Goal: Task Accomplishment & Management: Manage account settings

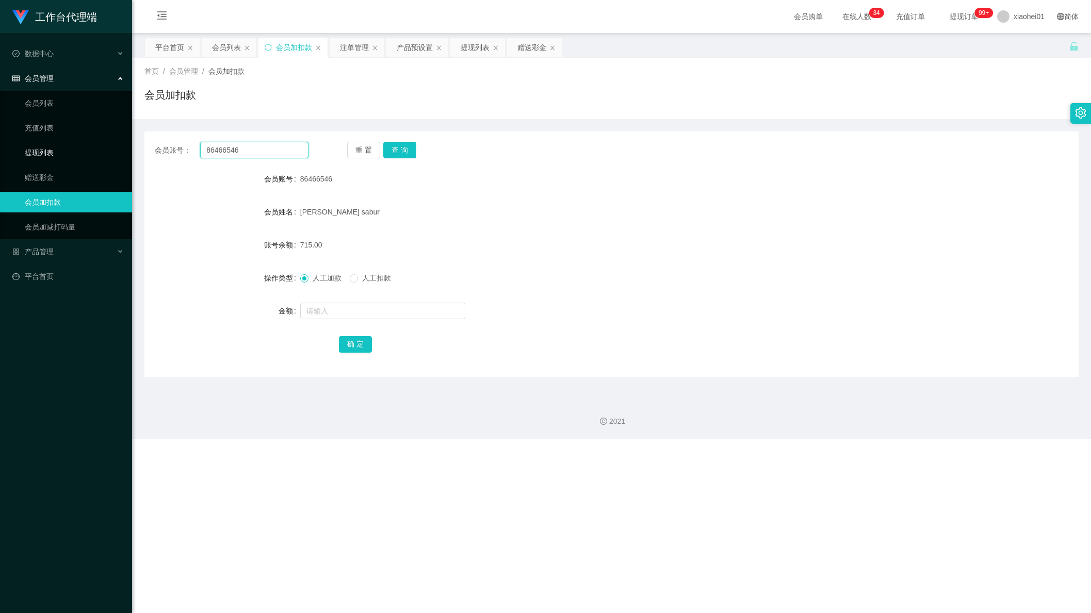
drag, startPoint x: 252, startPoint y: 150, endPoint x: 87, endPoint y: 149, distance: 165.0
click at [153, 143] on div "会员账号： 86466546 重 置 查 询" at bounding box center [611, 150] width 934 height 17
paste input "Simon1129"
type input "Simon1129"
click at [412, 155] on button "查 询" at bounding box center [399, 150] width 33 height 17
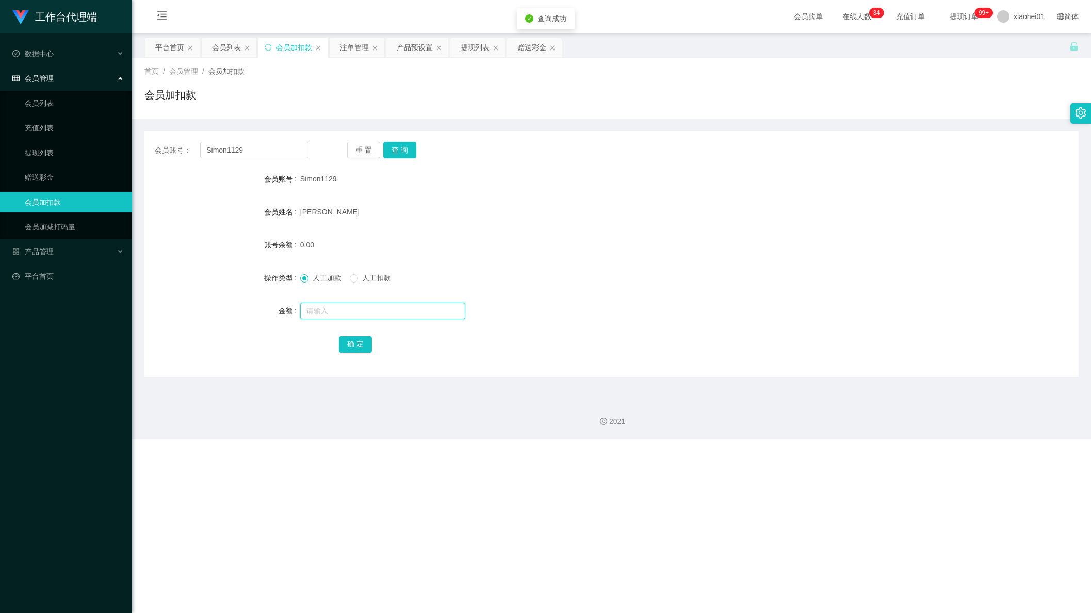
click at [384, 315] on input "text" at bounding box center [382, 311] width 165 height 17
type input "135"
click at [368, 344] on button "确 定" at bounding box center [355, 344] width 33 height 17
click at [478, 50] on div "提现列表" at bounding box center [474, 48] width 29 height 20
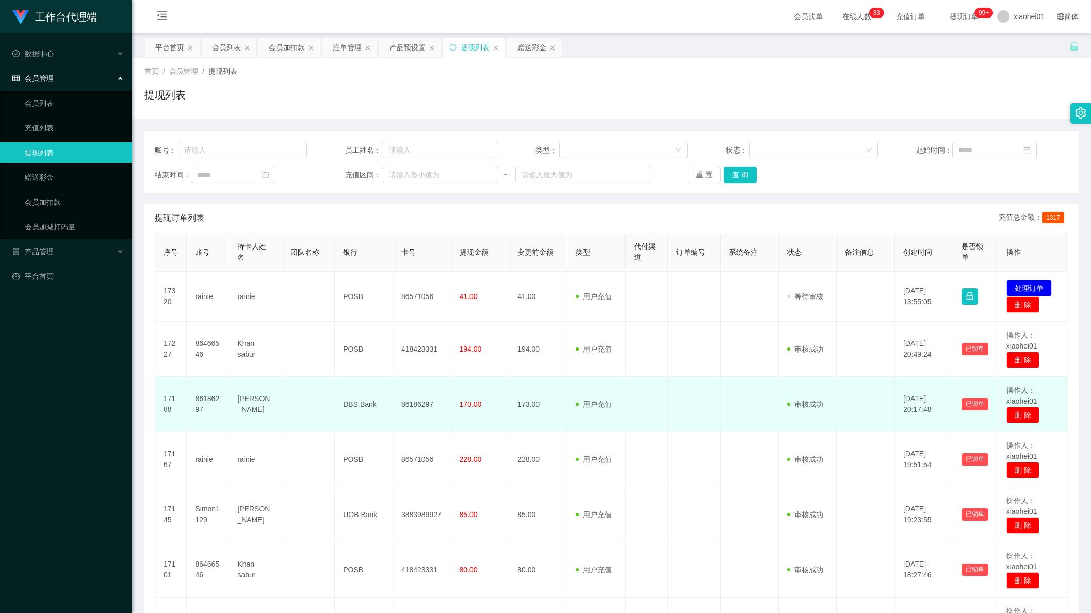
click at [899, 386] on td "[DATE] 20:17:48" at bounding box center [924, 404] width 58 height 55
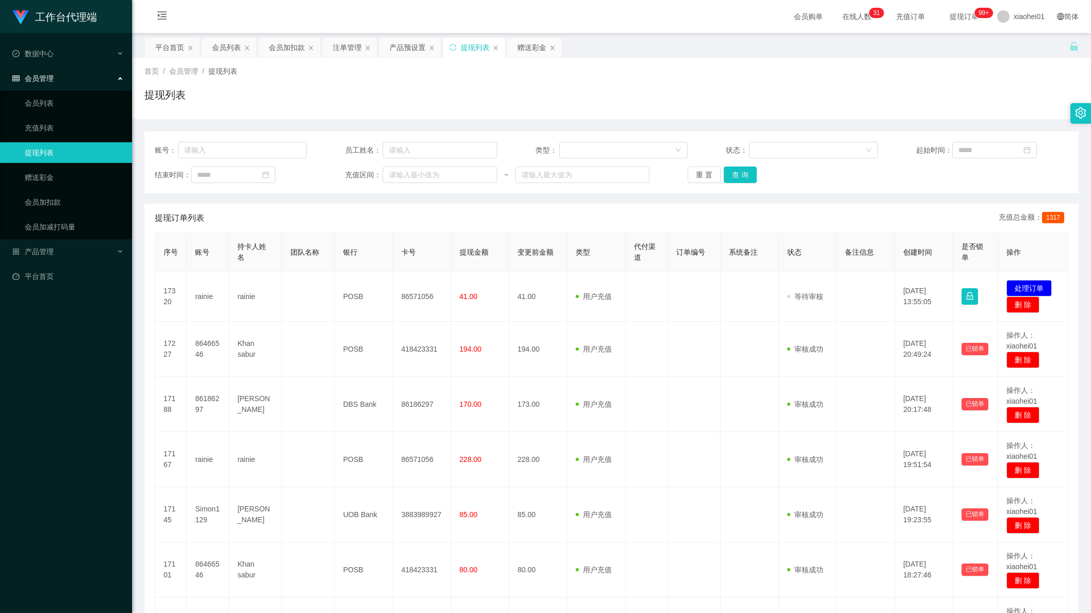
click at [52, 451] on div "工作台代理端 数据中心 会员管理 会员列表 充值列表 提现列表 赠送彩金 会员加扣款 会员加减打码量 产品管理 平台首页" at bounding box center [66, 306] width 132 height 613
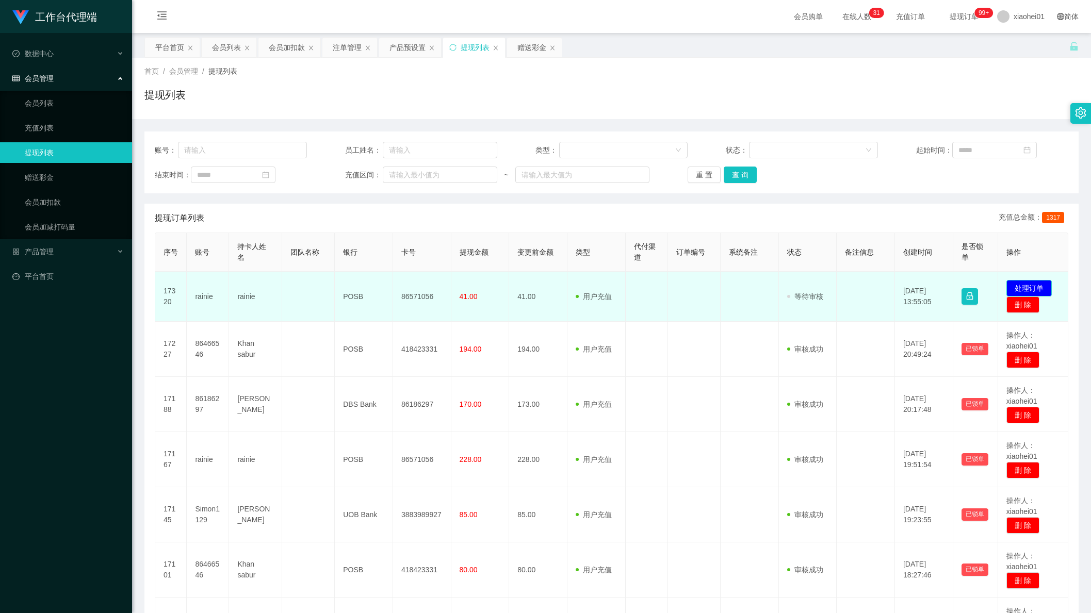
click at [1031, 287] on button "处理订单" at bounding box center [1028, 288] width 45 height 17
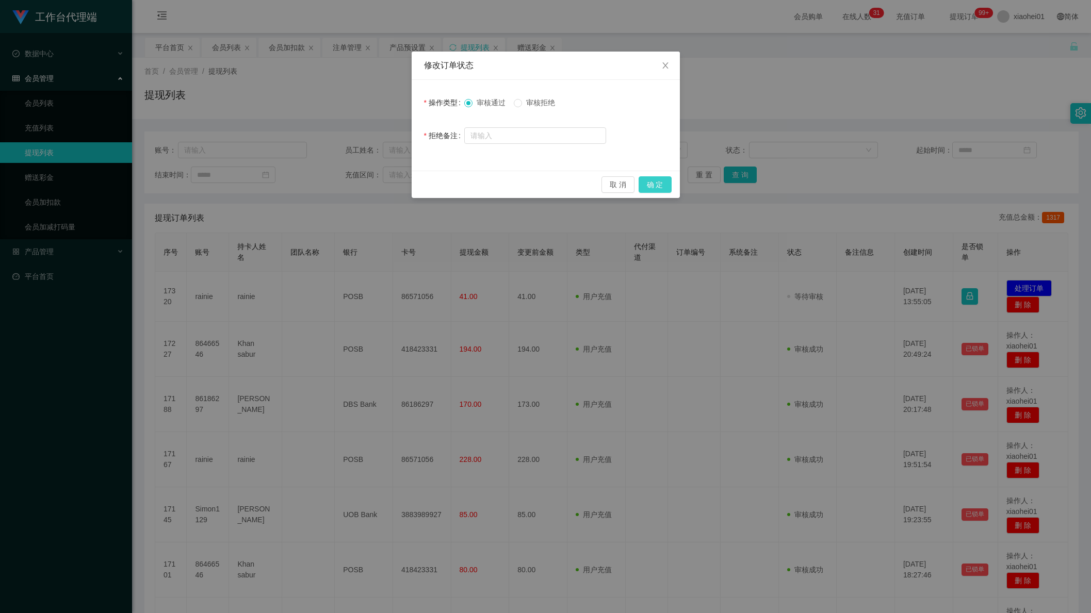
click at [667, 185] on button "确 定" at bounding box center [654, 184] width 33 height 17
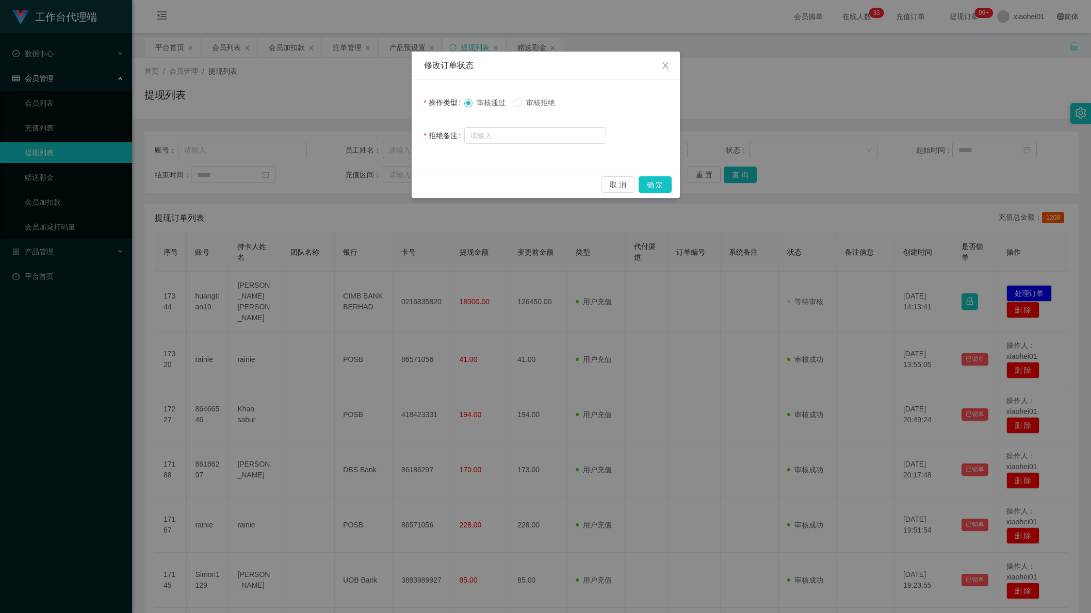
click at [555, 120] on form "操作类型 审核通过 审核拒绝 拒绝备注" at bounding box center [545, 119] width 243 height 54
drag, startPoint x: 548, startPoint y: 113, endPoint x: 541, endPoint y: 109, distance: 8.2
click at [543, 110] on form "操作类型 审核通过 审核拒绝 拒绝备注" at bounding box center [545, 119] width 243 height 54
click at [539, 108] on label "审核拒绝" at bounding box center [536, 102] width 45 height 11
click at [648, 182] on button "确 定" at bounding box center [654, 184] width 33 height 17
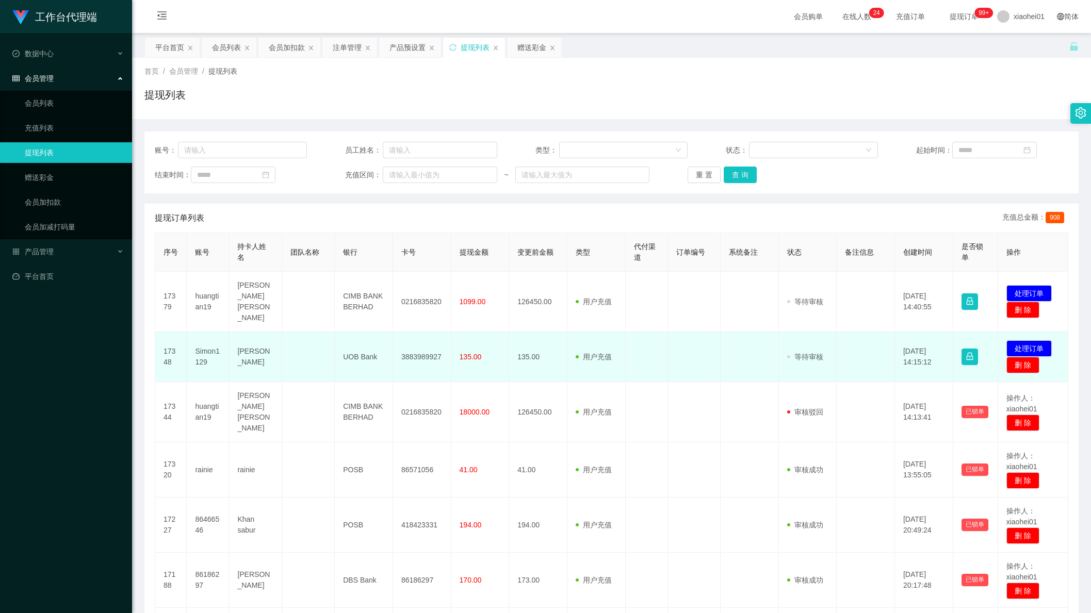
scroll to position [129, 0]
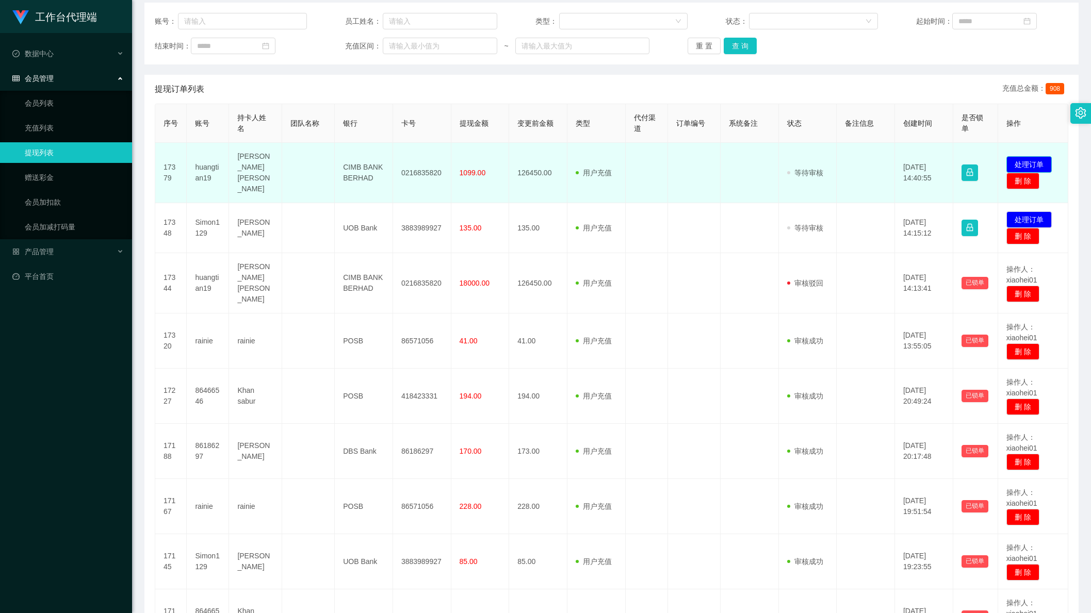
click at [1038, 156] on button "处理订单" at bounding box center [1028, 164] width 45 height 17
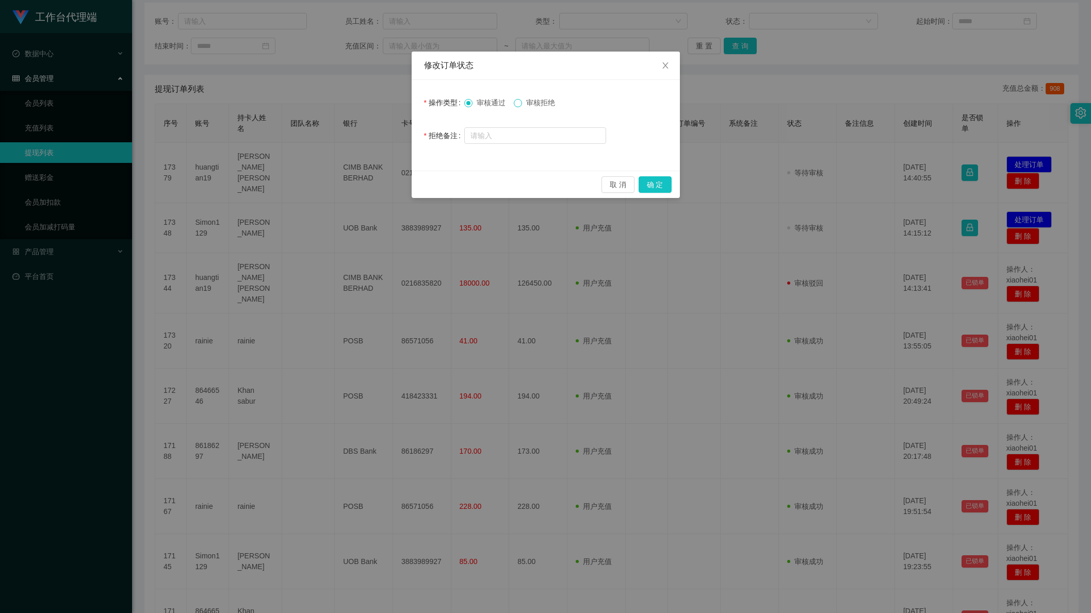
click at [522, 99] on span at bounding box center [518, 103] width 8 height 8
click at [656, 188] on button "确 定" at bounding box center [654, 184] width 33 height 17
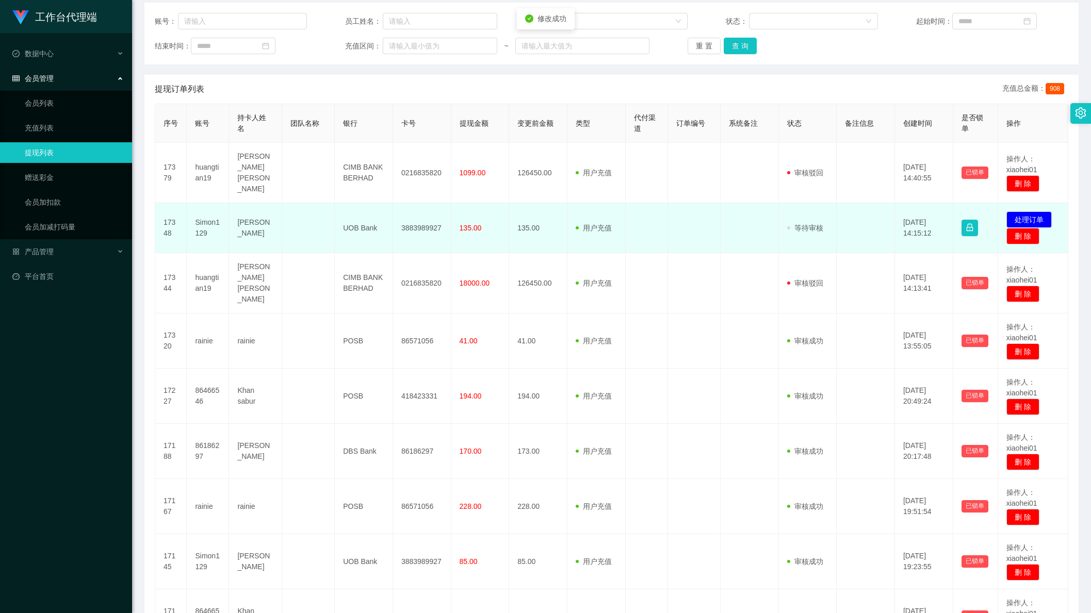
click at [425, 219] on td "3883989927" at bounding box center [422, 228] width 58 height 50
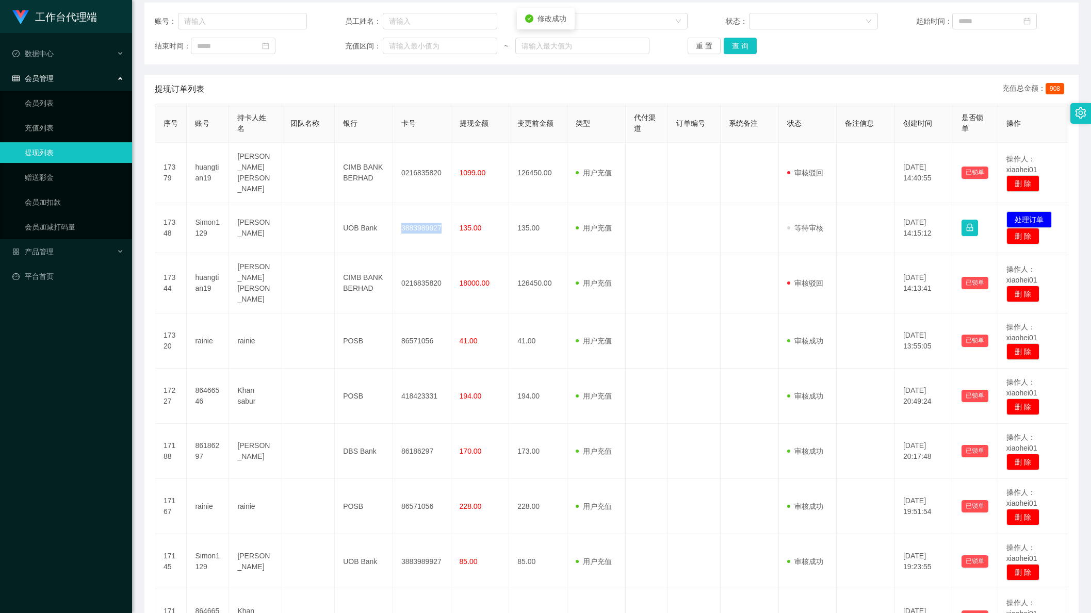
copy td "3883989927"
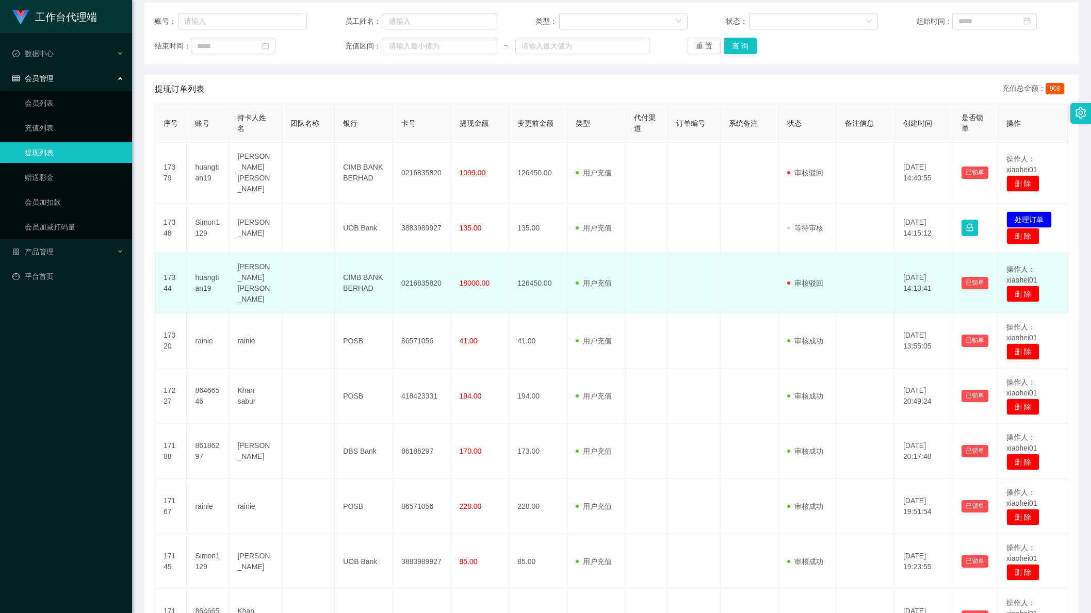
click at [847, 253] on td at bounding box center [865, 283] width 58 height 60
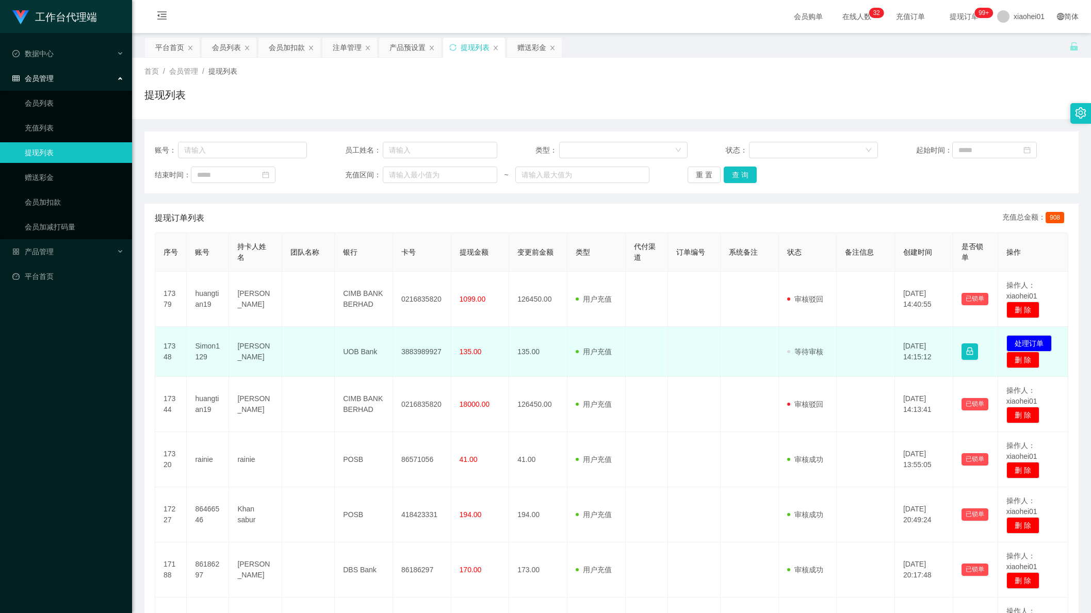
click at [417, 354] on td "3883989927" at bounding box center [422, 352] width 58 height 50
click at [605, 365] on td "用户充值 人工扣款" at bounding box center [596, 352] width 58 height 50
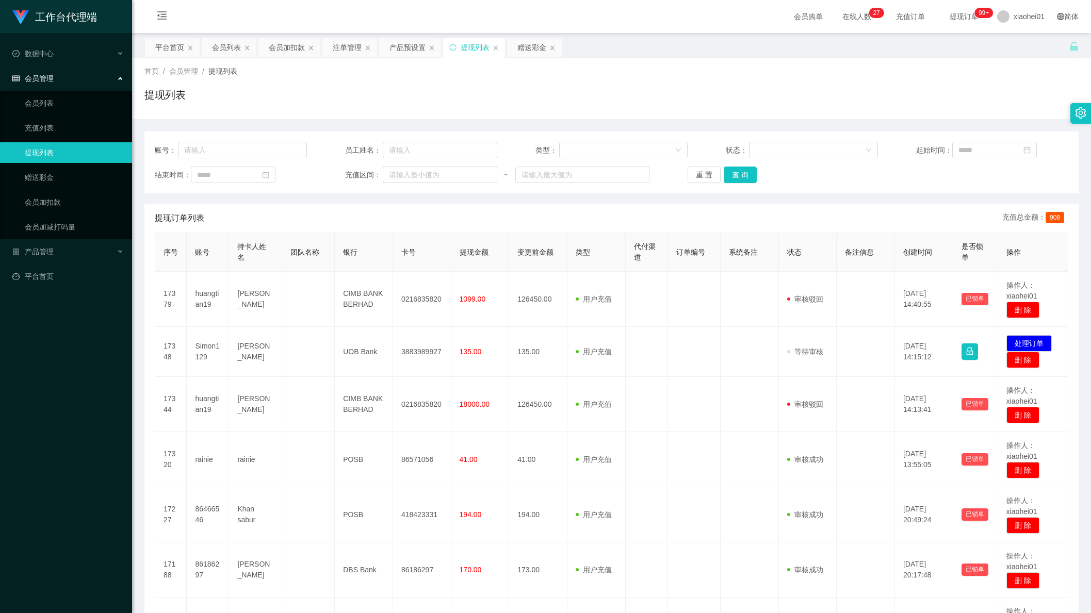
click at [907, 76] on div "首页 / 会员管理 / 提现列表 /" at bounding box center [611, 71] width 934 height 11
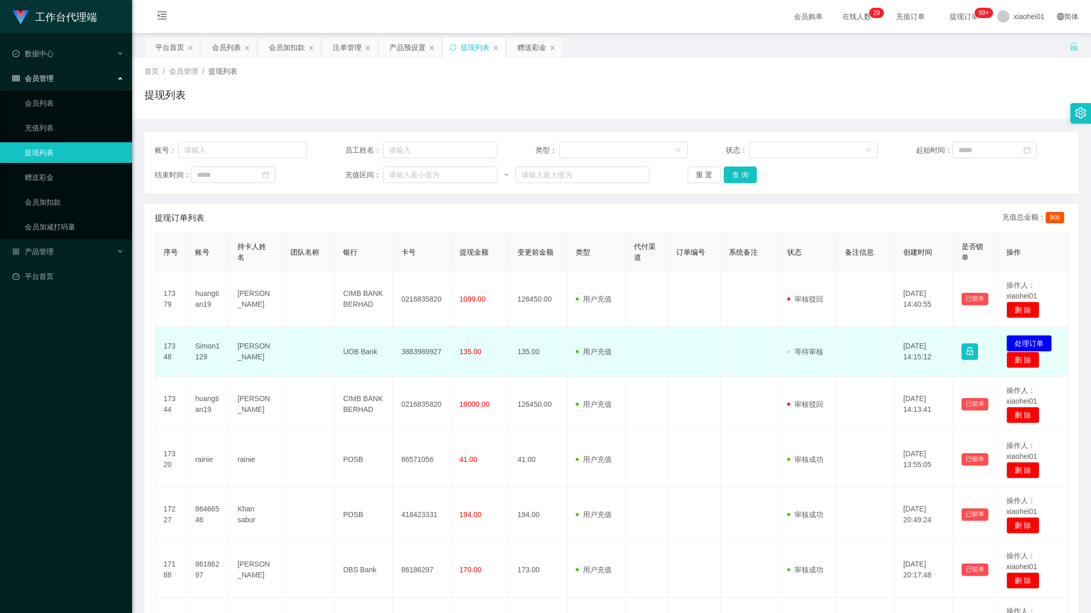
click at [1026, 341] on button "处理订单" at bounding box center [1028, 343] width 45 height 17
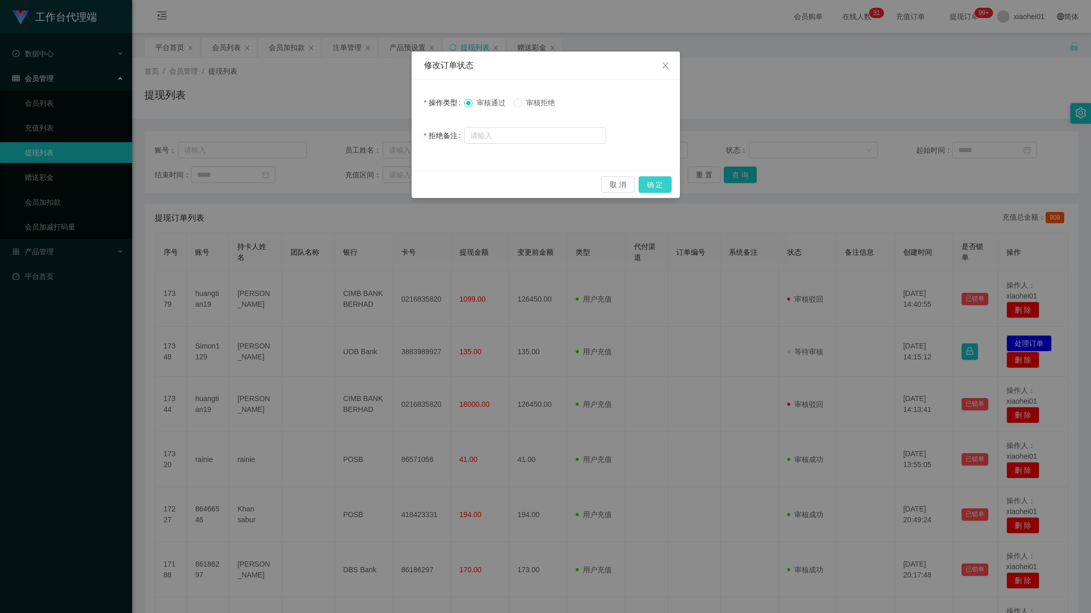
click at [665, 184] on button "确 定" at bounding box center [654, 184] width 33 height 17
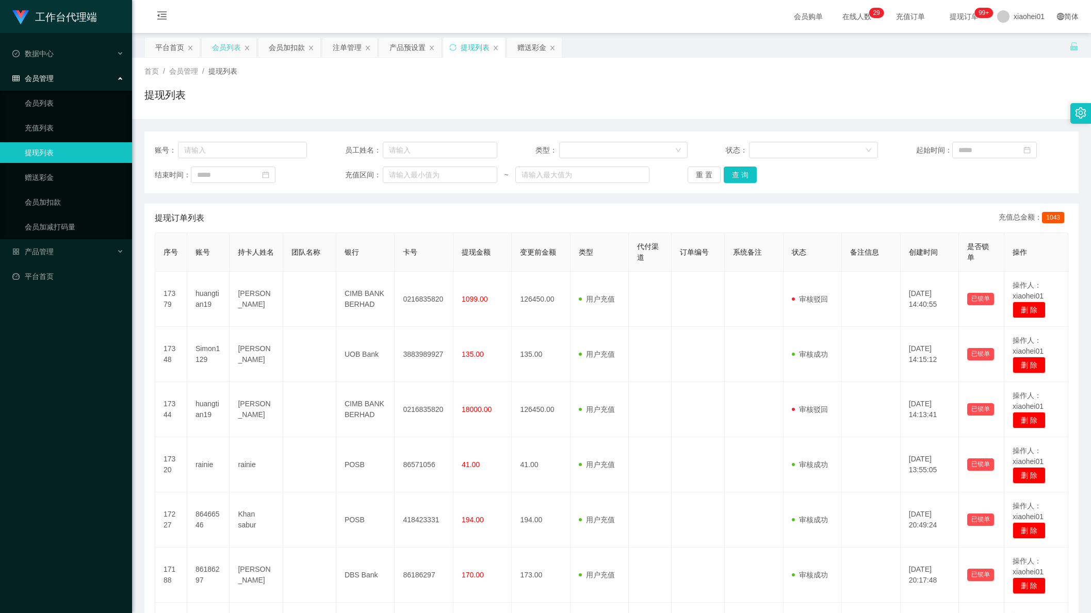
click at [229, 47] on div "会员列表" at bounding box center [226, 48] width 29 height 20
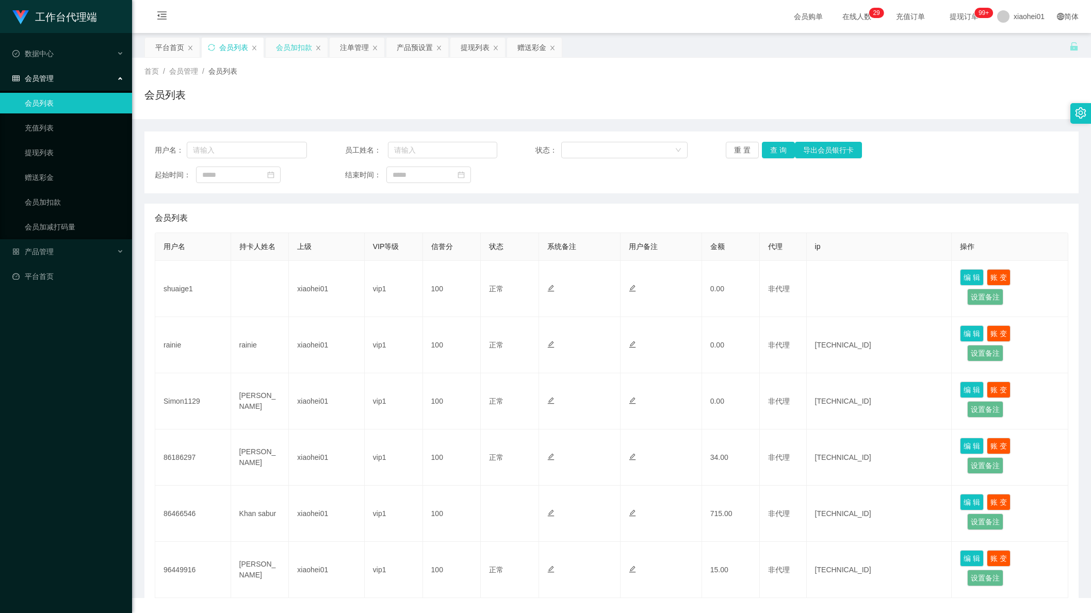
click at [294, 45] on div "会员加扣款" at bounding box center [294, 48] width 36 height 20
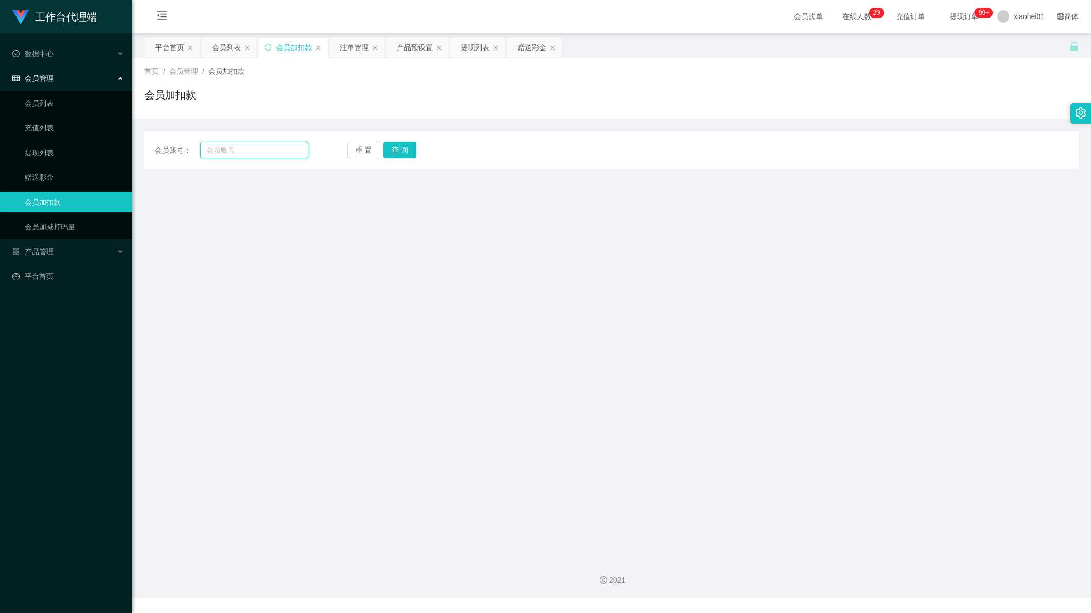
click at [245, 147] on input "text" at bounding box center [254, 150] width 108 height 17
paste input "shuaige1"
type input "shuaige1"
click at [399, 145] on button "查 询" at bounding box center [399, 150] width 33 height 17
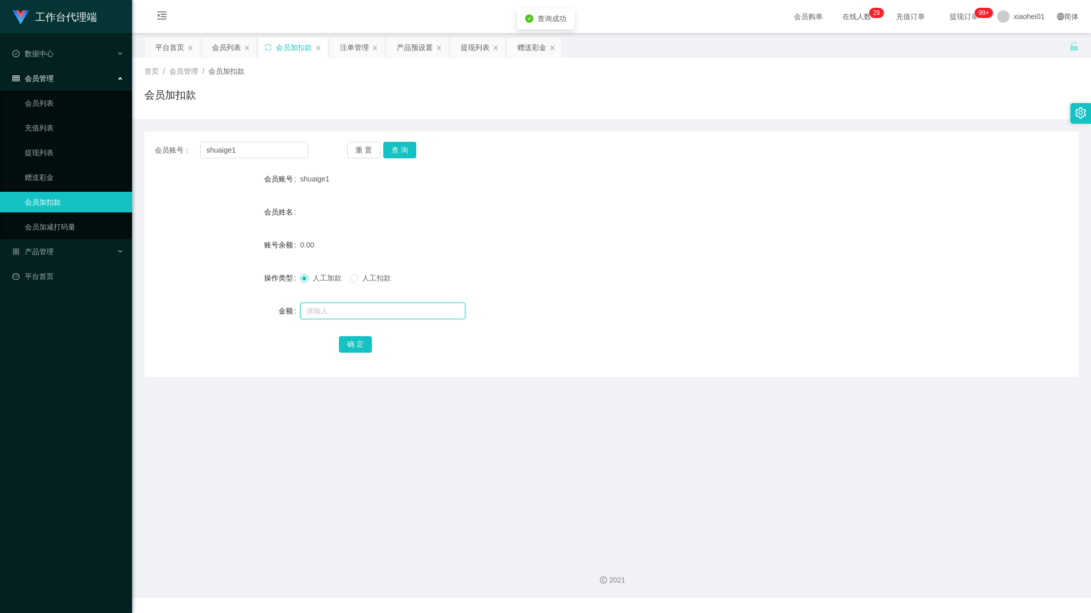
click at [375, 309] on input "text" at bounding box center [382, 311] width 165 height 17
type input "100"
click at [359, 339] on button "确 定" at bounding box center [355, 344] width 33 height 17
drag, startPoint x: 547, startPoint y: 263, endPoint x: 554, endPoint y: 246, distance: 18.5
click at [549, 256] on form "会员账号 shuaige1 会员姓名 账号余额 0.00 操作类型 人工加款 人工扣款 金额 确 定" at bounding box center [611, 262] width 934 height 186
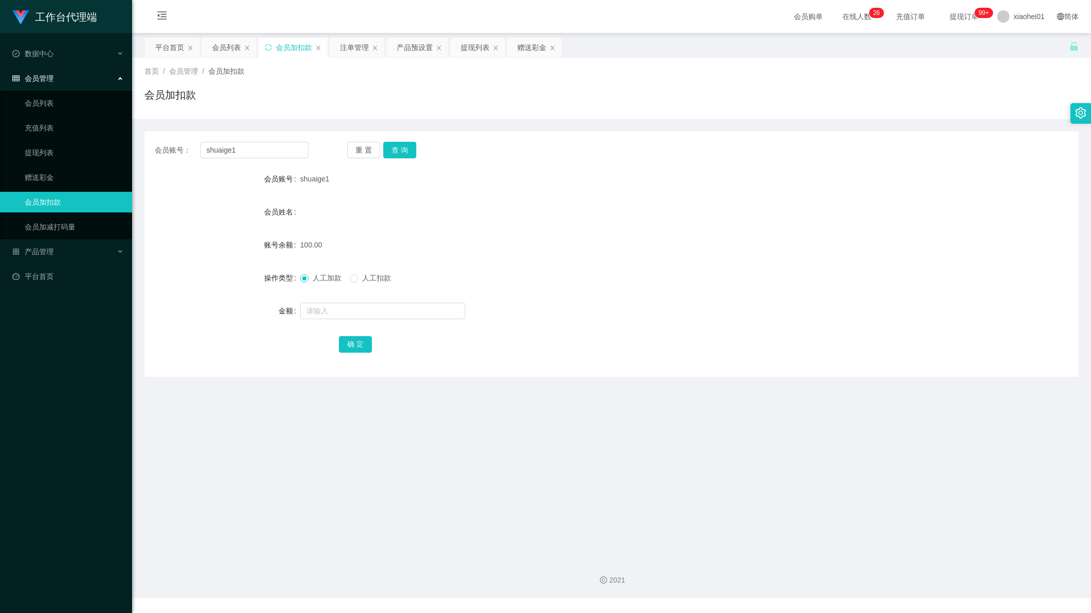
click at [340, 299] on form "会员账号 shuaige1 会员姓名 账号余额 100.00 操作类型 人工加款 人工扣款 金额 确 定" at bounding box center [611, 262] width 934 height 186
click at [339, 309] on input "text" at bounding box center [382, 311] width 165 height 17
click at [417, 151] on div "重 置 查 询" at bounding box center [424, 150] width 154 height 17
click at [398, 150] on button "查 询" at bounding box center [399, 150] width 33 height 17
click at [408, 229] on form "会员账号 shuaige1 会员姓名 账号余额 100.00 操作类型 人工加款 人工扣款 金额 确 定" at bounding box center [611, 262] width 934 height 186
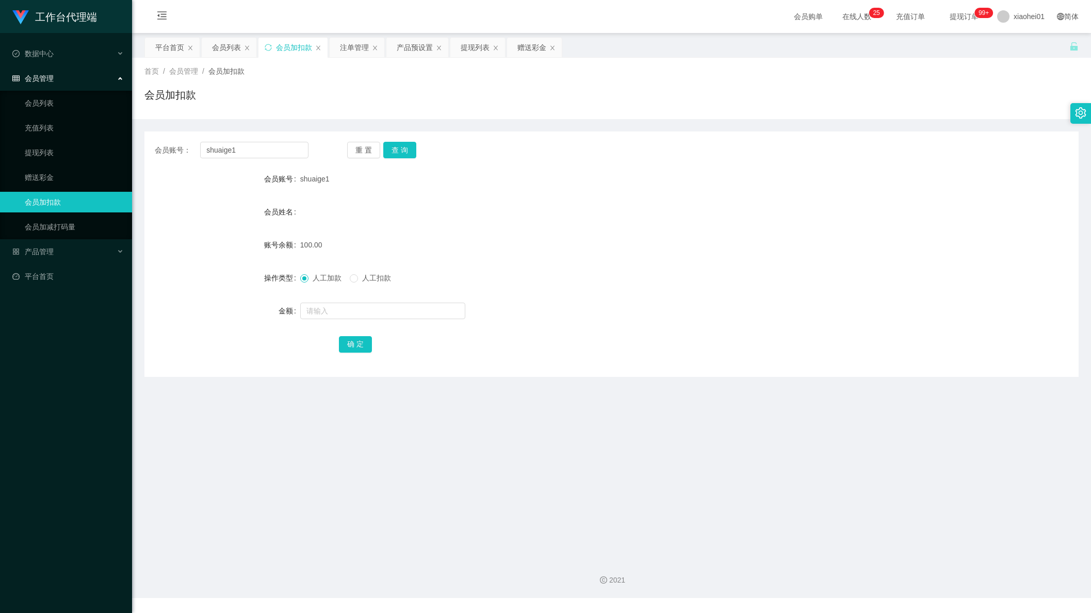
click at [838, 212] on div "会员姓名" at bounding box center [611, 212] width 934 height 21
drag, startPoint x: 224, startPoint y: 147, endPoint x: -54, endPoint y: 121, distance: 279.2
click at [0, 121] on html "工作台代理端 数据中心 会员管理 会员列表 充值列表 提现列表 赠送彩金 会员加扣款 会员加减打码量 产品管理 平台首页 保存配置 重置配置 整体风格设置 主…" at bounding box center [545, 306] width 1091 height 613
paste input "Simon1129"
type input "Simon1129"
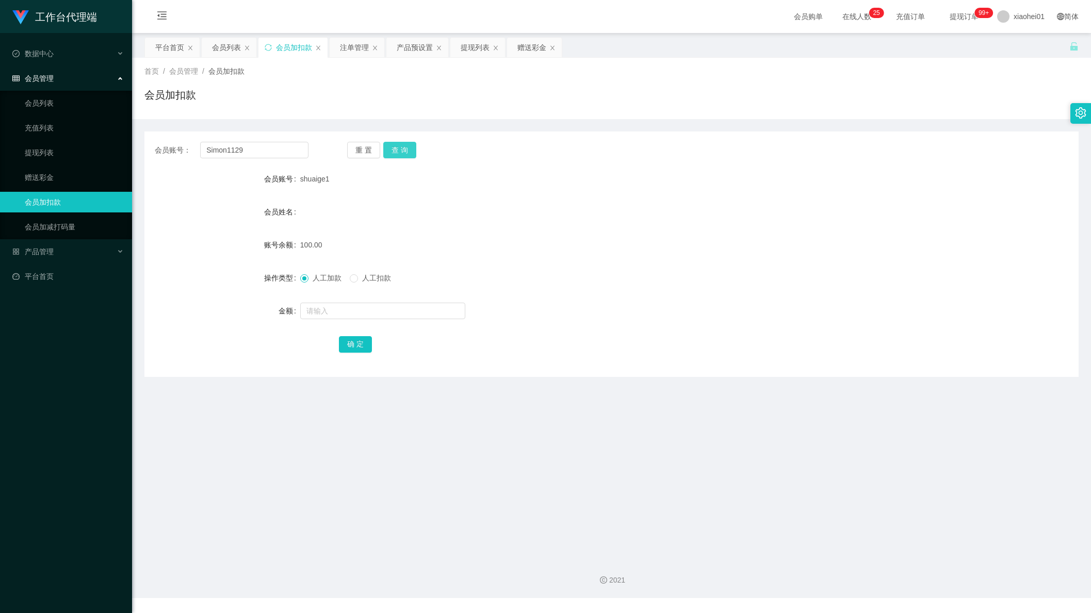
click at [399, 150] on button "查 询" at bounding box center [399, 150] width 33 height 17
click at [350, 307] on input "text" at bounding box center [382, 311] width 165 height 17
type input "1000"
click at [353, 355] on div "会员账号： Simon1129 重 置 查 询 会员账号 Simon1129 会员姓名 CHNG MING QING 账号余额 0.00 操作类型 人工加款 …" at bounding box center [611, 253] width 934 height 245
click at [353, 354] on div "确 定" at bounding box center [611, 344] width 545 height 21
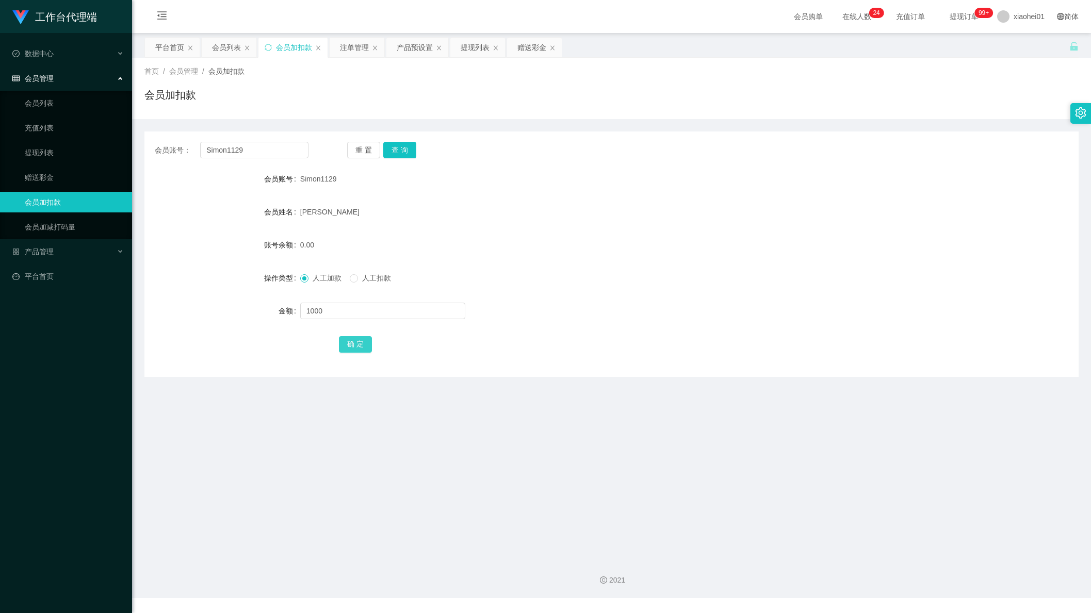
click at [352, 353] on button "确 定" at bounding box center [355, 344] width 33 height 17
click at [644, 262] on form "会员账号 Simon1129 会员姓名 CHNG MING QING 账号余额 1000.00 操作类型 人工加款 人工扣款 金额 确 定" at bounding box center [611, 262] width 934 height 186
click at [76, 544] on div "工作台代理端 数据中心 会员管理 会员列表 充值列表 提现列表 赠送彩金 会员加扣款 会员加减打码量 产品管理 平台首页" at bounding box center [66, 306] width 132 height 613
drag, startPoint x: 862, startPoint y: 509, endPoint x: 851, endPoint y: 503, distance: 12.7
click at [854, 504] on main "关闭左侧 关闭右侧 关闭其它 刷新页面 平台首页 会员列表 会员加扣款 注单管理 产品预设置 提现列表 赠送彩金 首页 / 会员管理 / 会员加扣款 / 会员…" at bounding box center [611, 291] width 959 height 517
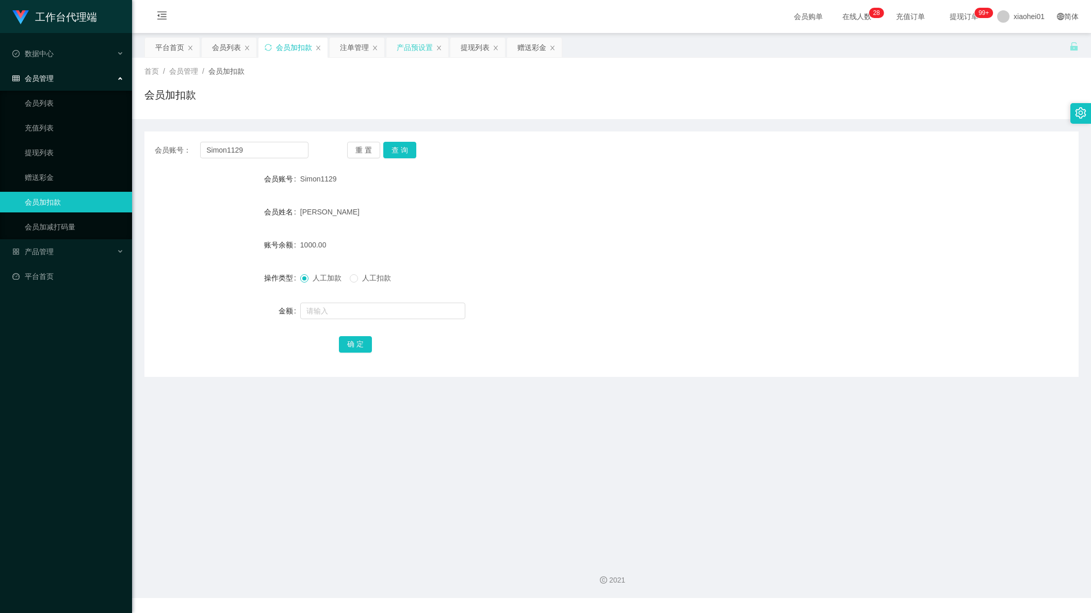
click at [407, 50] on div "产品预设置" at bounding box center [415, 48] width 36 height 20
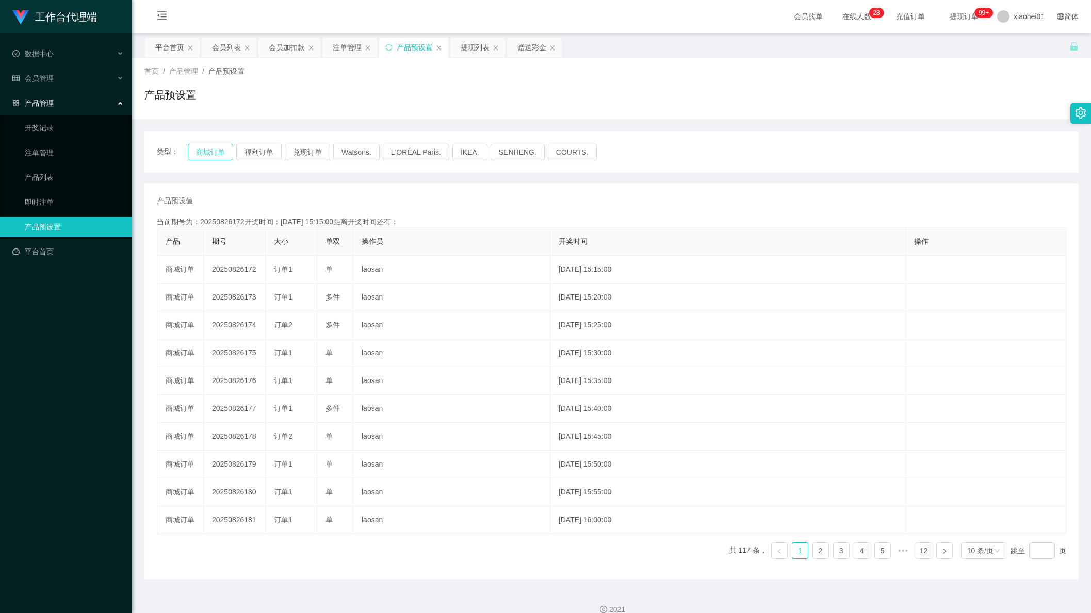
click at [204, 153] on button "商城订单" at bounding box center [210, 152] width 45 height 17
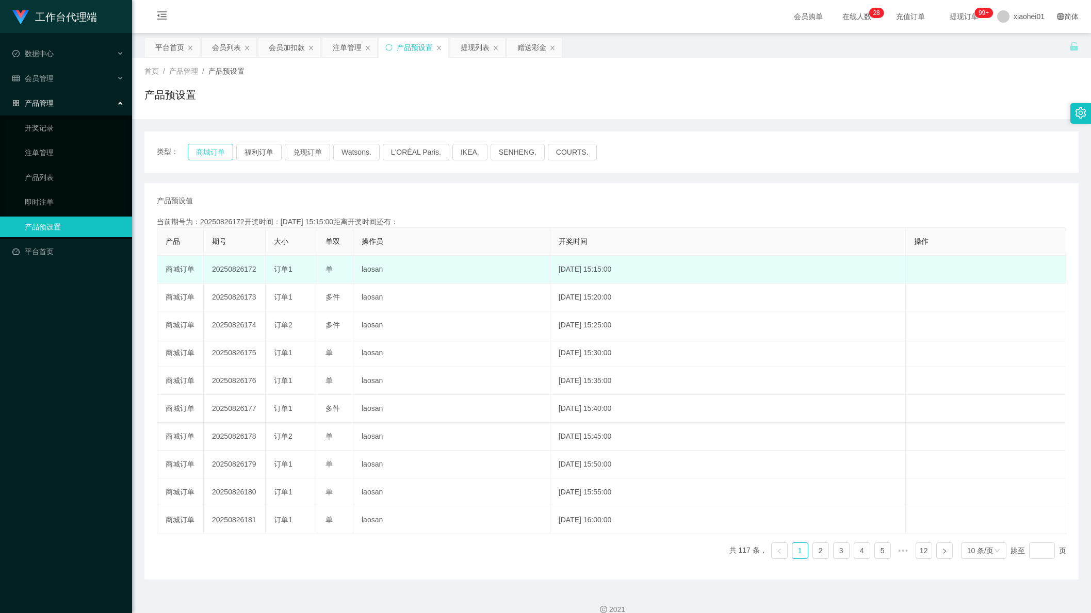
type button "k3wph"
drag, startPoint x: 406, startPoint y: 334, endPoint x: 415, endPoint y: 260, distance: 74.8
click at [406, 328] on td "laosan" at bounding box center [451, 325] width 197 height 28
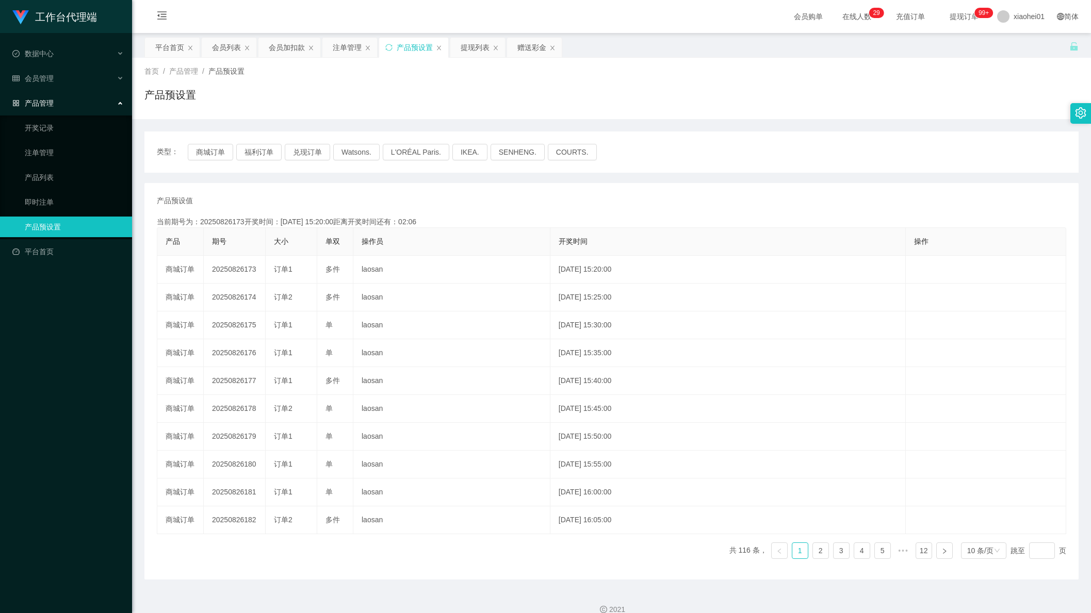
click at [118, 504] on div "工作台代理端 数据中心 会员管理 产品管理 开奖记录 注单管理 产品列表 即时注单 产品预设置 平台首页" at bounding box center [66, 306] width 132 height 613
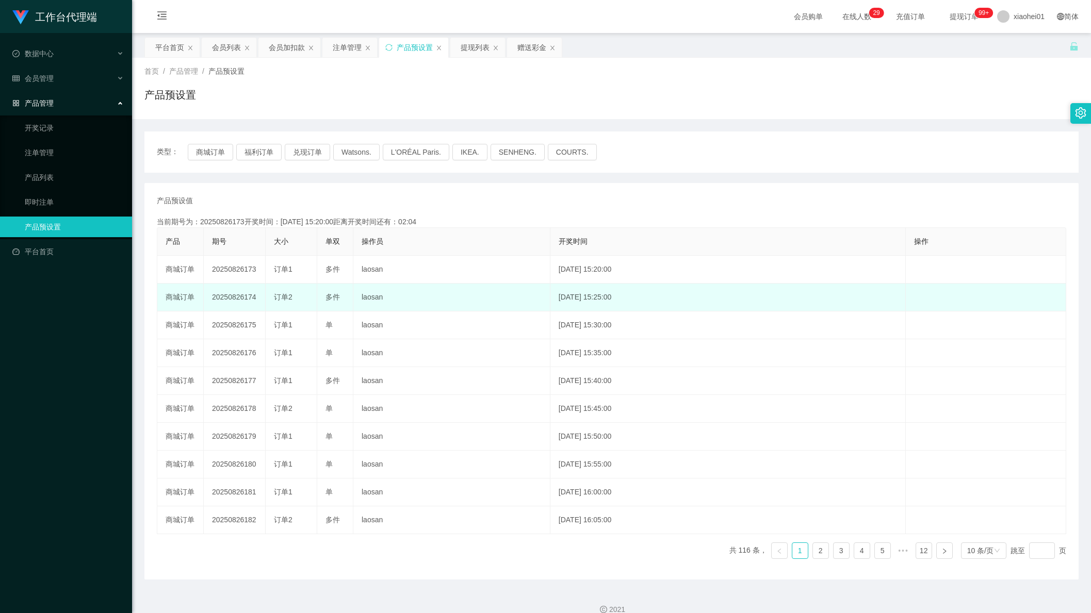
click at [360, 299] on td "laosan" at bounding box center [451, 298] width 197 height 28
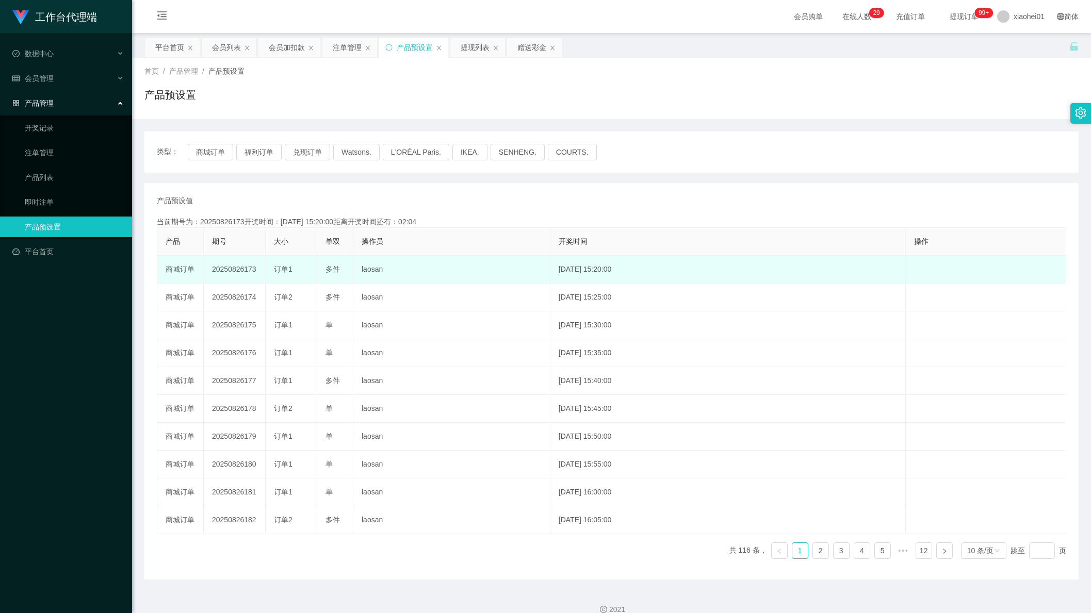
click at [383, 277] on td "laosan" at bounding box center [451, 270] width 197 height 28
click at [291, 271] on span "订单1" at bounding box center [283, 269] width 19 height 8
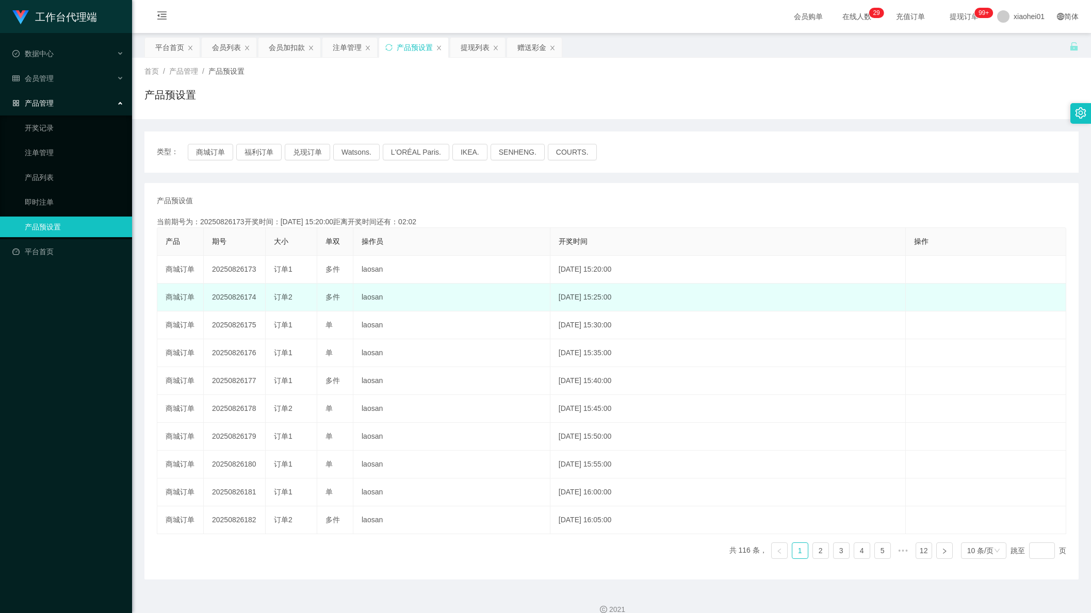
click at [407, 285] on td "laosan" at bounding box center [451, 298] width 197 height 28
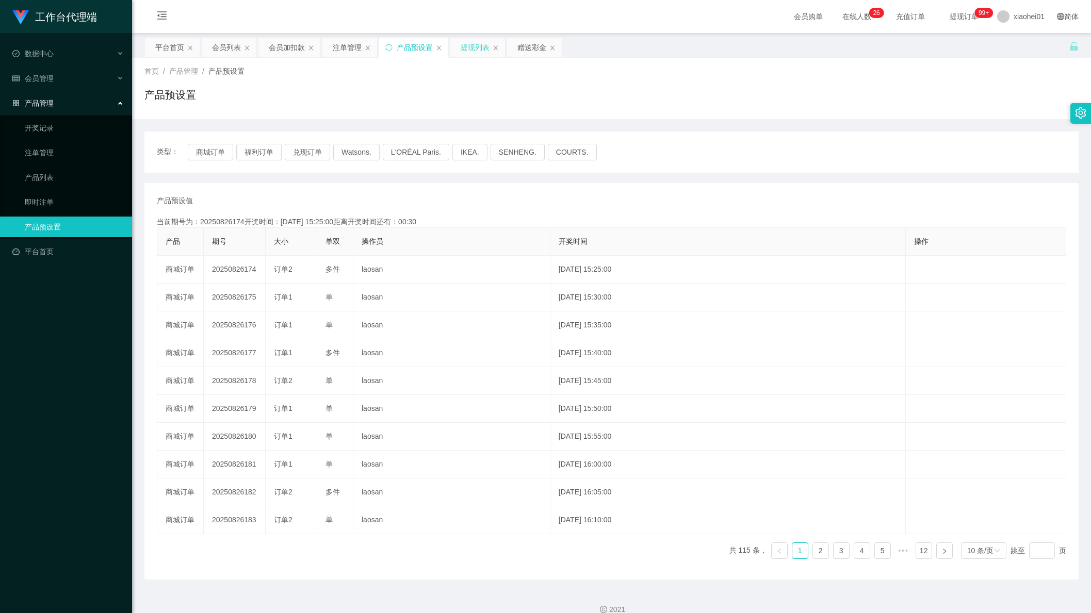
click at [467, 48] on div "提现列表" at bounding box center [474, 48] width 29 height 20
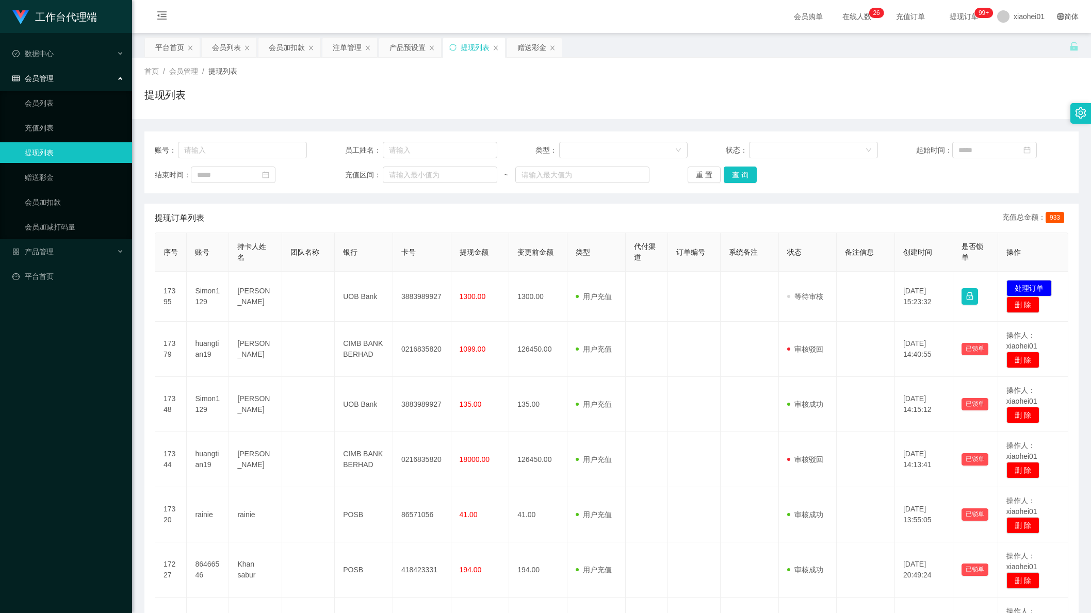
click at [747, 68] on div "首页 / 会员管理 / 提现列表 /" at bounding box center [611, 71] width 934 height 11
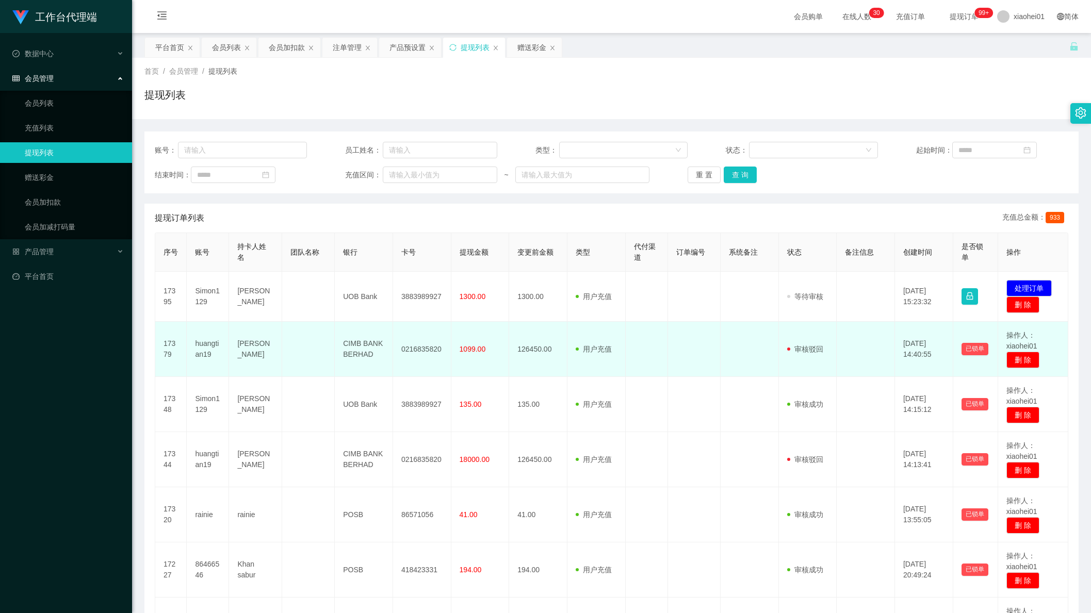
click at [733, 364] on td at bounding box center [749, 349] width 58 height 55
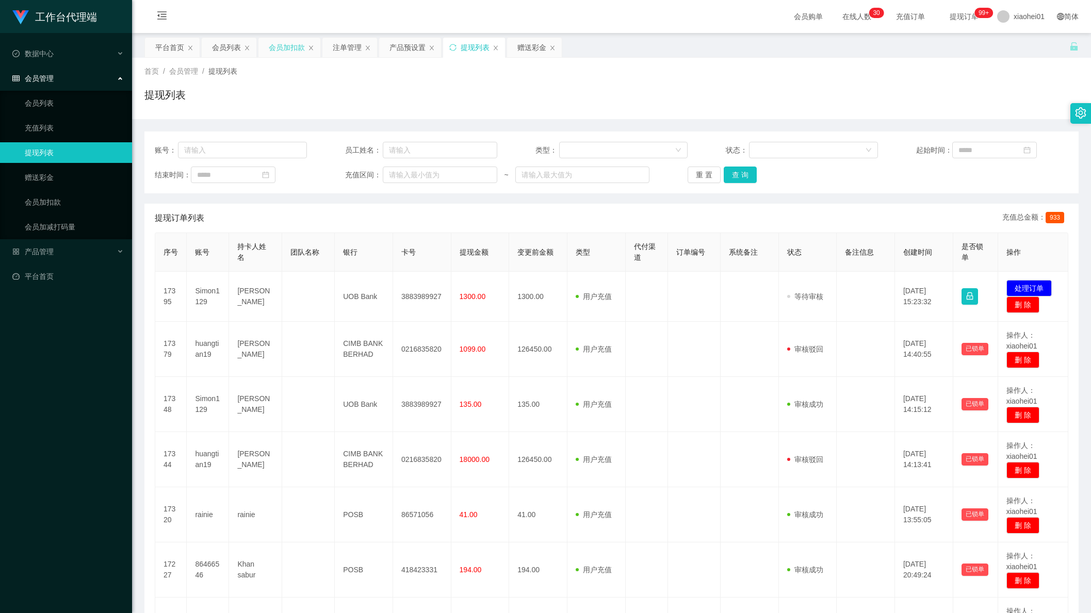
click at [283, 44] on div "会员加扣款" at bounding box center [287, 48] width 36 height 20
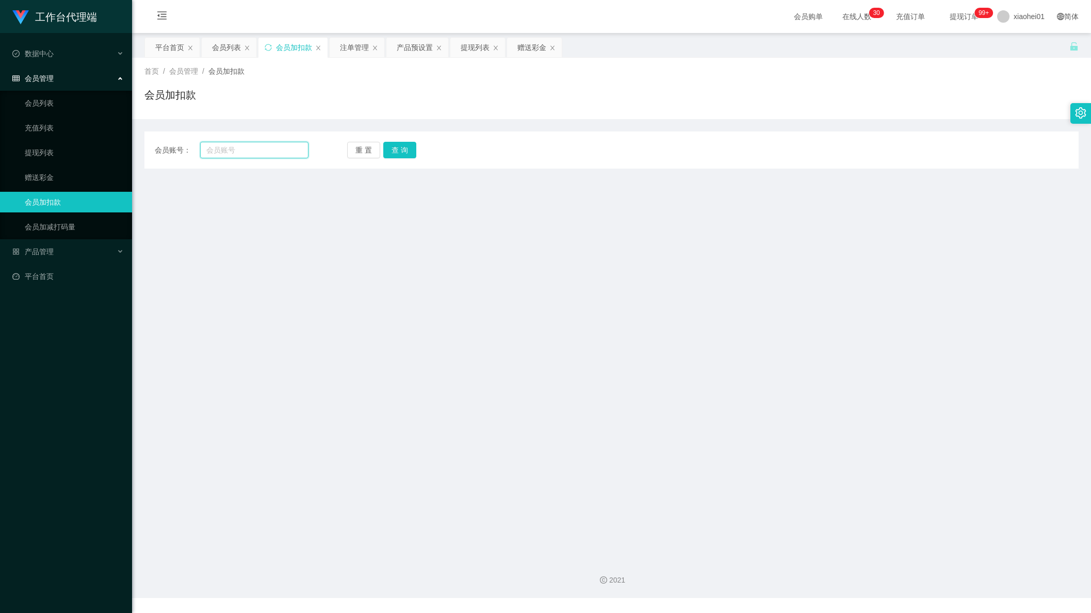
click at [283, 153] on input "text" at bounding box center [254, 150] width 108 height 17
paste input "ethan1909"
type input "ethan1909"
click at [404, 161] on div "会员账号： ethan1909 重 置 查 询 会员账号 会员姓名 账号余额 操作类型 人工加款 人工扣款 金额 确 定" at bounding box center [611, 149] width 934 height 37
click at [406, 158] on button "查 询" at bounding box center [399, 150] width 33 height 17
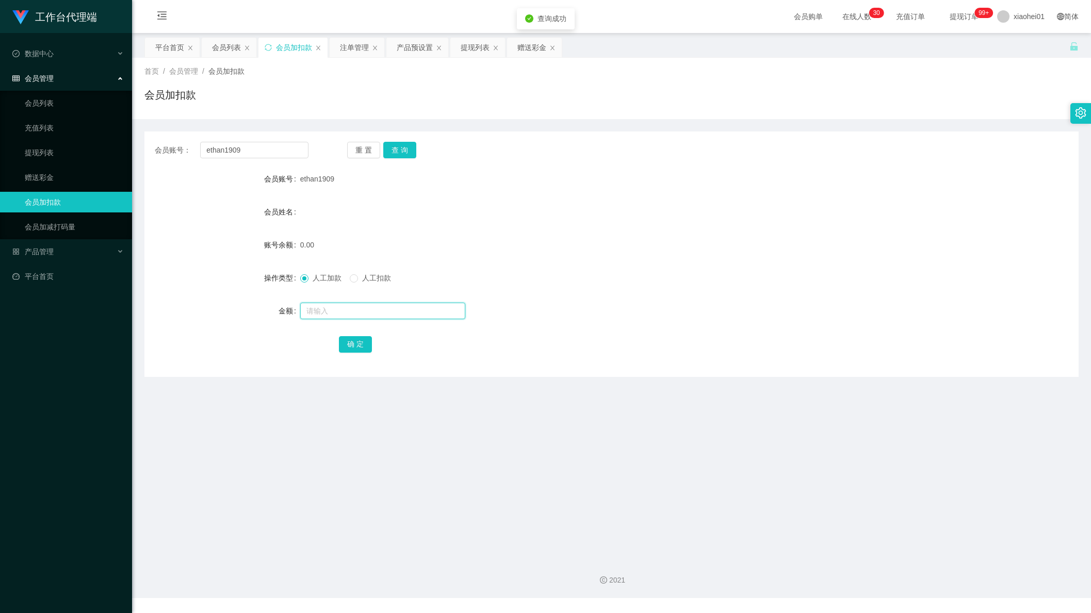
click at [352, 312] on input "text" at bounding box center [382, 311] width 165 height 17
type input "100"
click at [363, 345] on button "确 定" at bounding box center [355, 344] width 33 height 17
click at [393, 46] on div "产品预设置" at bounding box center [417, 48] width 62 height 20
click at [421, 56] on div "产品预设置" at bounding box center [415, 48] width 36 height 20
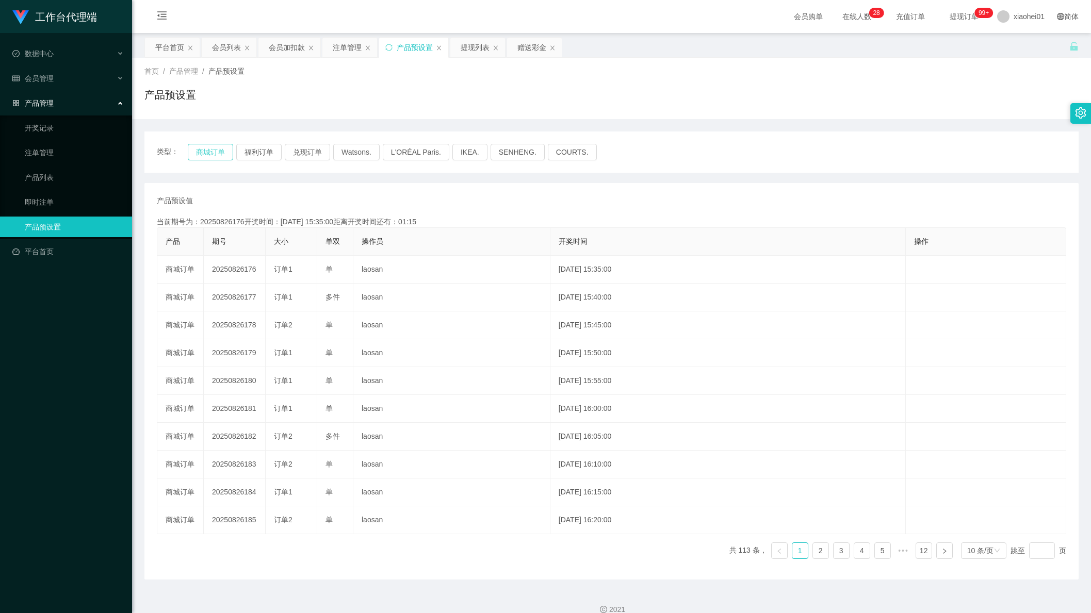
click at [209, 149] on button "商城订单" at bounding box center [210, 152] width 45 height 17
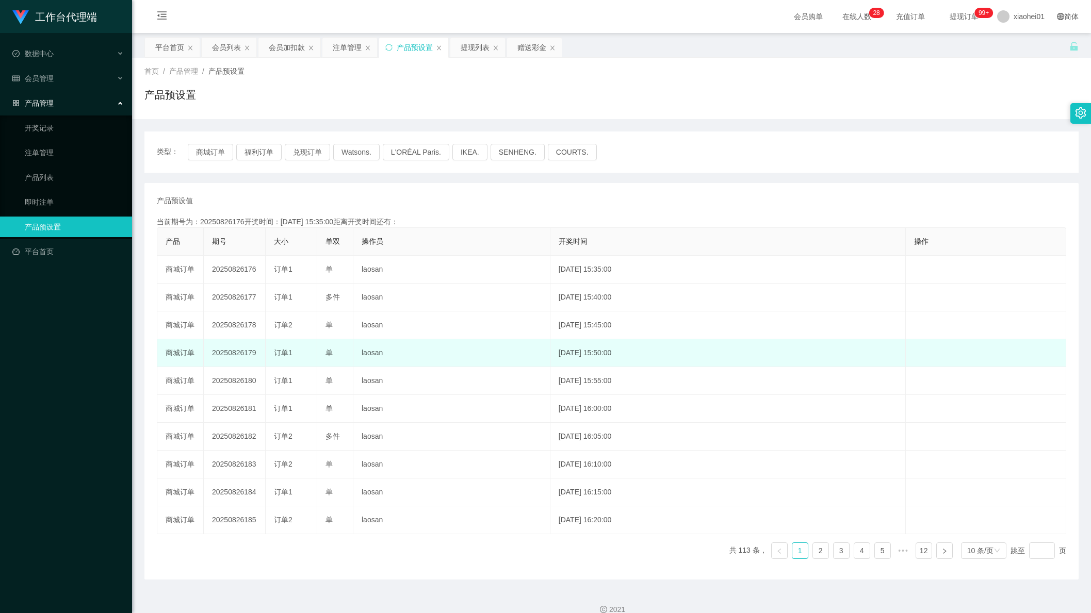
click at [475, 358] on td "laosan" at bounding box center [451, 353] width 197 height 28
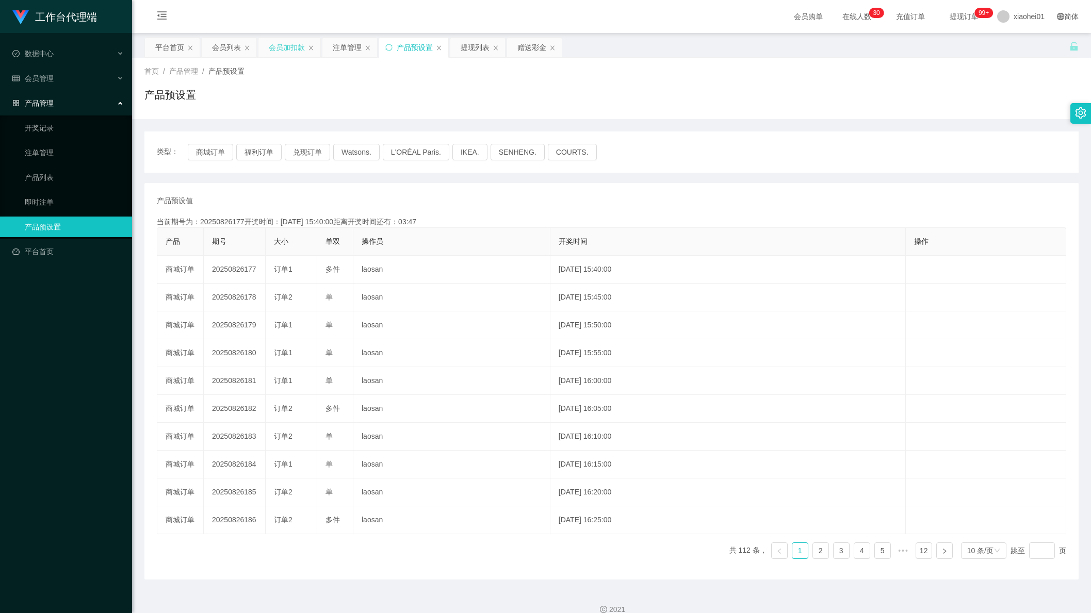
click at [277, 50] on div "会员加扣款" at bounding box center [287, 48] width 36 height 20
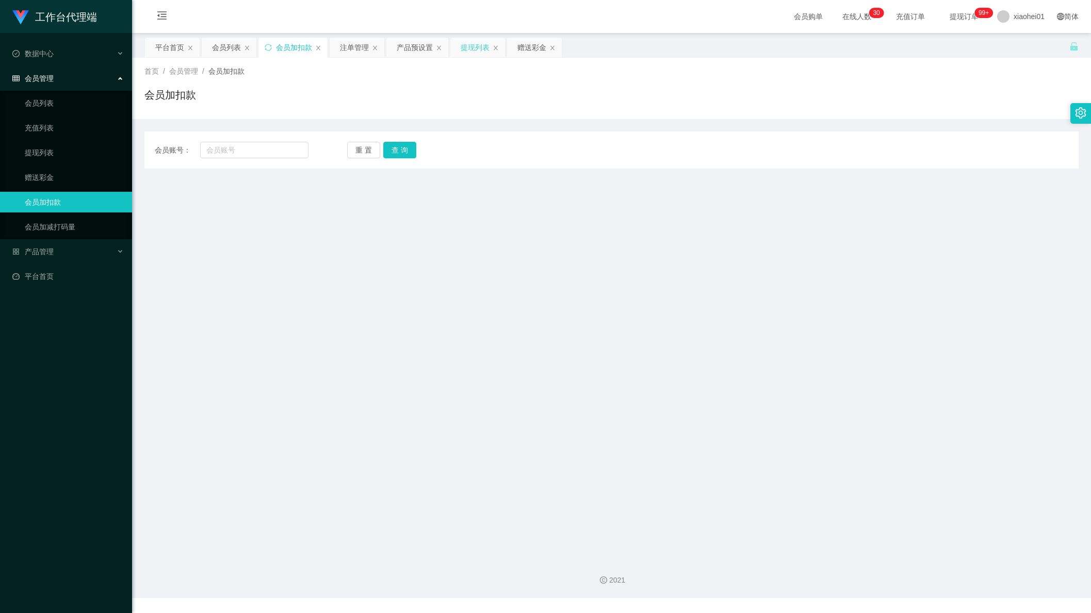
click at [474, 50] on div "提现列表" at bounding box center [474, 48] width 29 height 20
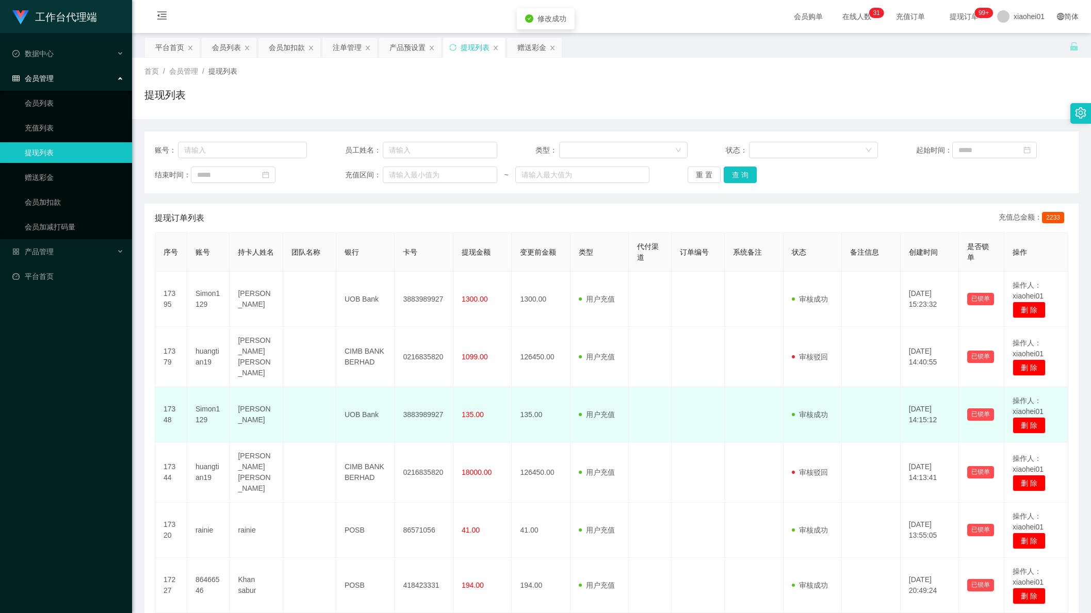
click at [730, 387] on td at bounding box center [753, 414] width 59 height 55
click at [657, 397] on td at bounding box center [650, 414] width 43 height 55
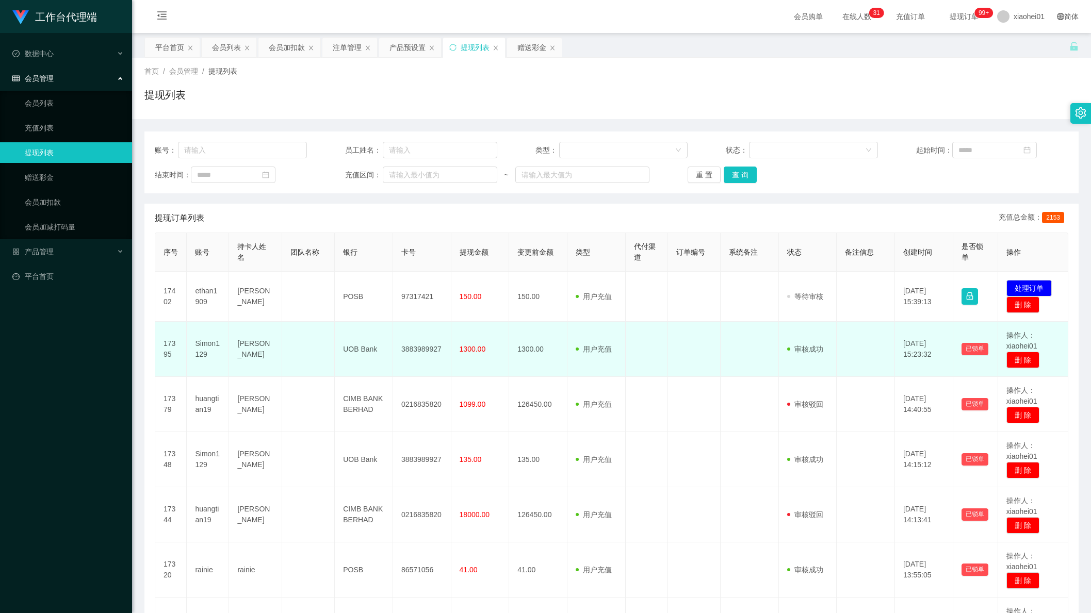
click at [617, 348] on td "用户充值 人工扣款" at bounding box center [596, 349] width 58 height 55
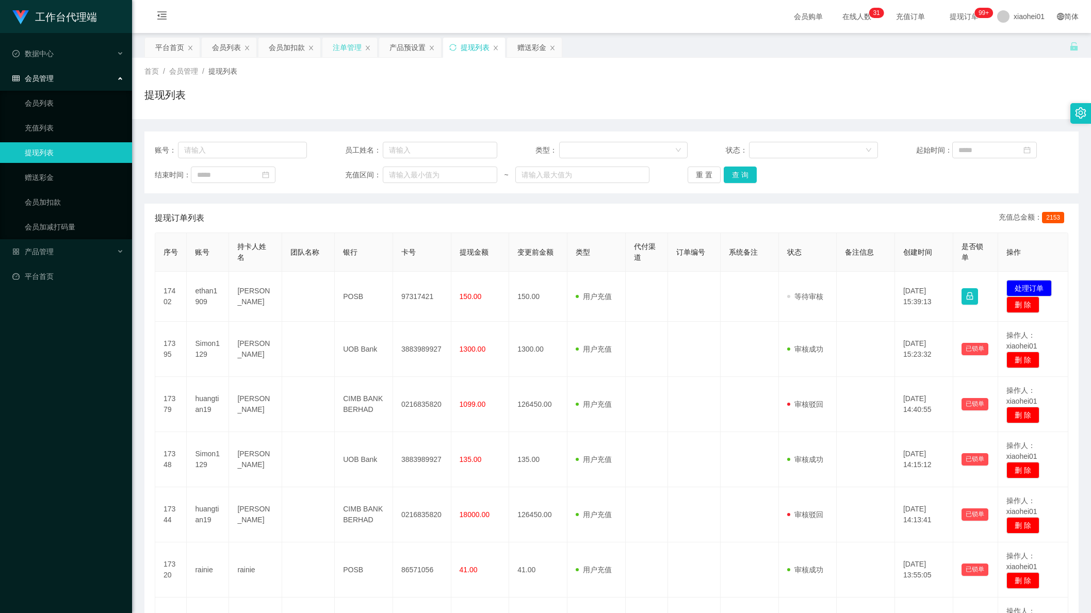
click at [345, 45] on div "注单管理" at bounding box center [347, 48] width 29 height 20
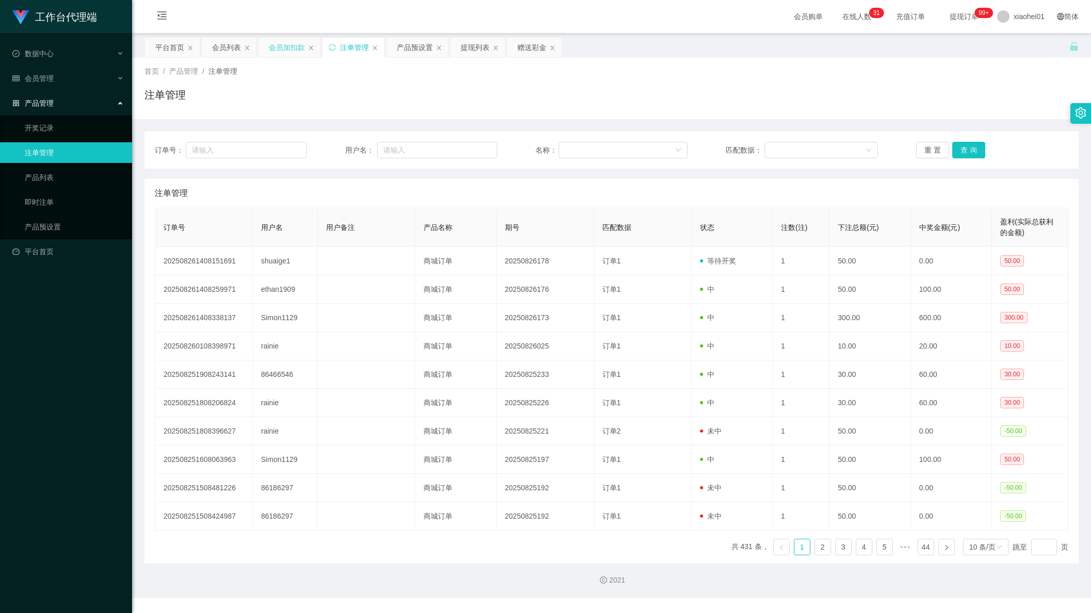
click at [293, 50] on div "会员加扣款" at bounding box center [287, 48] width 36 height 20
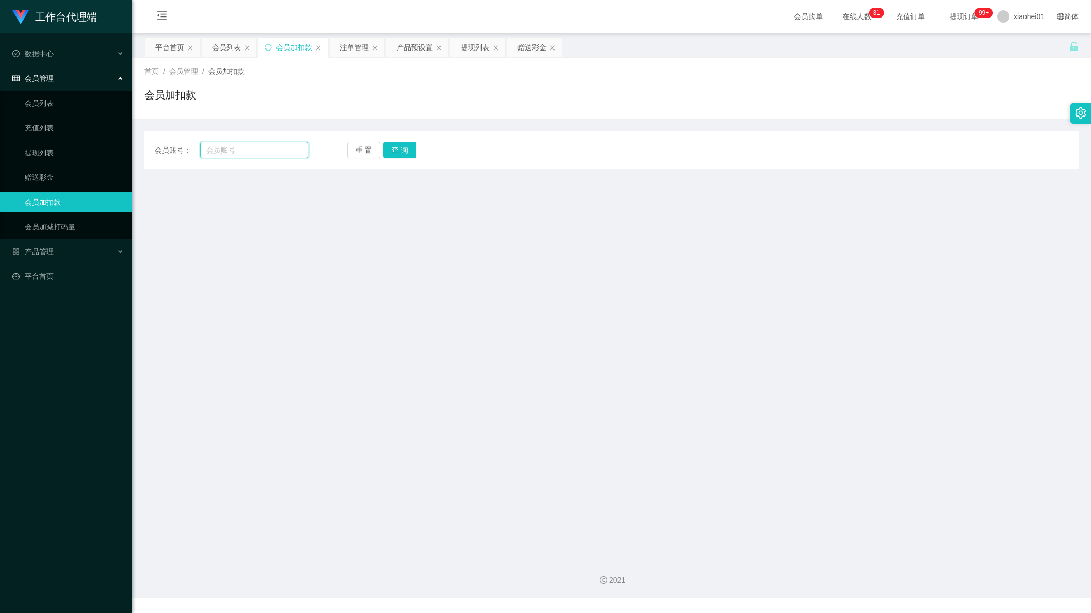
drag, startPoint x: 241, startPoint y: 147, endPoint x: 278, endPoint y: 147, distance: 37.1
click at [241, 147] on input "text" at bounding box center [254, 150] width 108 height 17
paste input "shuaige1"
type input "shuaige1"
click at [384, 147] on button "查 询" at bounding box center [399, 150] width 33 height 17
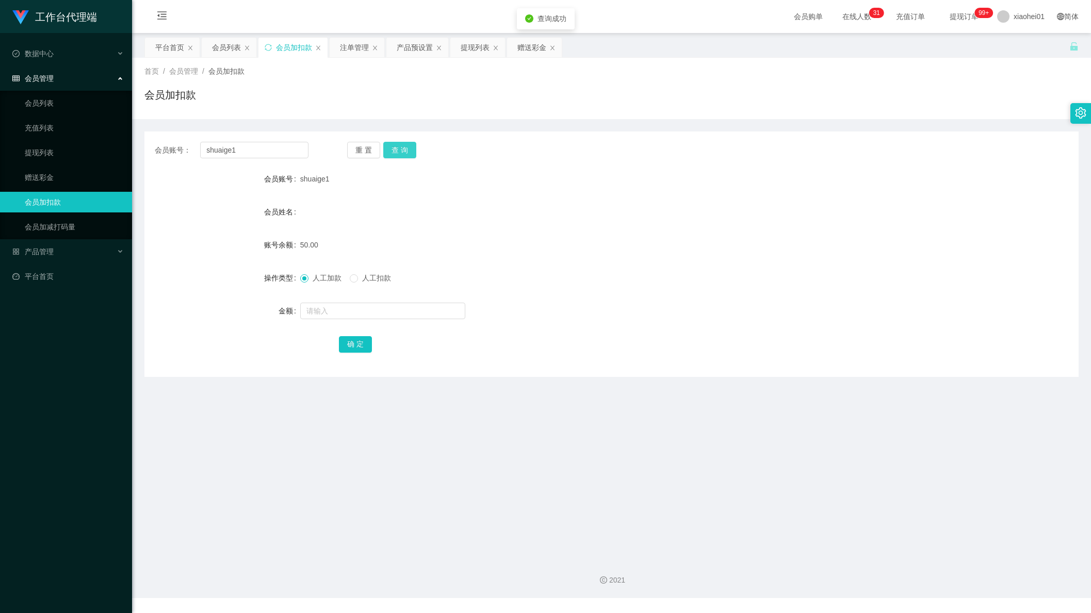
click at [403, 152] on button "查 询" at bounding box center [399, 150] width 33 height 17
click at [350, 39] on div "注单管理" at bounding box center [354, 48] width 29 height 20
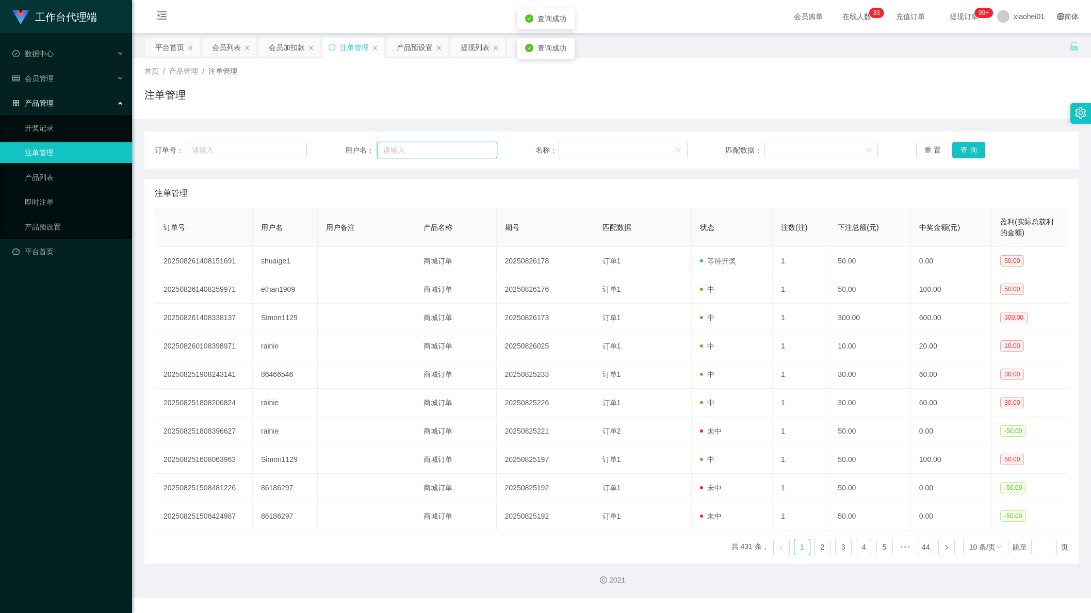
click at [429, 154] on input "text" at bounding box center [437, 150] width 120 height 17
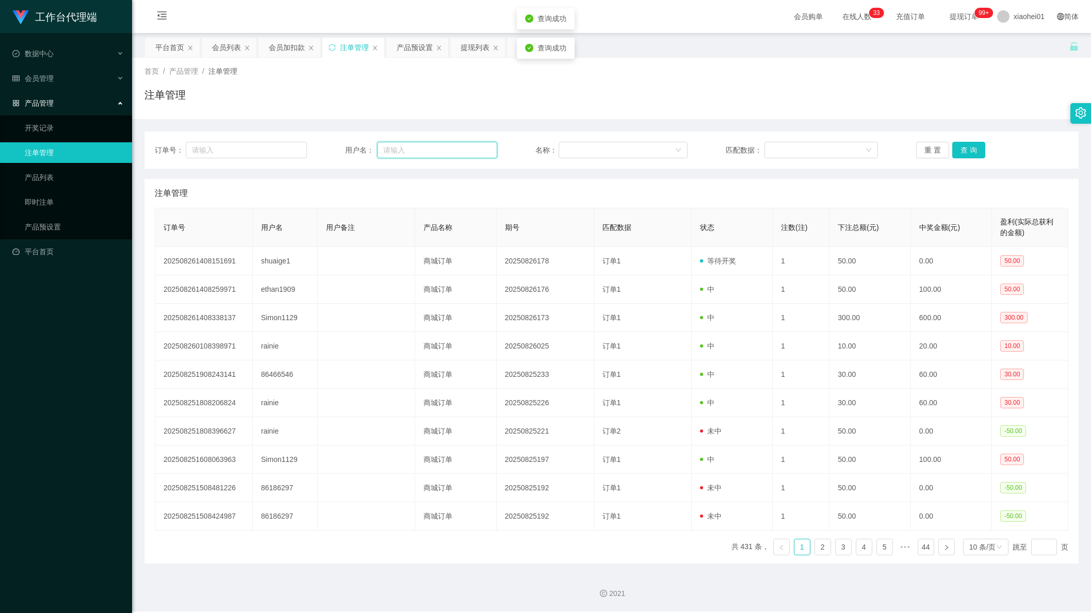
paste input "shuaige1"
type input "shuaige1"
click at [970, 145] on button "查 询" at bounding box center [968, 150] width 33 height 17
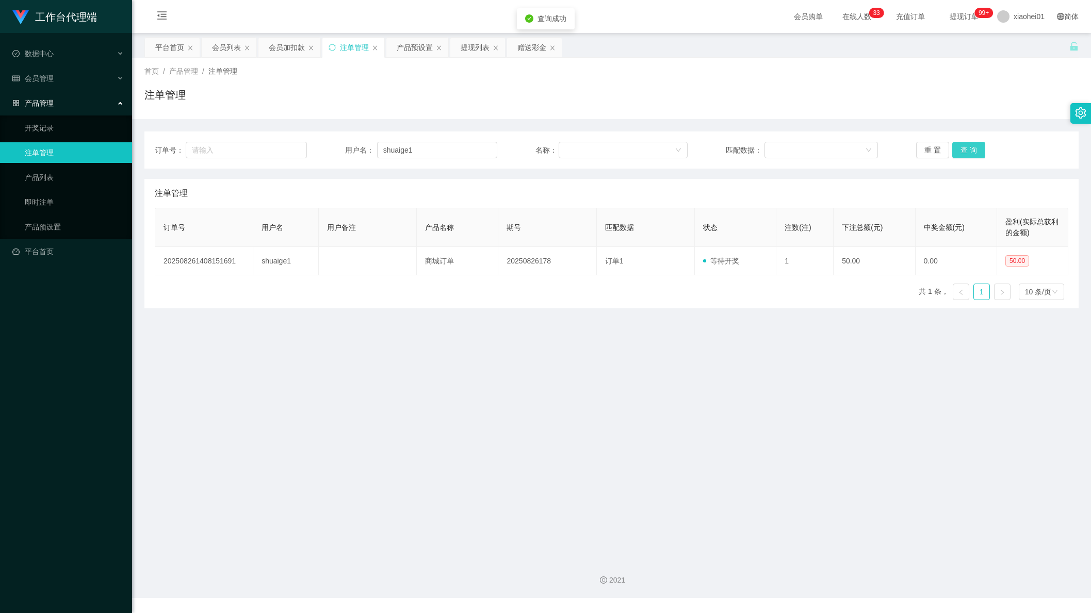
click at [970, 145] on button "查 询" at bounding box center [968, 150] width 33 height 17
click at [420, 53] on div "产品预设置" at bounding box center [415, 48] width 36 height 20
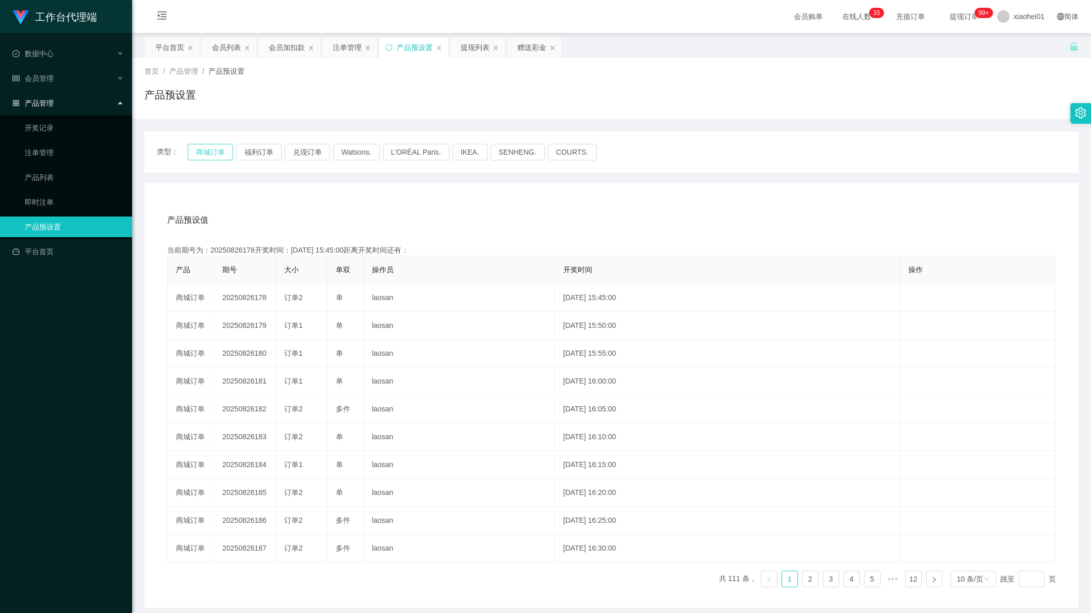
click at [217, 154] on button "商城订单" at bounding box center [210, 152] width 45 height 17
click at [338, 46] on div "注单管理" at bounding box center [347, 48] width 29 height 20
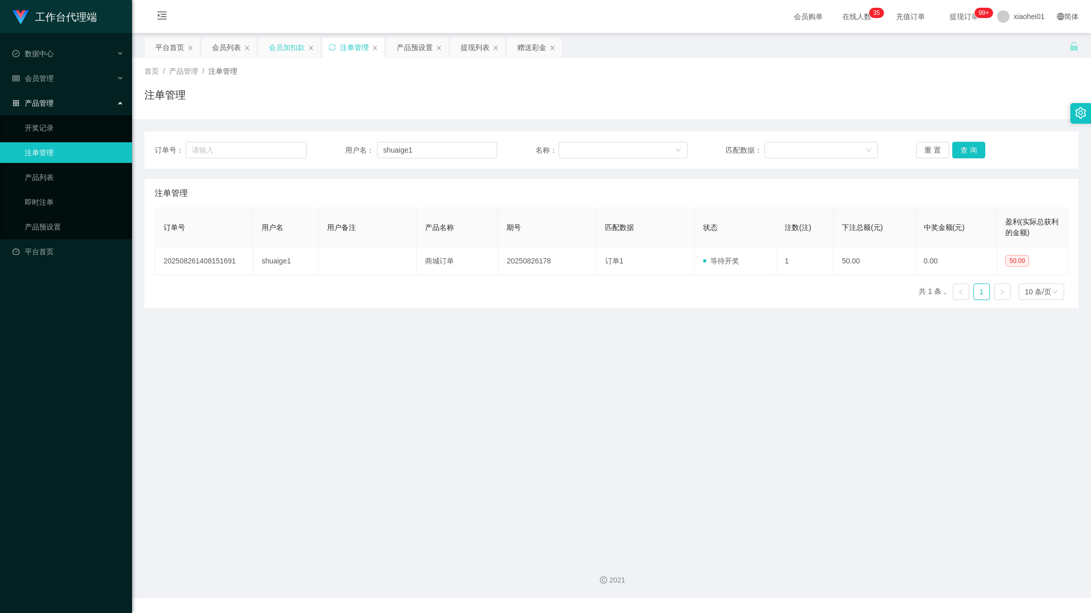
click at [281, 50] on div "会员加扣款" at bounding box center [287, 48] width 36 height 20
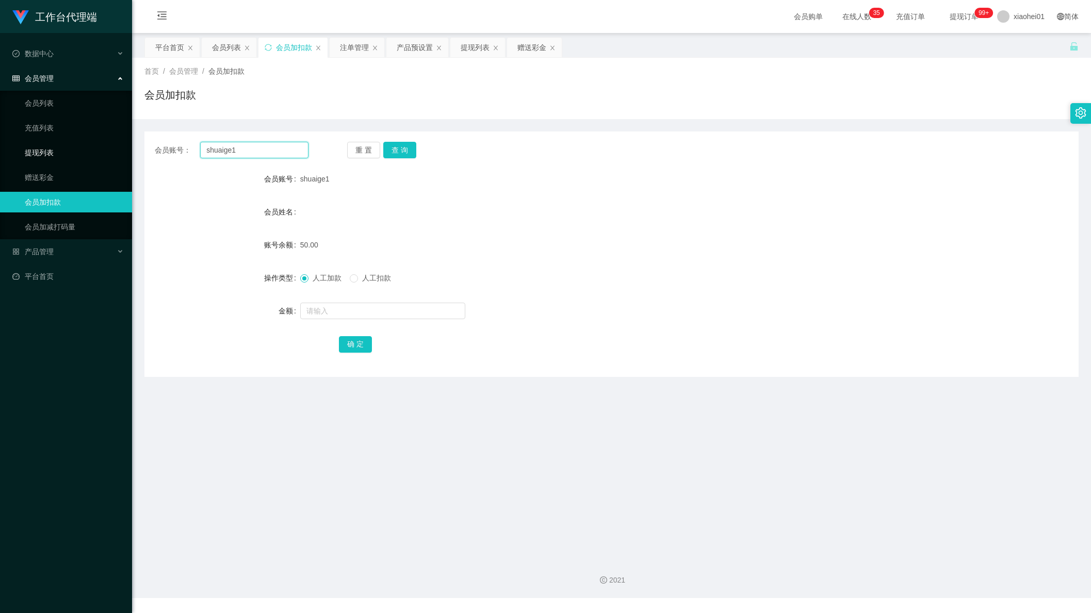
drag, startPoint x: 263, startPoint y: 152, endPoint x: 2, endPoint y: 140, distance: 261.2
click at [7, 140] on section "工作台代理端 数据中心 会员管理 会员列表 充值列表 提现列表 赠送彩金 会员加扣款 会员加减打码量 产品管理 开奖记录 注单管理 产品列表 即时注单 产品预…" at bounding box center [545, 299] width 1091 height 598
click at [400, 149] on button "查 询" at bounding box center [399, 150] width 33 height 17
click at [370, 305] on input "text" at bounding box center [382, 311] width 165 height 17
type input "100"
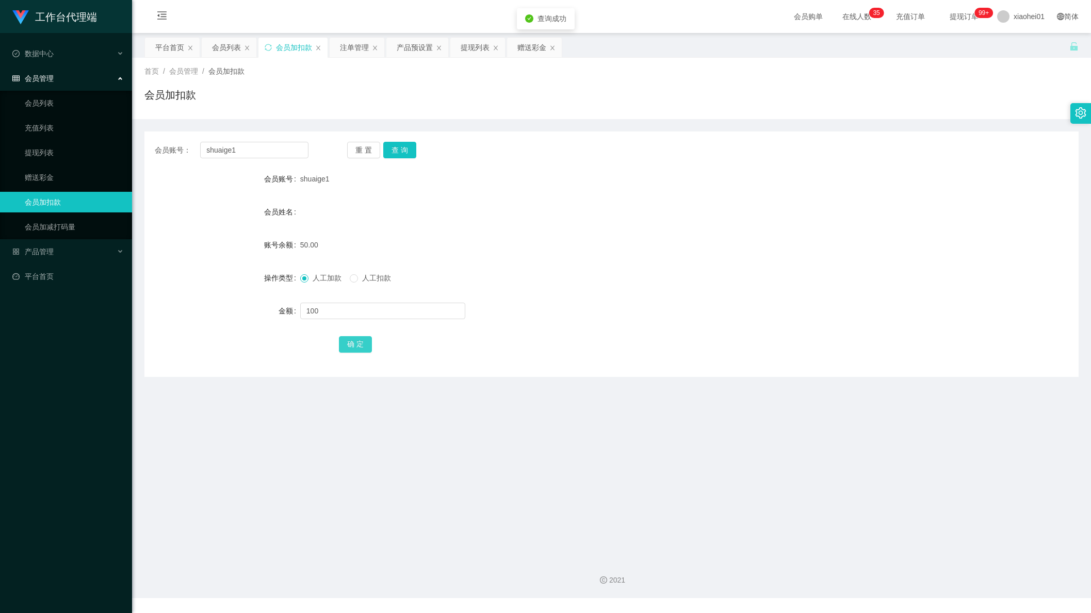
click at [363, 342] on button "确 定" at bounding box center [355, 344] width 33 height 17
click at [939, 174] on div "会员账号 shuaige1" at bounding box center [611, 179] width 934 height 21
click at [53, 418] on div "工作台代理端 数据中心 会员管理 会员列表 充值列表 提现列表 赠送彩金 会员加扣款 会员加减打码量 产品管理 开奖记录 注单管理 产品列表 即时注单 产品预…" at bounding box center [66, 306] width 132 height 613
drag, startPoint x: 184, startPoint y: 145, endPoint x: 159, endPoint y: 138, distance: 25.9
click at [135, 137] on main "关闭左侧 关闭右侧 关闭其它 刷新页面 平台首页 会员列表 会员加扣款 注单管理 产品预设置 提现列表 赠送彩金 首页 / 会员管理 / 会员加扣款 / 会员…" at bounding box center [611, 291] width 959 height 517
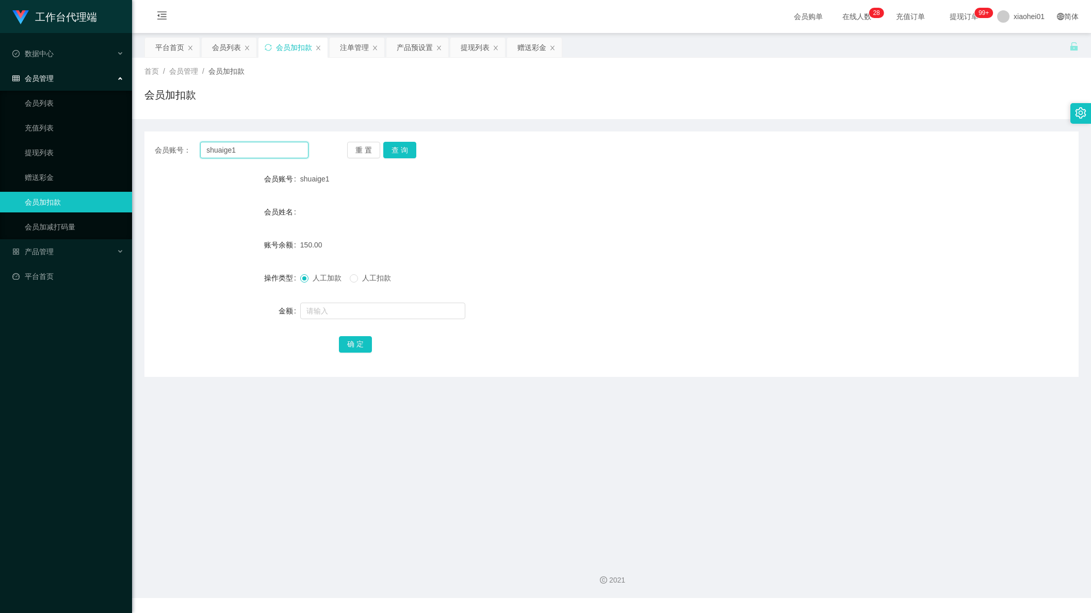
paste input "ethan1909"
type input "ethan1909"
click at [397, 147] on button "查 询" at bounding box center [399, 150] width 33 height 17
click at [341, 330] on form "会员账号 ethan1909 会员姓名 Ethan 账号余额 0.00 操作类型 人工加款 人工扣款 金额 确 定" at bounding box center [611, 262] width 934 height 186
click at [370, 311] on input "text" at bounding box center [382, 311] width 165 height 17
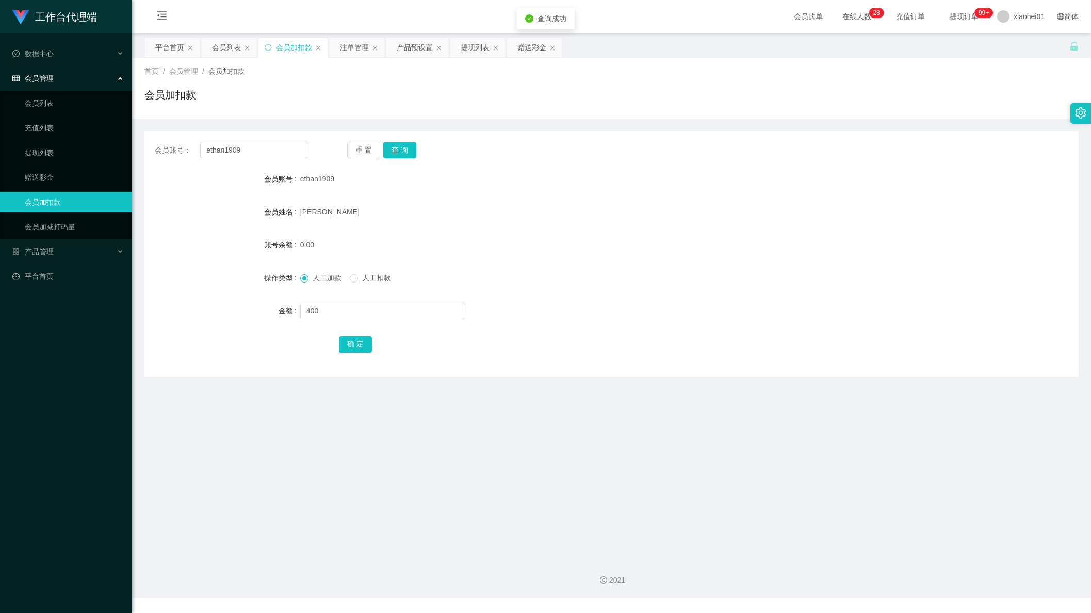
click at [350, 330] on form "会员账号 ethan1909 会员姓名 Ethan 账号余额 0.00 操作类型 人工加款 人工扣款 金额 400 确 定" at bounding box center [611, 262] width 934 height 186
click at [368, 311] on input "400" at bounding box center [382, 311] width 165 height 17
type input "40"
click at [357, 344] on button "确 定" at bounding box center [355, 344] width 33 height 17
click at [575, 234] on form "会员账号 ethan1909 会员姓名 Ethan 账号余额 40.00 操作类型 人工加款 人工扣款 金额 确 定" at bounding box center [611, 262] width 934 height 186
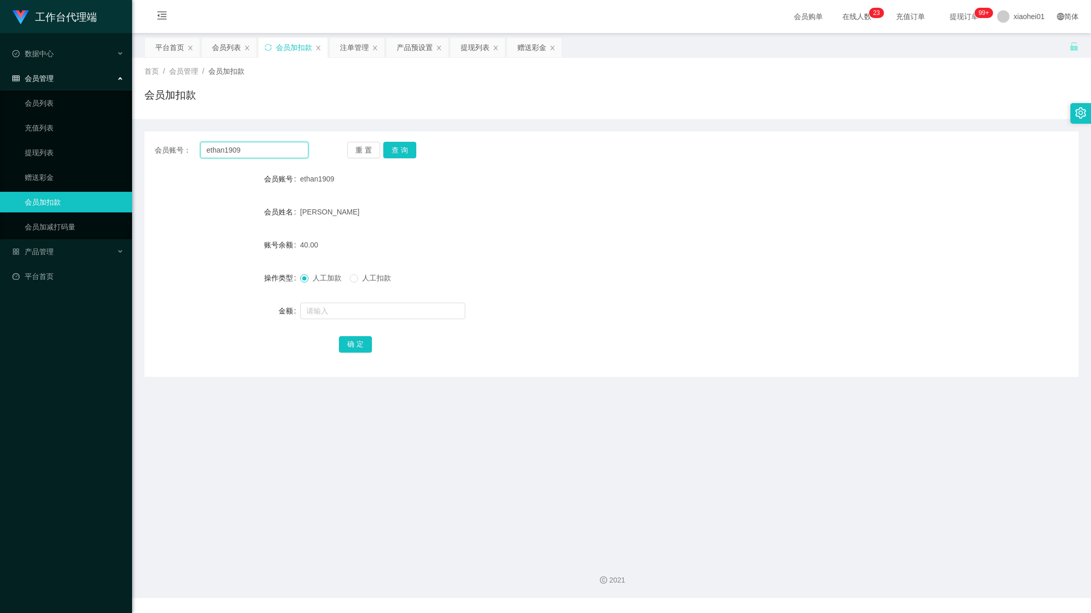
drag, startPoint x: 248, startPoint y: 153, endPoint x: 142, endPoint y: 144, distance: 105.6
click at [155, 149] on div "会员账号： ethan1909" at bounding box center [232, 150] width 154 height 17
paste input "shuaige1"
type input "shuaige1"
click at [388, 144] on button "查 询" at bounding box center [399, 150] width 33 height 17
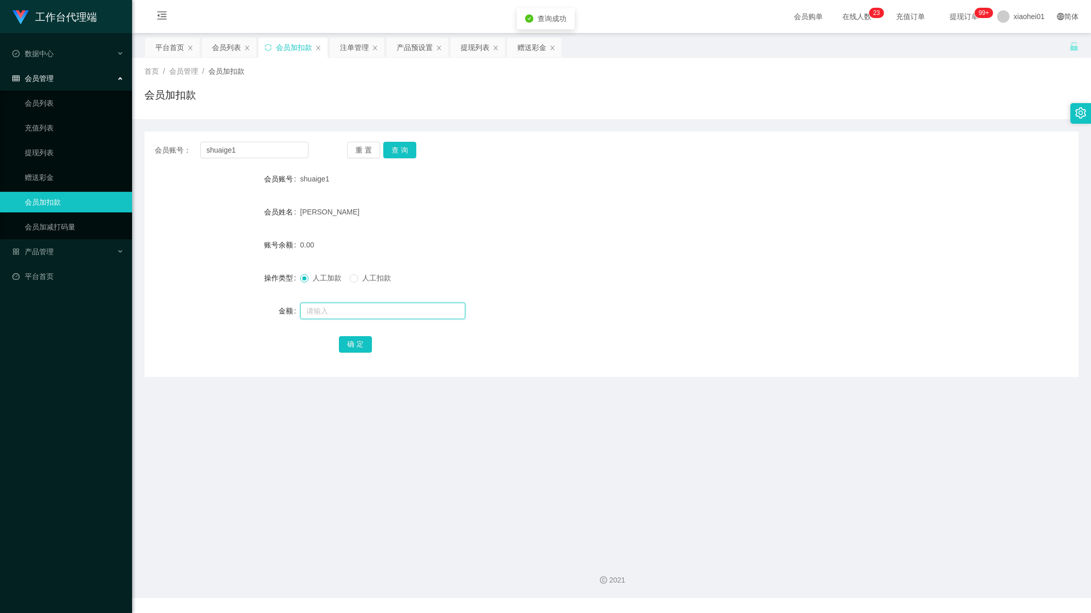
click at [356, 310] on input "text" at bounding box center [382, 311] width 165 height 17
type input "20000"
click at [353, 353] on button "确 定" at bounding box center [355, 344] width 33 height 17
click at [368, 276] on span "人工扣款" at bounding box center [376, 278] width 37 height 8
click at [337, 315] on input "text" at bounding box center [382, 311] width 165 height 17
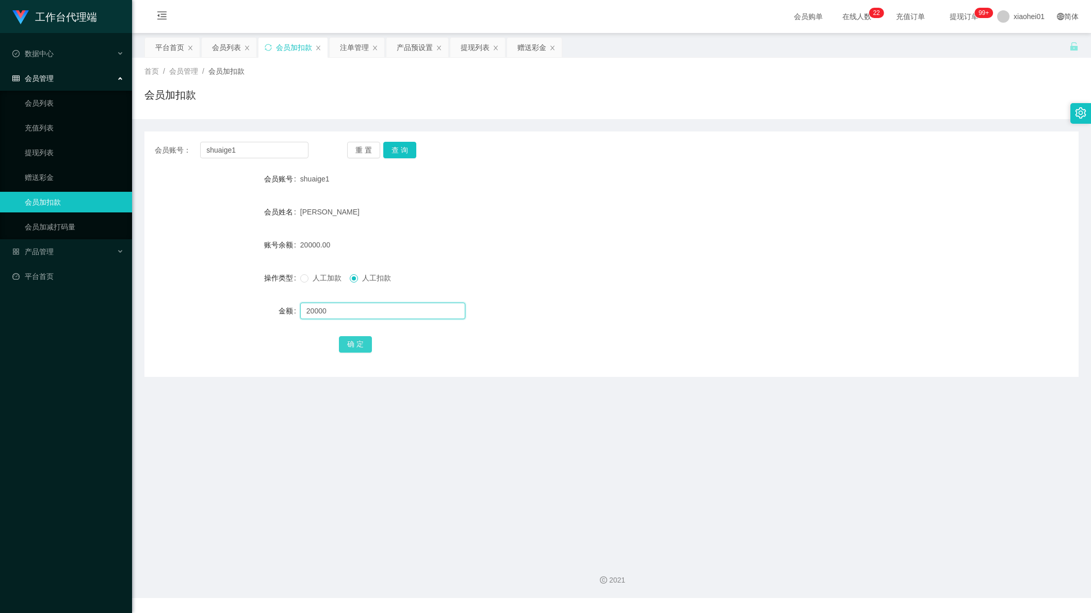
type input "20000"
click at [363, 342] on button "确 定" at bounding box center [355, 344] width 33 height 17
click at [547, 272] on div "人工加款 人工扣款" at bounding box center [572, 278] width 545 height 21
drag, startPoint x: 370, startPoint y: 294, endPoint x: 368, endPoint y: 314, distance: 19.7
click at [370, 298] on form "会员账号 shuaige1 会员姓名 Stephen Sia Kee Kien 账号余额 0.00 操作类型 人工加款 人工扣款 金额 确 定" at bounding box center [611, 262] width 934 height 186
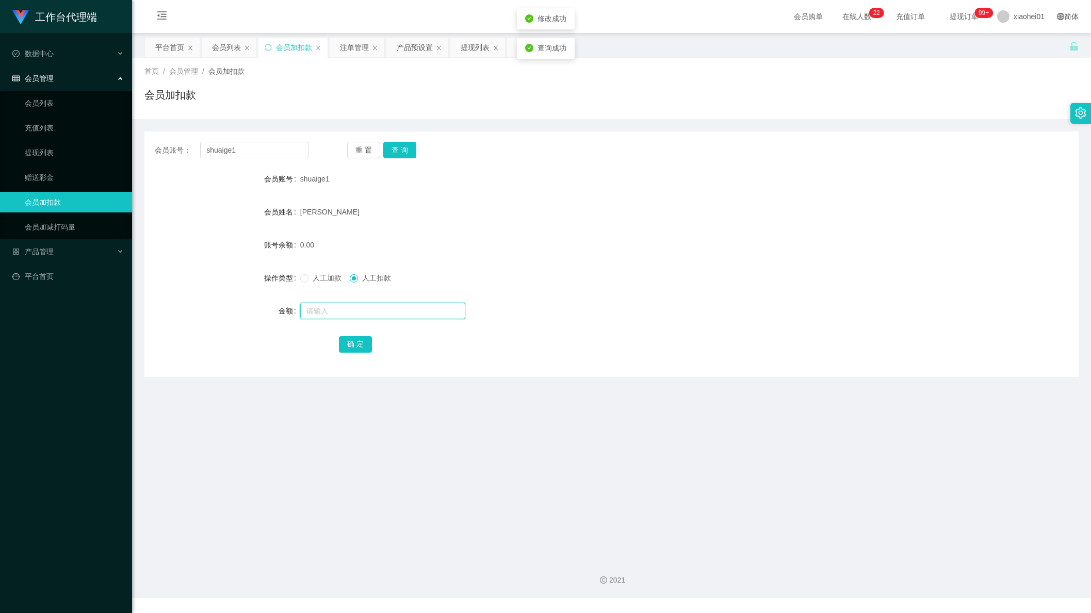
click at [368, 314] on input "text" at bounding box center [382, 311] width 165 height 17
type input "20"
click at [363, 343] on button "确 定" at bounding box center [355, 344] width 33 height 17
click at [330, 277] on span "人工加款" at bounding box center [326, 278] width 37 height 8
drag, startPoint x: 345, startPoint y: 290, endPoint x: 345, endPoint y: 308, distance: 18.1
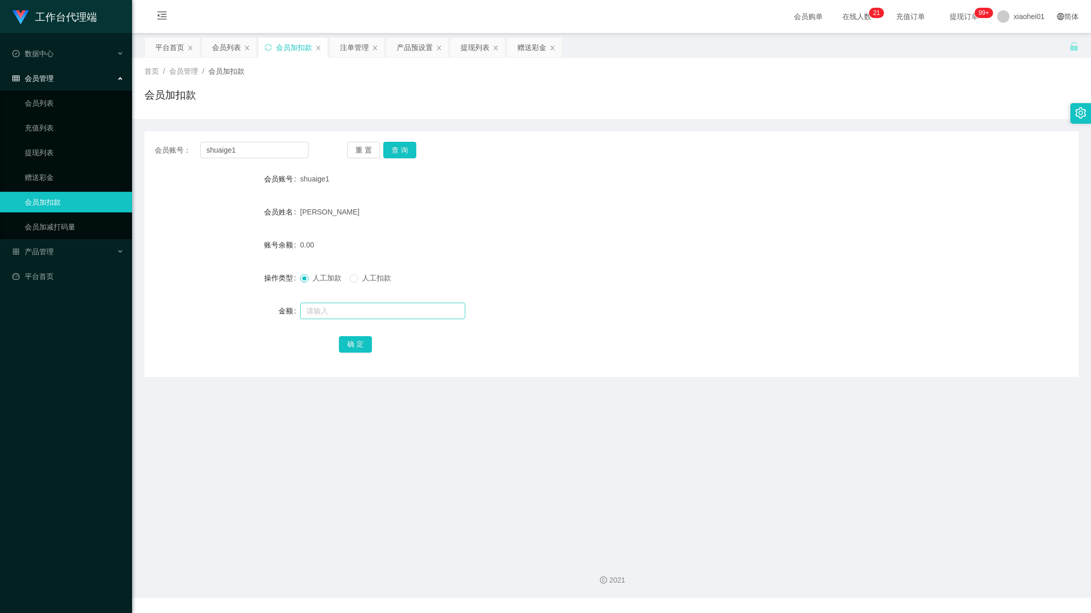
click at [345, 294] on form "会员账号 shuaige1 会员姓名 Stephen Sia Kee Kien 账号余额 0.00 操作类型 人工加款 人工扣款 金额 确 定" at bounding box center [611, 262] width 934 height 186
click at [345, 308] on input "text" at bounding box center [382, 311] width 165 height 17
type input "20"
click at [363, 339] on button "确 定" at bounding box center [355, 344] width 33 height 17
click at [520, 255] on form "会员账号 shuaige1 会员姓名 Stephen Sia Kee Kien 账号余额 20.00 操作类型 人工加款 人工扣款 金额 确 定" at bounding box center [611, 262] width 934 height 186
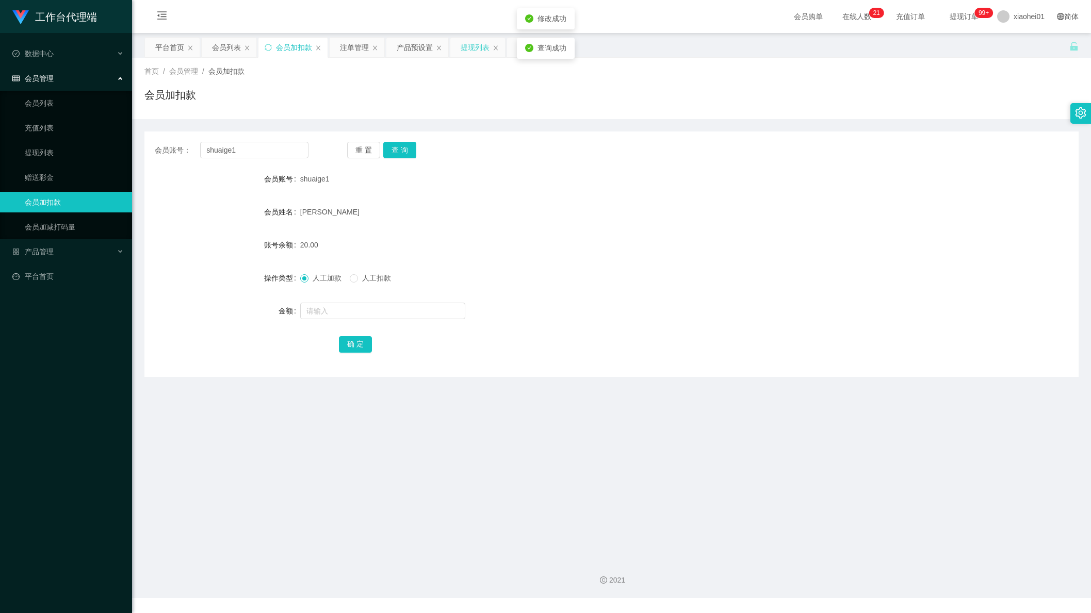
click at [479, 50] on div "提现列表" at bounding box center [474, 48] width 29 height 20
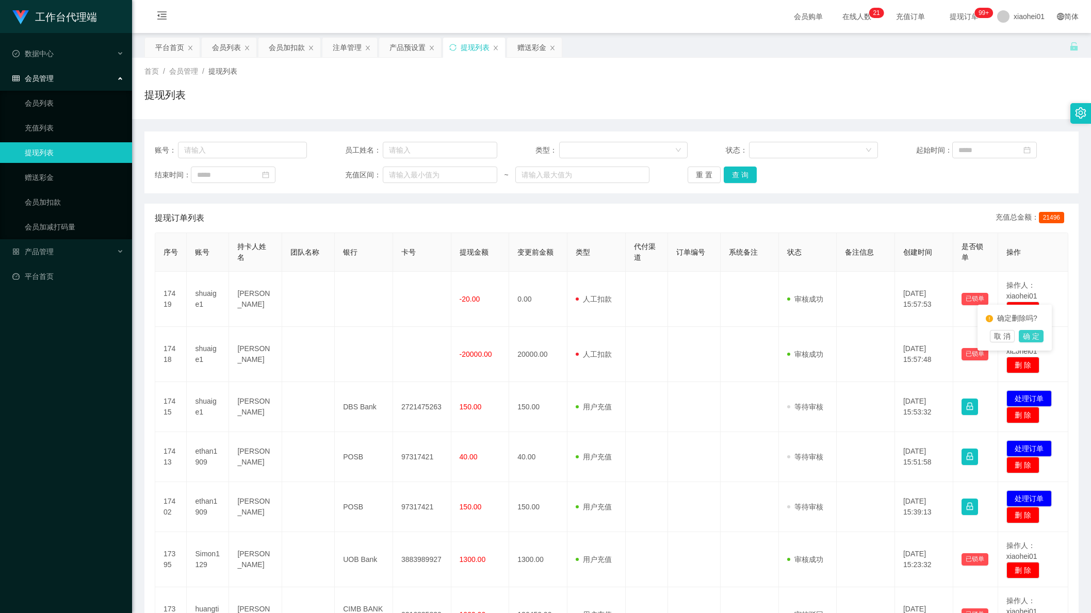
click at [1036, 333] on button "确 定" at bounding box center [1030, 336] width 25 height 12
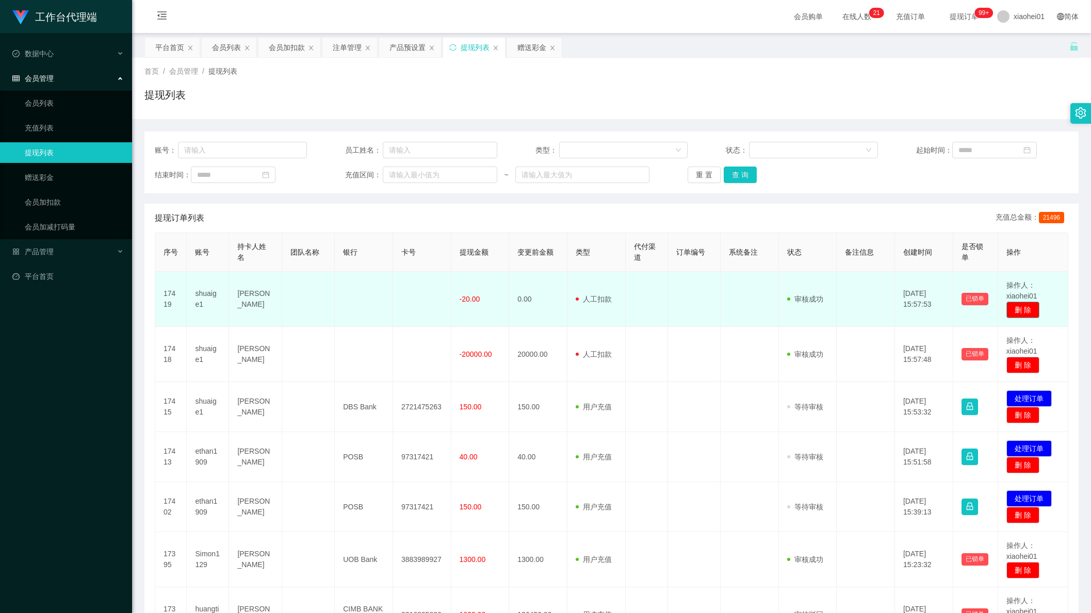
click at [1013, 306] on button "删 除" at bounding box center [1022, 310] width 33 height 17
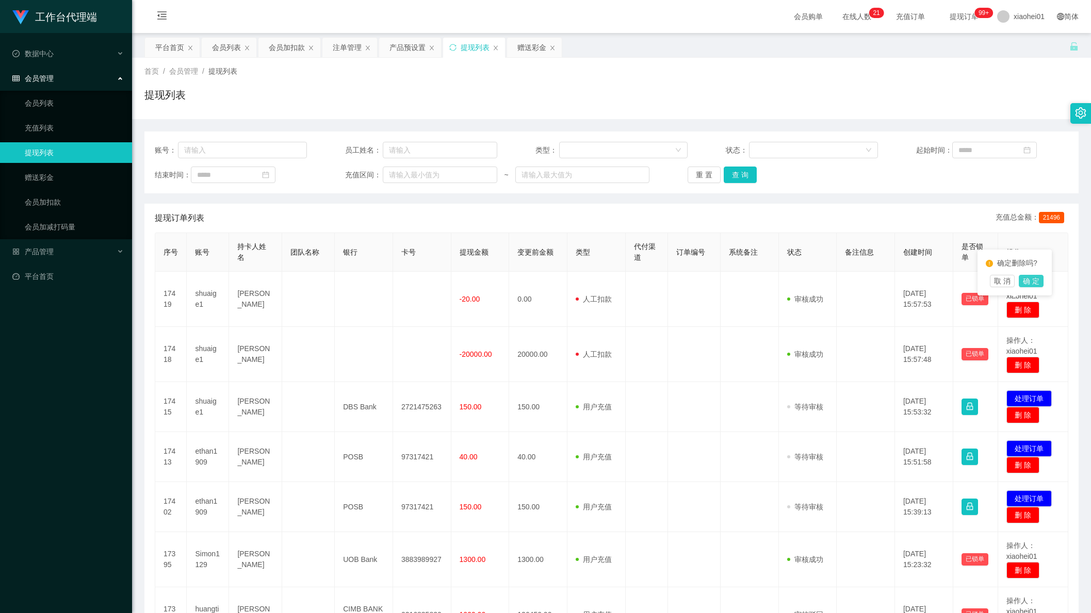
click at [1039, 283] on button "确 定" at bounding box center [1030, 281] width 25 height 12
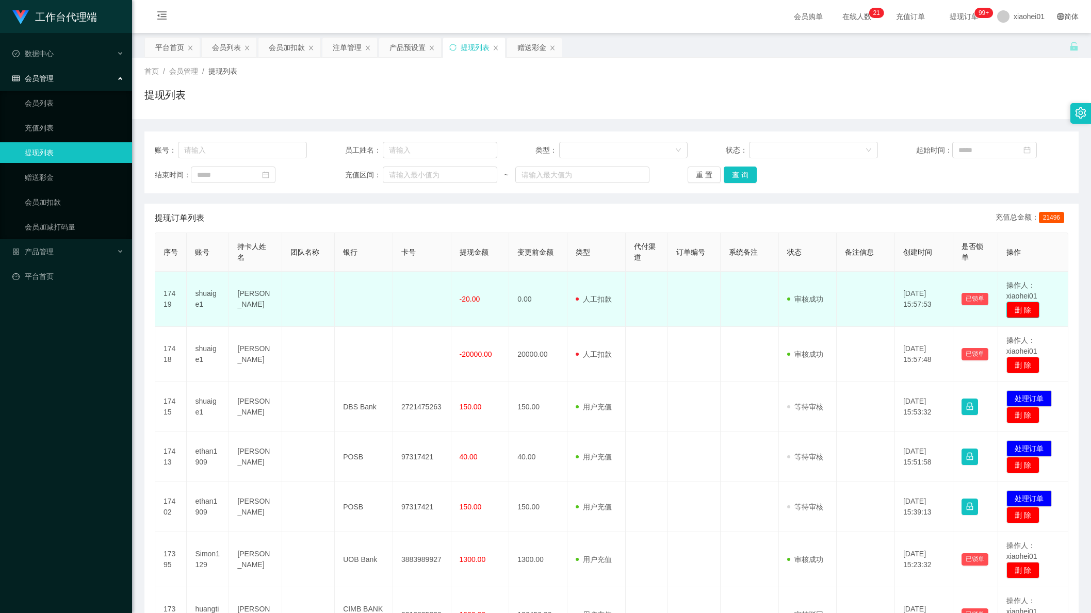
click at [1009, 311] on button "删 除" at bounding box center [1022, 310] width 33 height 17
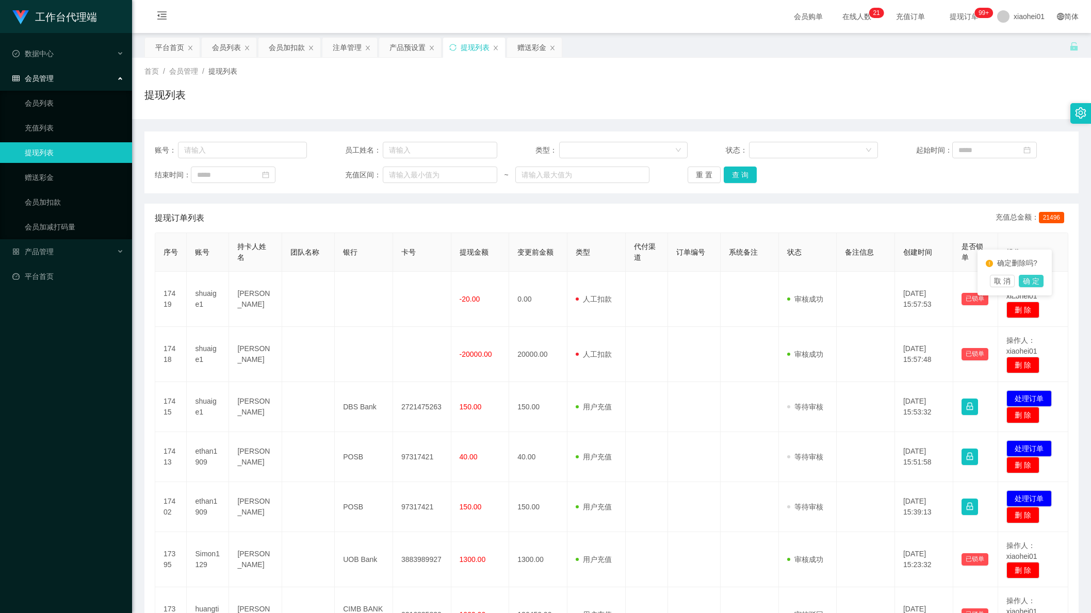
click at [1040, 281] on button "确 定" at bounding box center [1030, 281] width 25 height 12
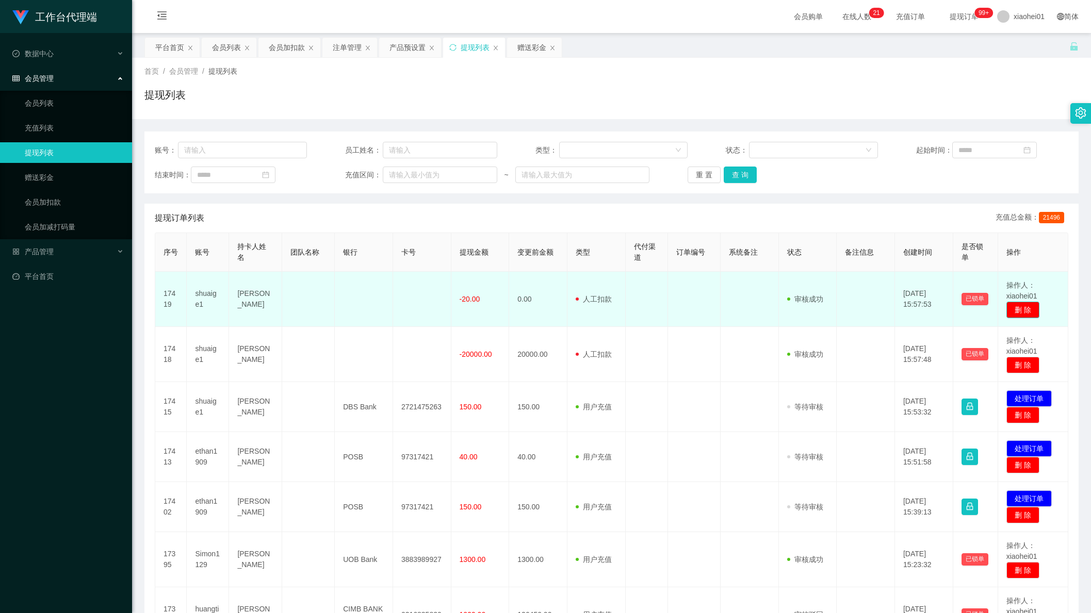
click at [1023, 305] on button "删 除" at bounding box center [1022, 310] width 33 height 17
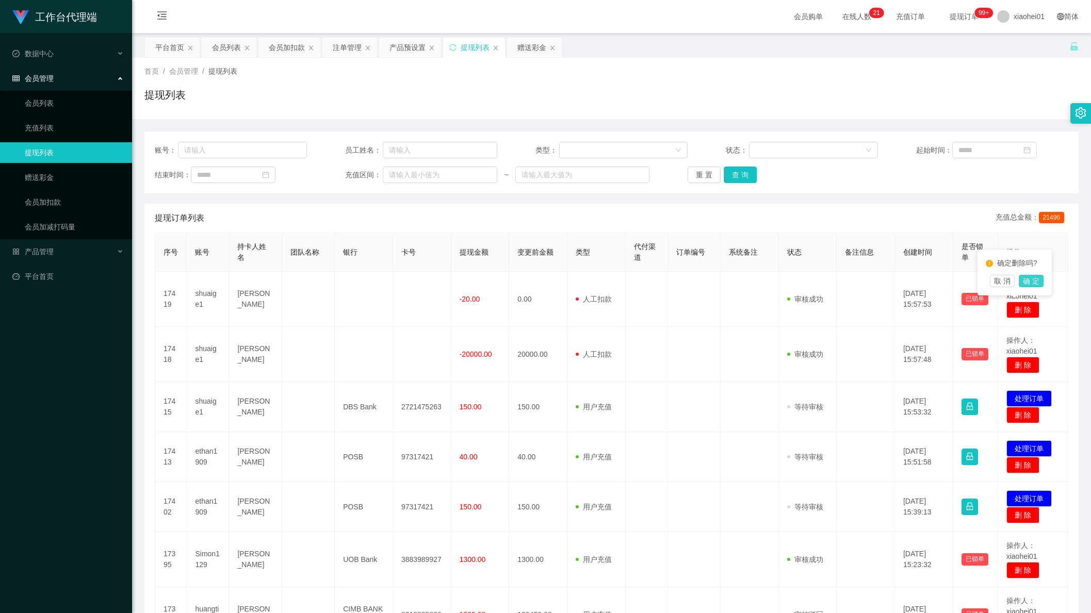
click at [1042, 282] on button "确 定" at bounding box center [1030, 281] width 25 height 12
drag, startPoint x: 289, startPoint y: 48, endPoint x: 300, endPoint y: 69, distance: 23.3
click at [289, 48] on div "会员加扣款" at bounding box center [287, 48] width 36 height 20
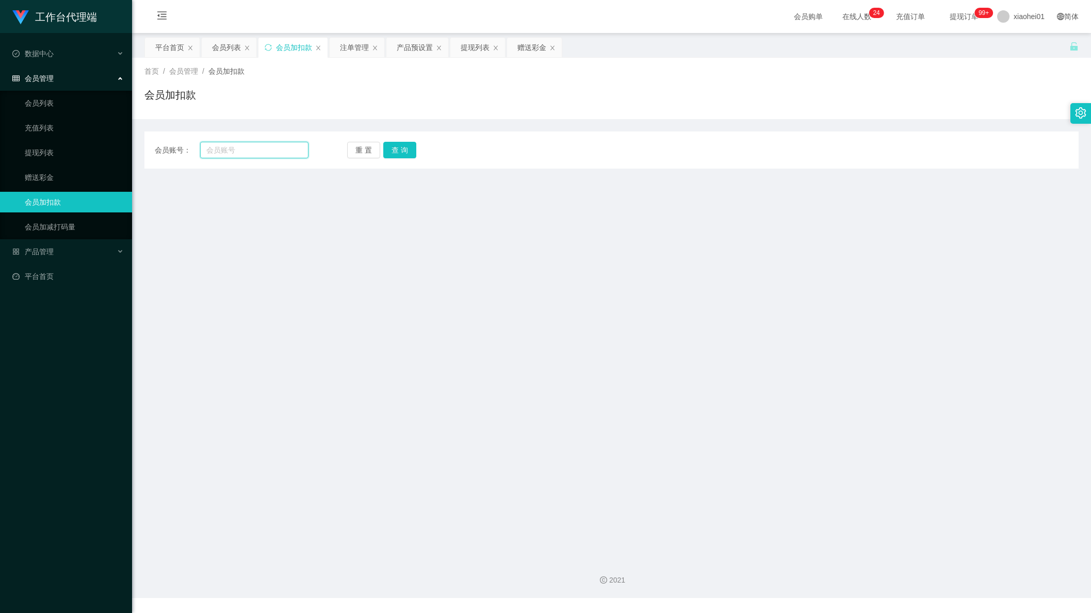
click at [243, 151] on input "text" at bounding box center [254, 150] width 108 height 17
type input "aaa"
click at [404, 143] on button "查 询" at bounding box center [399, 150] width 33 height 17
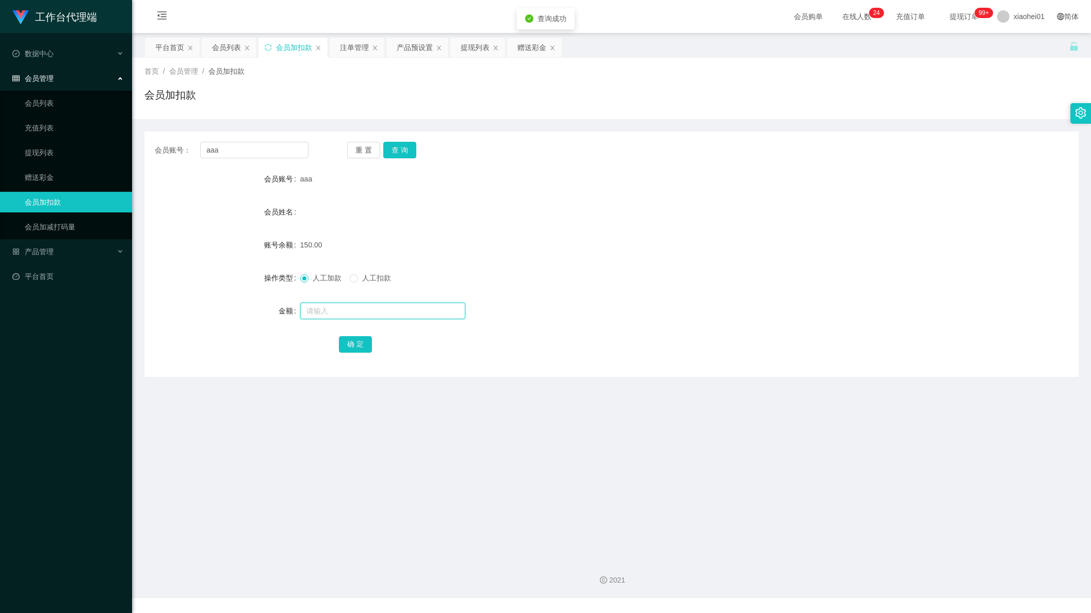
click at [363, 305] on input "text" at bounding box center [382, 311] width 165 height 17
type input "2000"
click at [367, 343] on button "确 定" at bounding box center [355, 344] width 33 height 17
click at [554, 277] on div "人工加款 人工扣款" at bounding box center [572, 278] width 545 height 21
drag, startPoint x: 374, startPoint y: 288, endPoint x: 383, endPoint y: 285, distance: 8.6
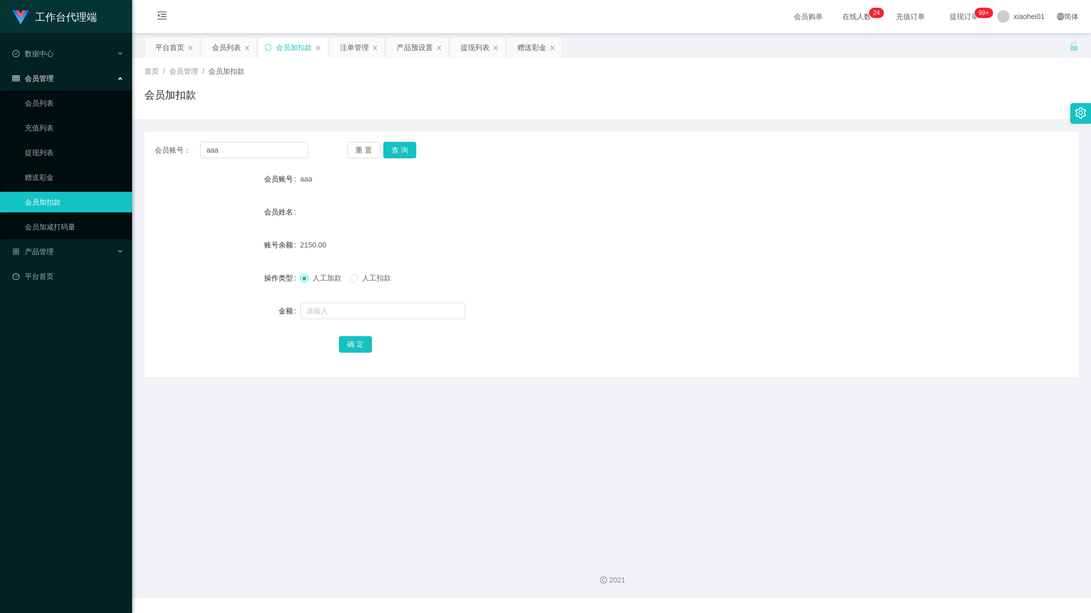
click at [374, 288] on div "人工加款 人工扣款" at bounding box center [572, 278] width 545 height 21
click at [381, 284] on label "人工扣款" at bounding box center [372, 278] width 45 height 11
click at [384, 318] on input "text" at bounding box center [382, 311] width 165 height 17
type input "2000"
click at [365, 343] on button "确 定" at bounding box center [355, 344] width 33 height 17
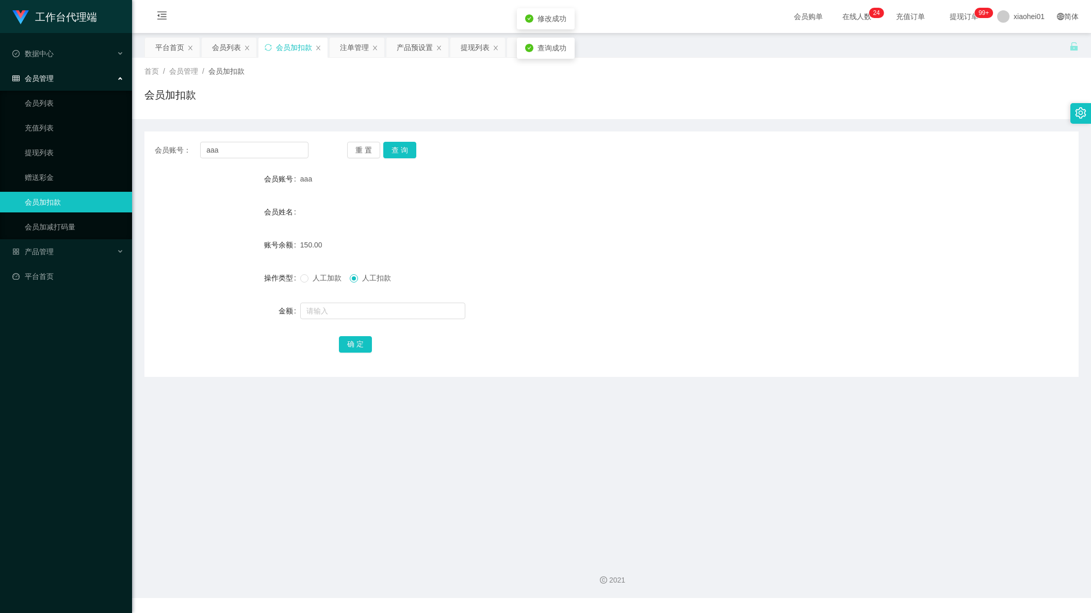
click at [591, 270] on div "人工加款 人工扣款" at bounding box center [572, 278] width 545 height 21
click at [630, 256] on form "会员账号 aaa 会员姓名 账号余额 150.00 操作类型 人工加款 人工扣款 金额 确 定" at bounding box center [611, 262] width 934 height 186
click at [243, 152] on input "aaa" at bounding box center [254, 150] width 108 height 17
click at [321, 275] on span "人工加款" at bounding box center [326, 278] width 37 height 8
click at [379, 315] on input "text" at bounding box center [382, 311] width 165 height 17
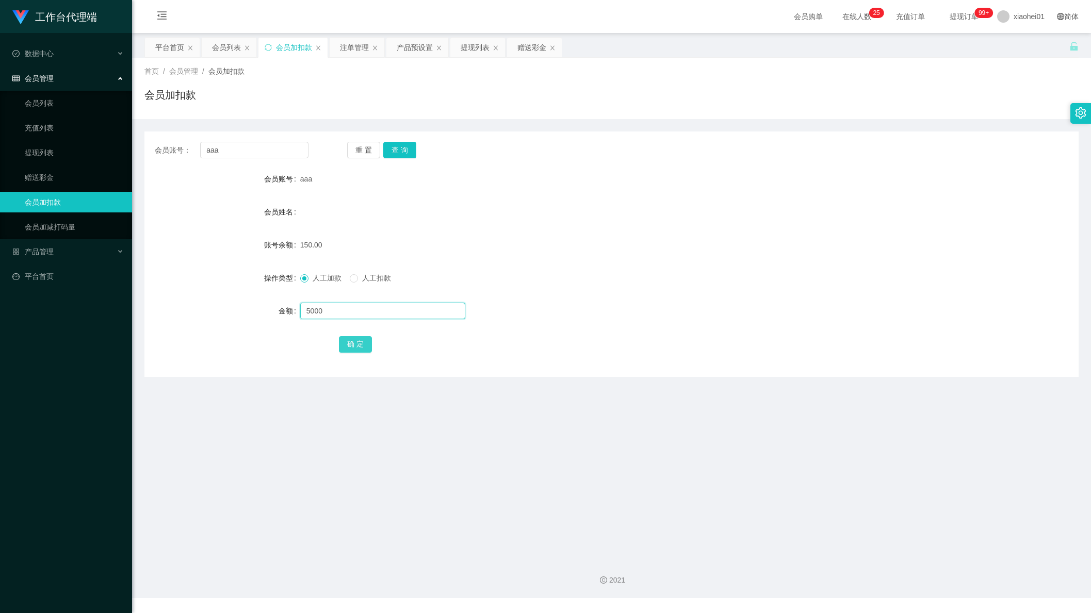
type input "5000"
click at [353, 342] on button "确 定" at bounding box center [355, 344] width 33 height 17
click at [557, 294] on form "会员账号 aaa 会员姓名 账号余额 5150.00 操作类型 人工加款 人工扣款 金额 确 定" at bounding box center [611, 262] width 934 height 186
click at [390, 271] on div "人工加款 人工扣款" at bounding box center [572, 278] width 545 height 21
click at [382, 277] on span "人工扣款" at bounding box center [376, 278] width 37 height 8
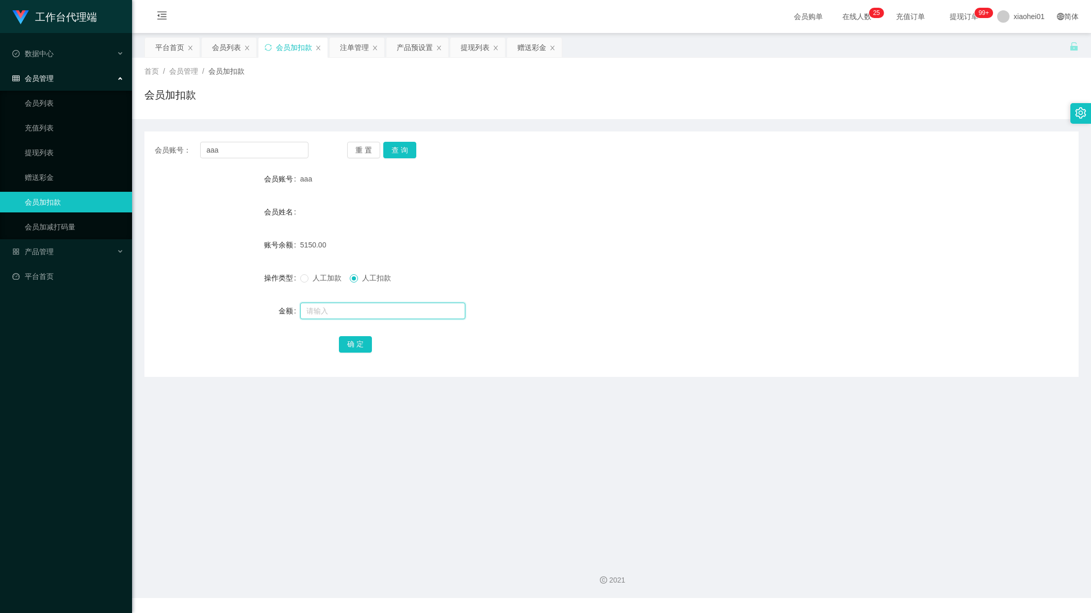
click at [393, 318] on input "text" at bounding box center [382, 311] width 165 height 17
type input "5000"
click at [357, 336] on button "确 定" at bounding box center [355, 344] width 33 height 17
click at [605, 333] on form "会员账号 aaa 会员姓名 账号余额 150.00 操作类型 人工加款 人工扣款 金额 确 定" at bounding box center [611, 262] width 934 height 186
click at [483, 52] on div "提现列表" at bounding box center [474, 48] width 29 height 20
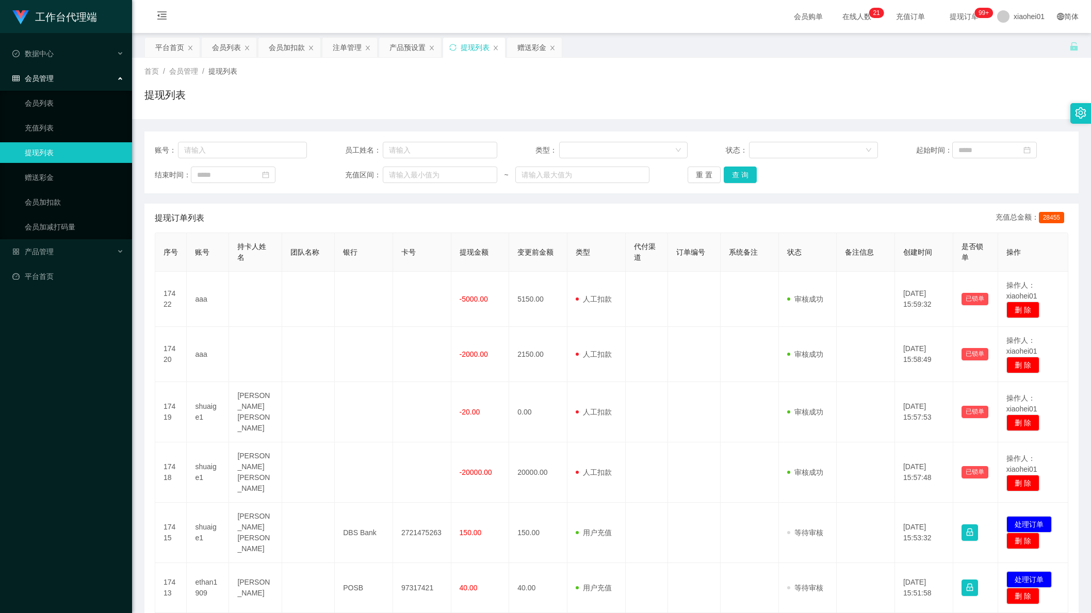
scroll to position [129, 0]
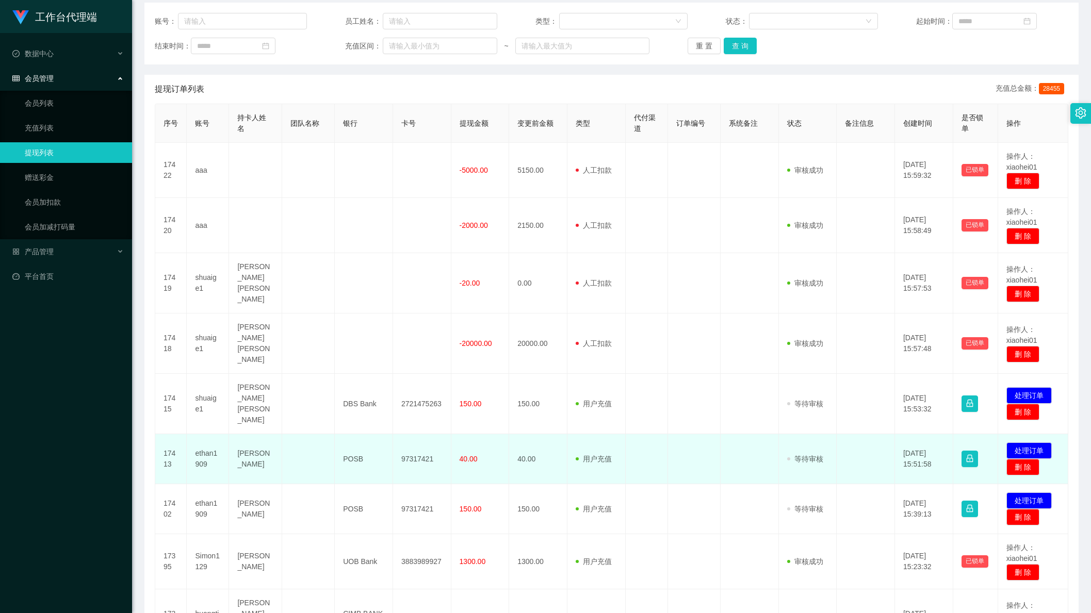
click at [424, 439] on td "97317421" at bounding box center [422, 459] width 58 height 50
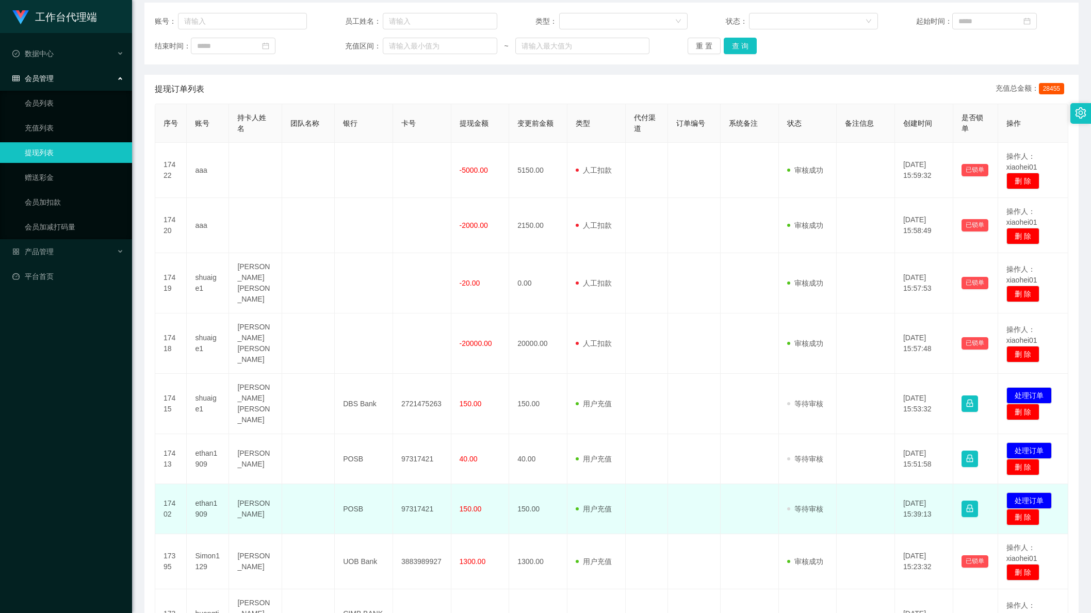
click at [410, 488] on td "97317421" at bounding box center [422, 509] width 58 height 50
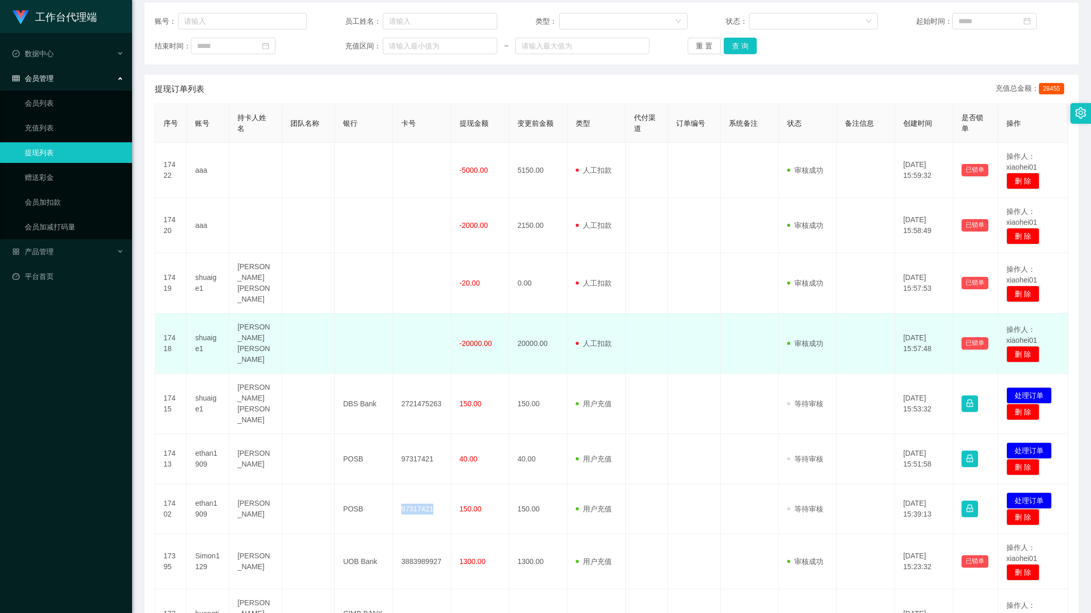
copy td "97317421"
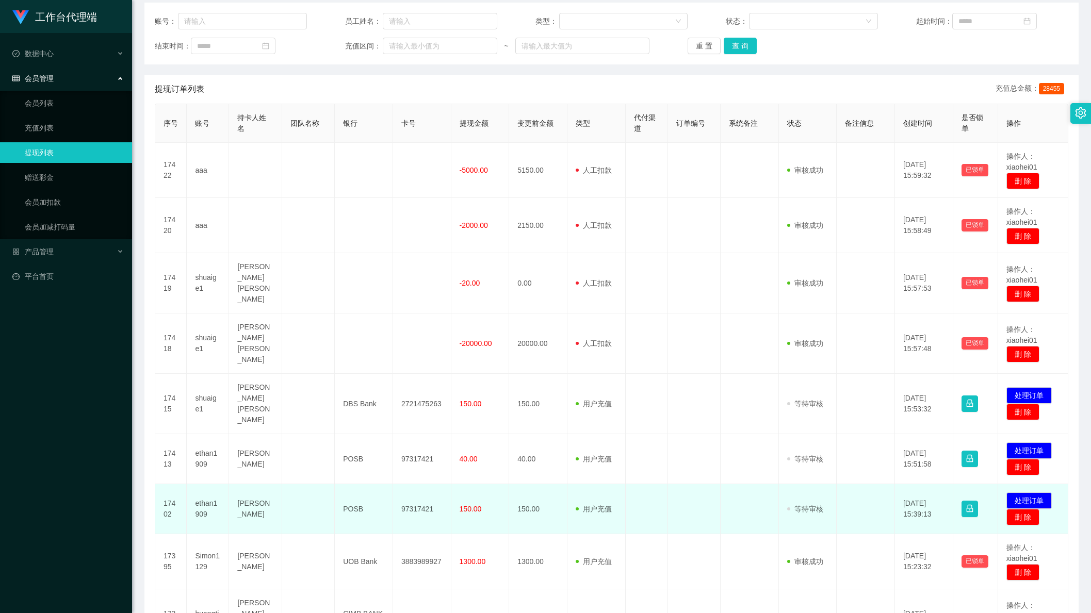
click at [550, 484] on td "150.00" at bounding box center [538, 509] width 58 height 50
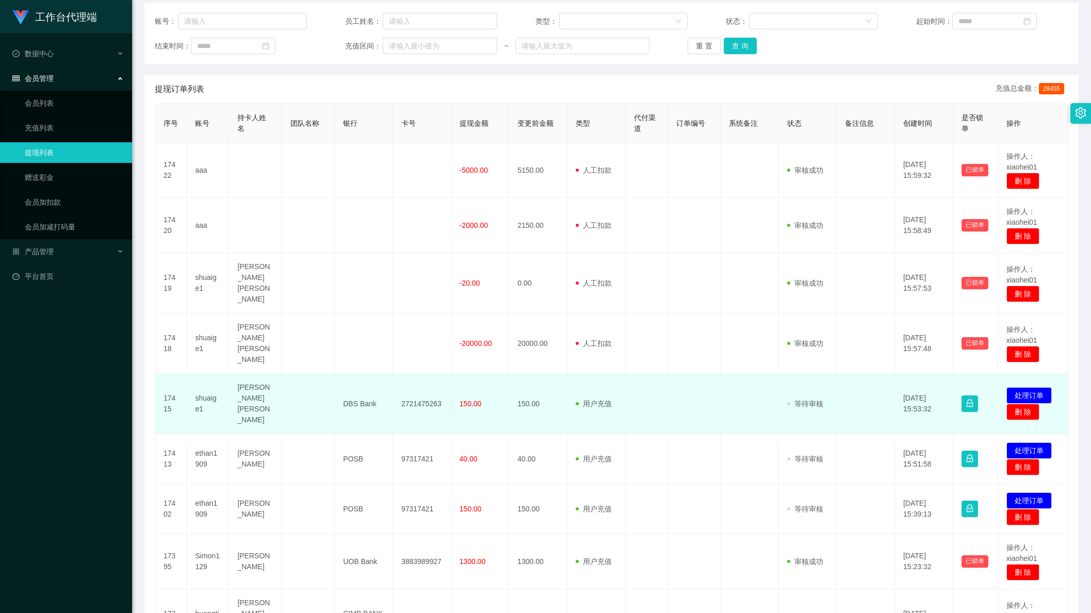
click at [408, 391] on td "2721475263" at bounding box center [422, 404] width 58 height 60
click at [408, 390] on td "2721475263" at bounding box center [422, 404] width 58 height 60
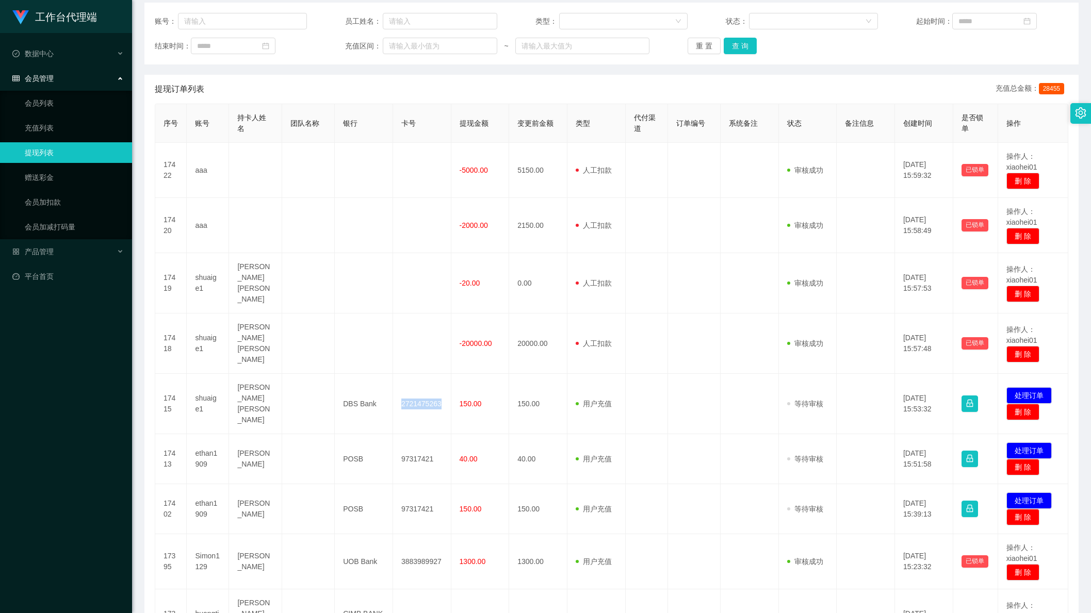
copy td "2721475263"
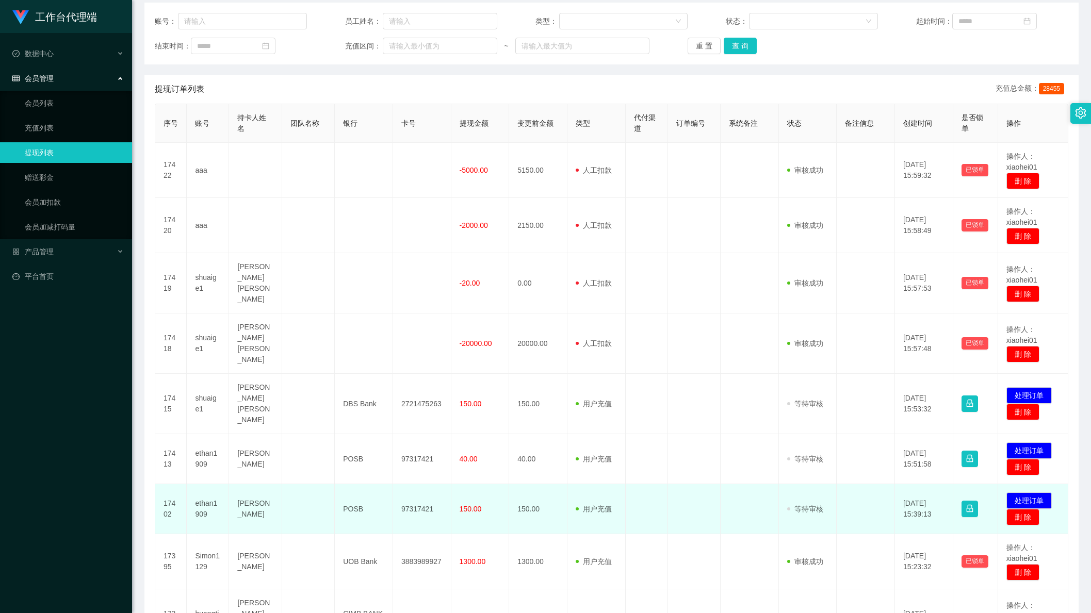
click at [414, 489] on td "97317421" at bounding box center [422, 509] width 58 height 50
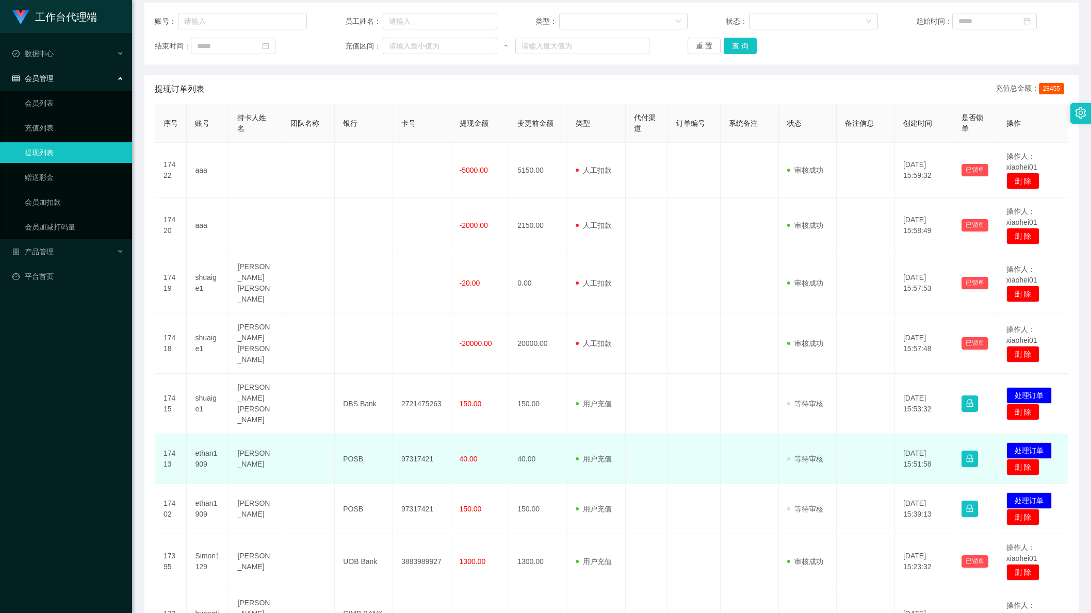
click at [418, 442] on td "97317421" at bounding box center [422, 459] width 58 height 50
copy td "97317421"
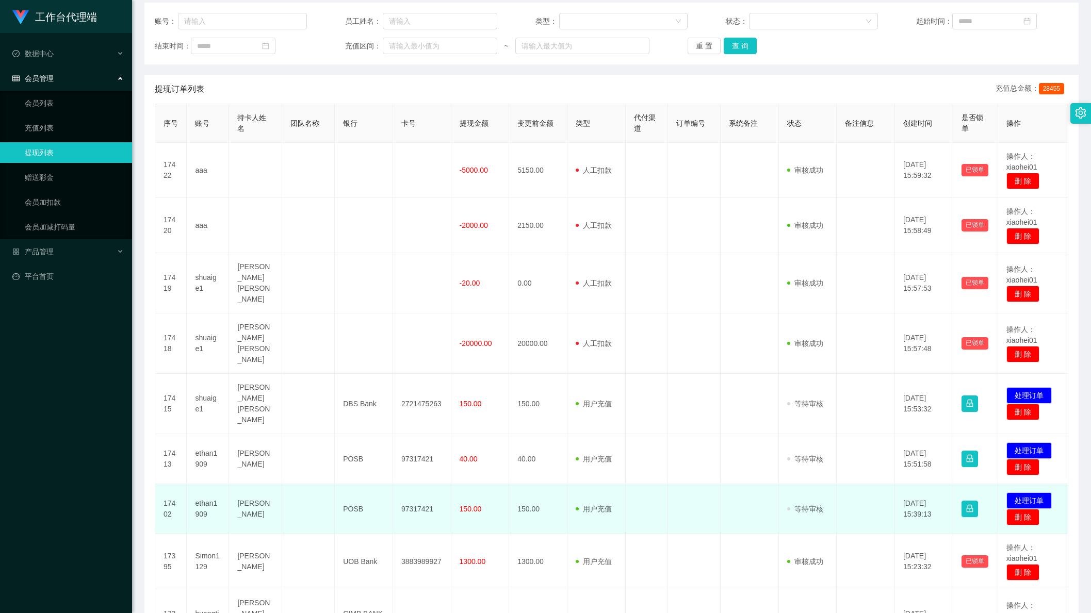
click at [838, 484] on td at bounding box center [865, 509] width 58 height 50
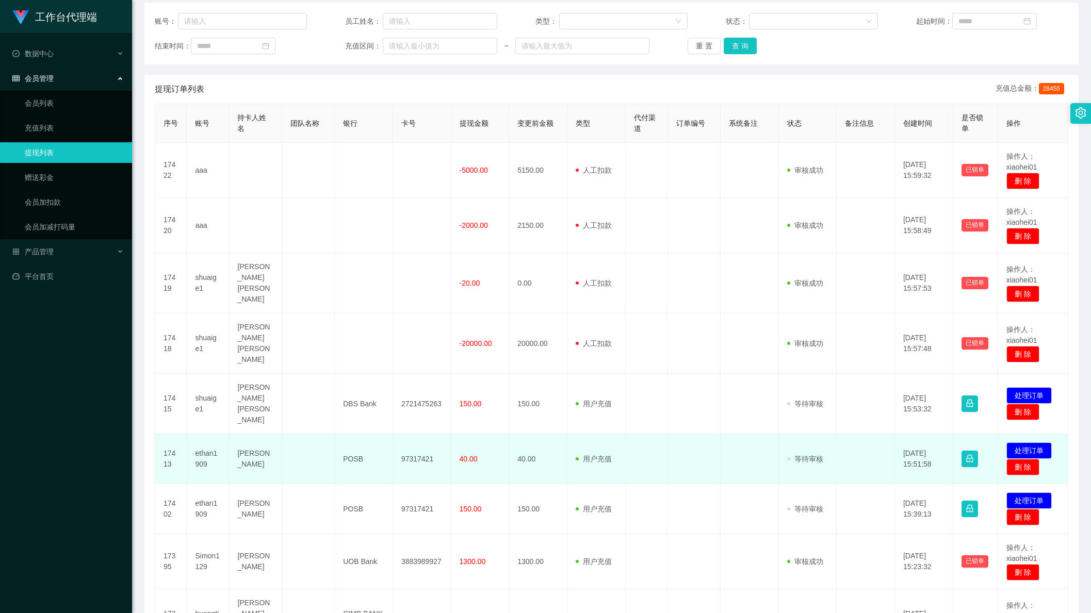
click at [393, 434] on td "97317421" at bounding box center [422, 459] width 58 height 50
click at [426, 440] on td "97317421" at bounding box center [422, 459] width 58 height 50
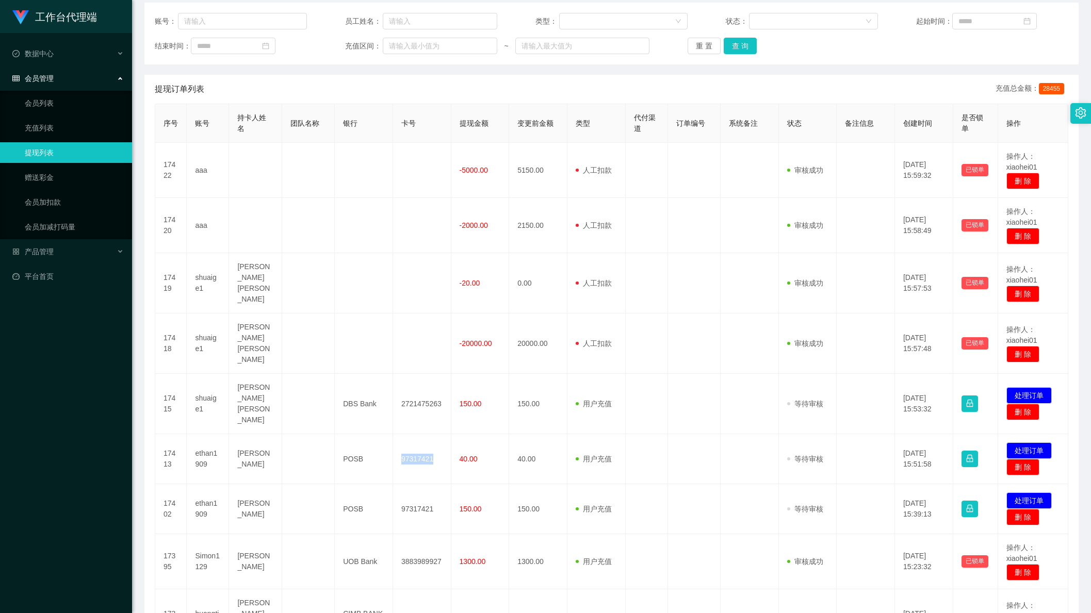
copy td "97317421"
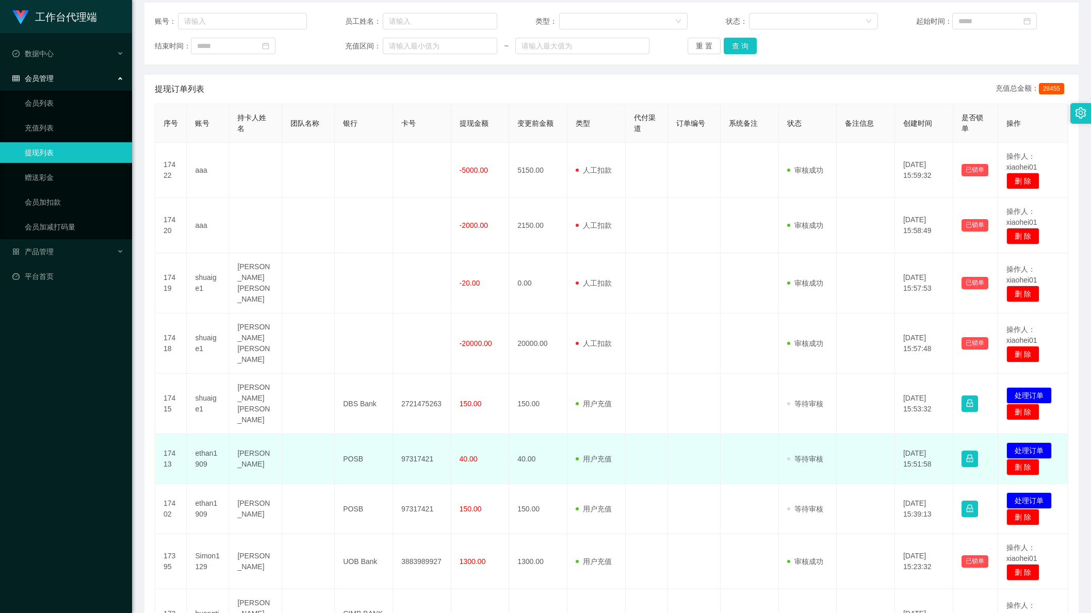
click at [365, 454] on td "POSB" at bounding box center [364, 459] width 58 height 50
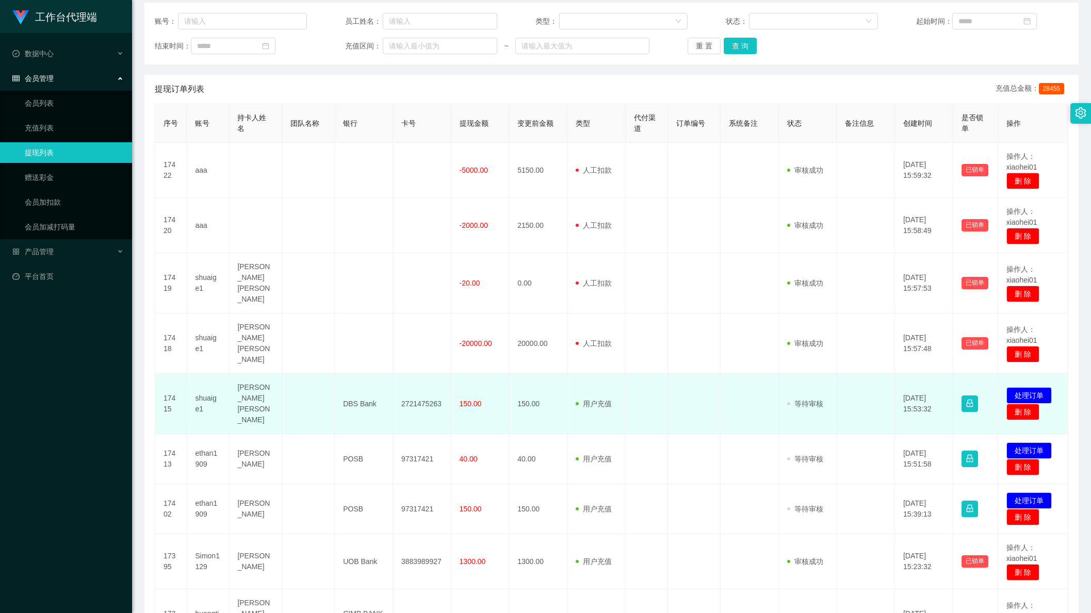
click at [575, 399] on span at bounding box center [578, 404] width 7 height 11
click at [411, 381] on td "2721475263" at bounding box center [422, 404] width 58 height 60
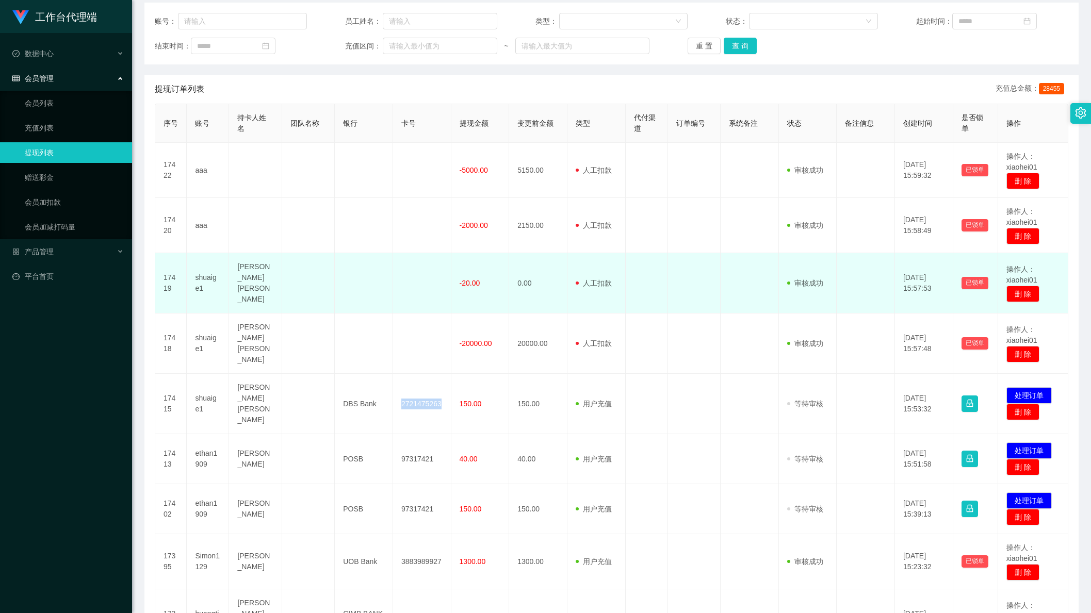
copy td "2721475263"
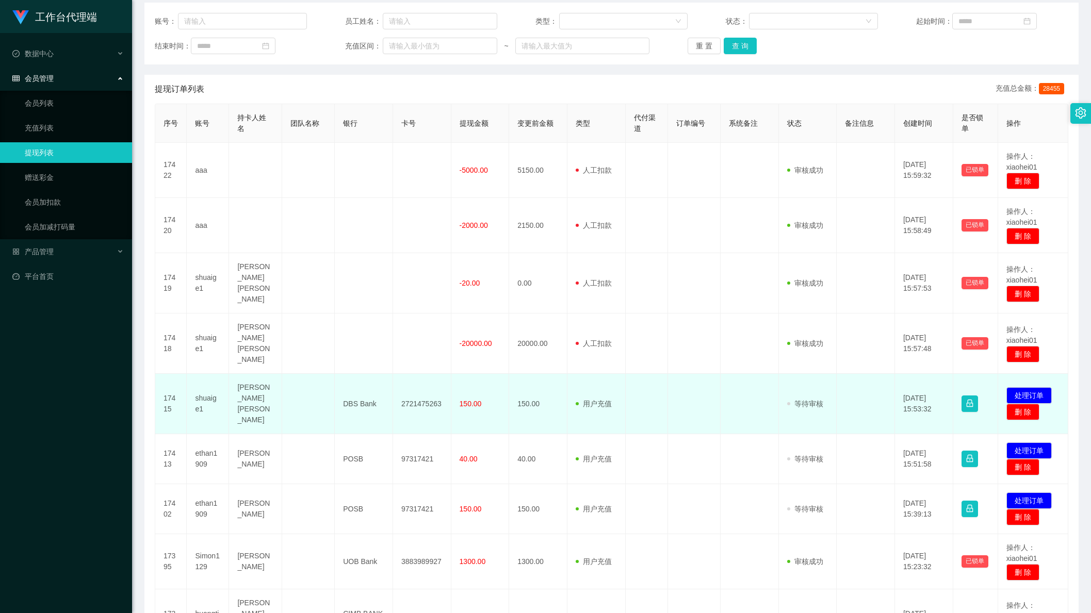
click at [246, 390] on td "[PERSON_NAME] [PERSON_NAME]" at bounding box center [255, 404] width 53 height 60
click at [248, 389] on td "[PERSON_NAME] [PERSON_NAME]" at bounding box center [255, 404] width 53 height 60
click at [260, 384] on td "[PERSON_NAME] [PERSON_NAME]" at bounding box center [255, 404] width 53 height 60
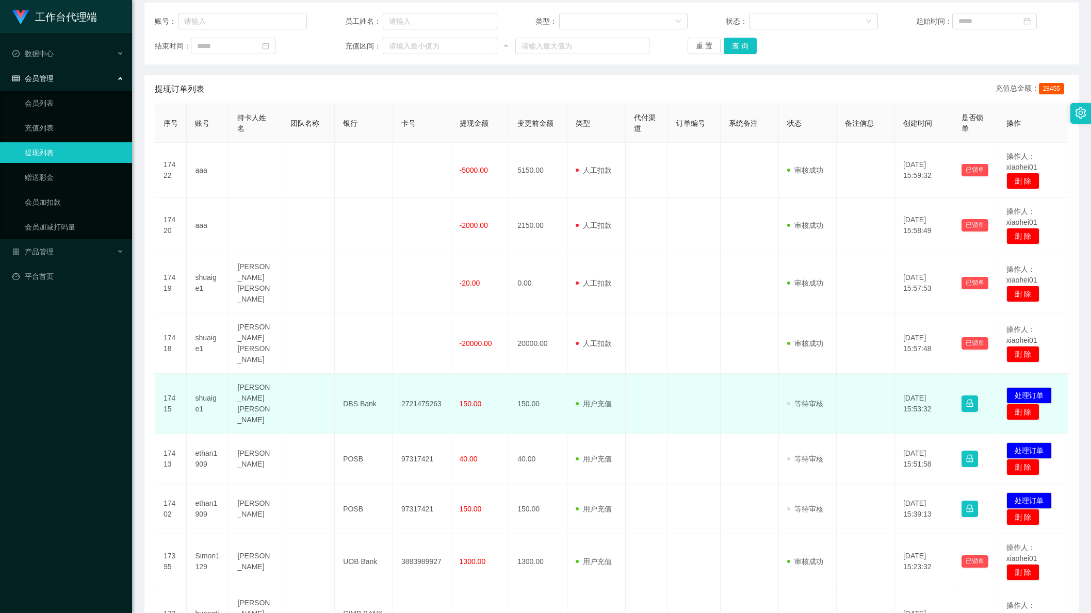
click at [248, 386] on td "[PERSON_NAME] [PERSON_NAME]" at bounding box center [255, 404] width 53 height 60
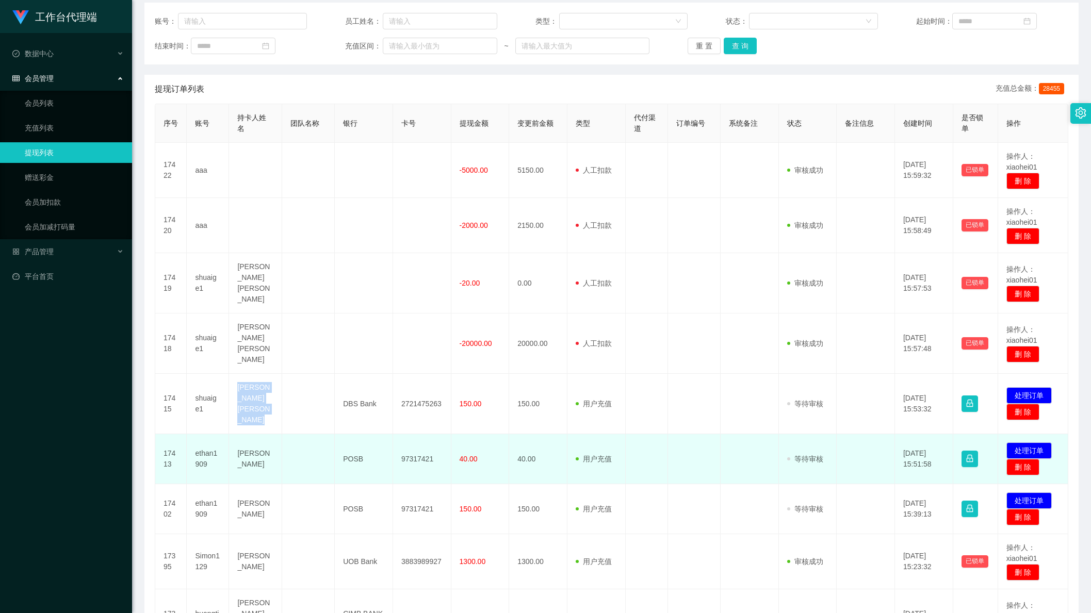
copy td "[PERSON_NAME] [PERSON_NAME]"
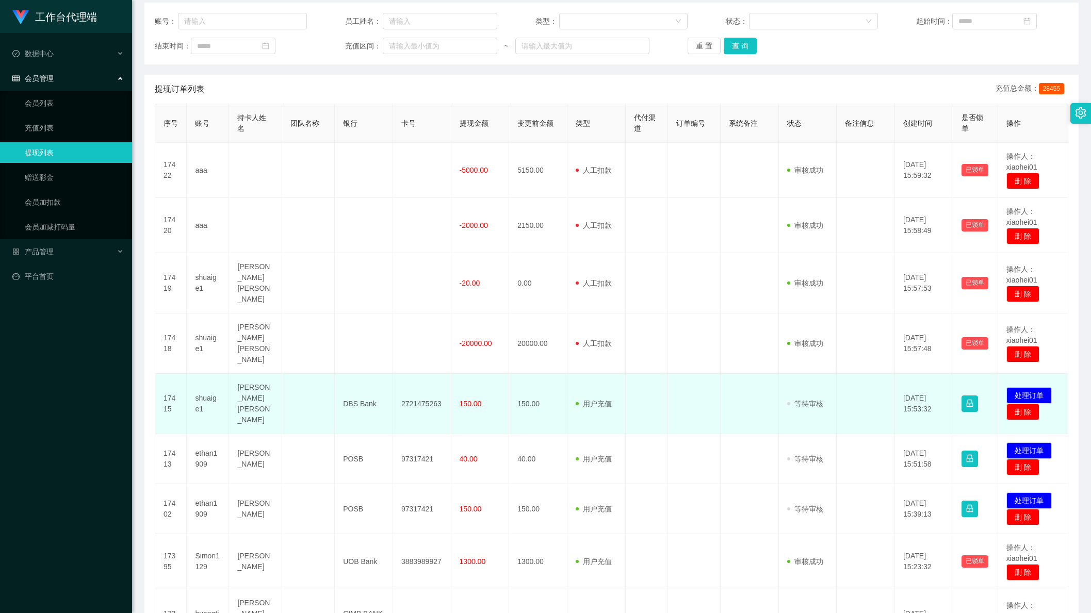
click at [363, 387] on td "DBS Bank" at bounding box center [364, 404] width 58 height 60
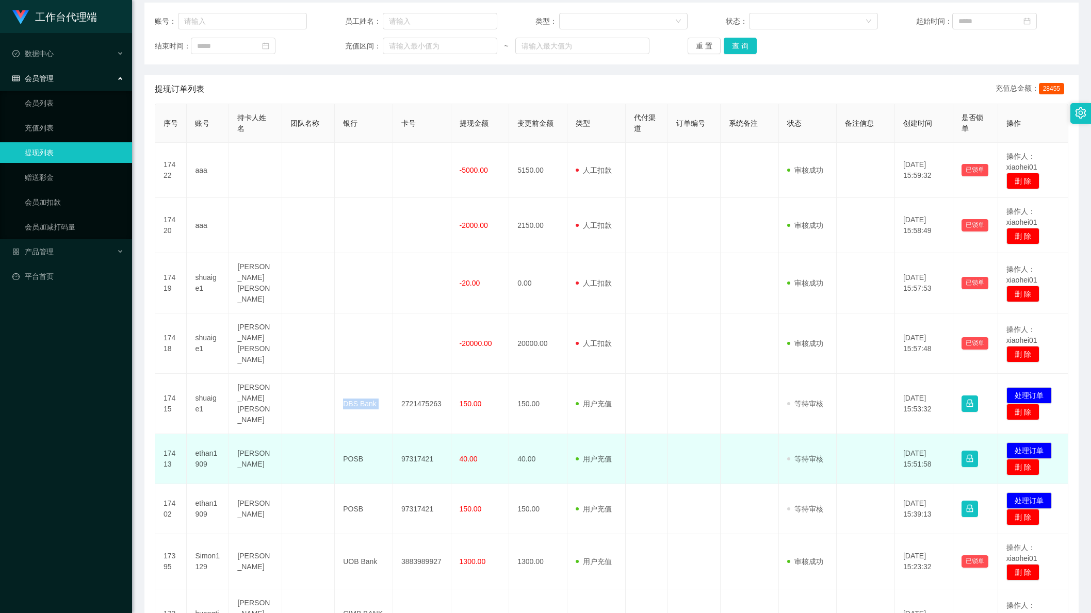
copy td "DBS Bank"
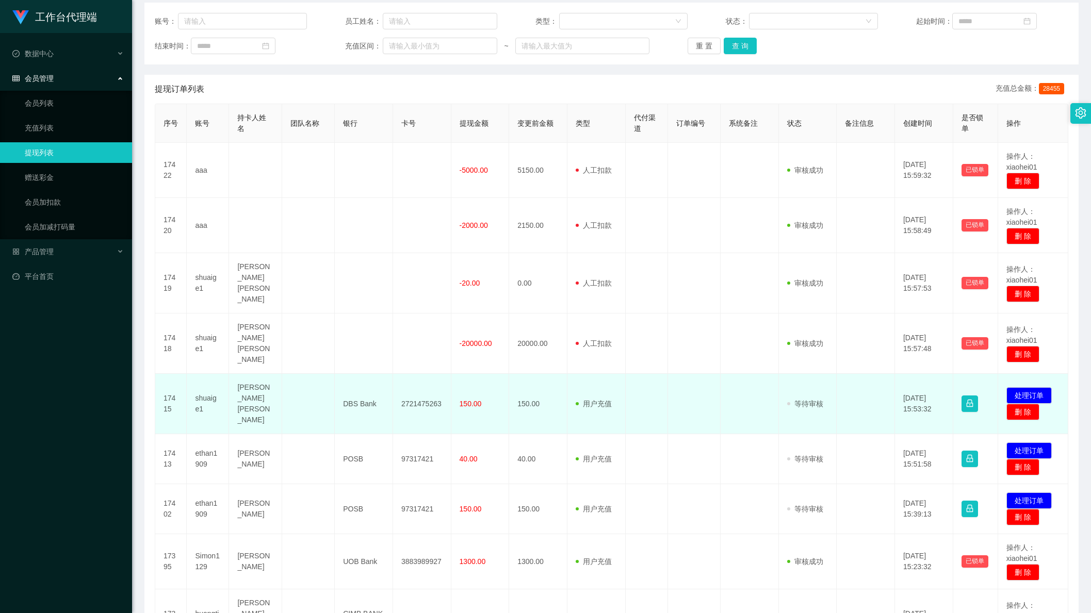
click at [435, 385] on td "2721475263" at bounding box center [422, 404] width 58 height 60
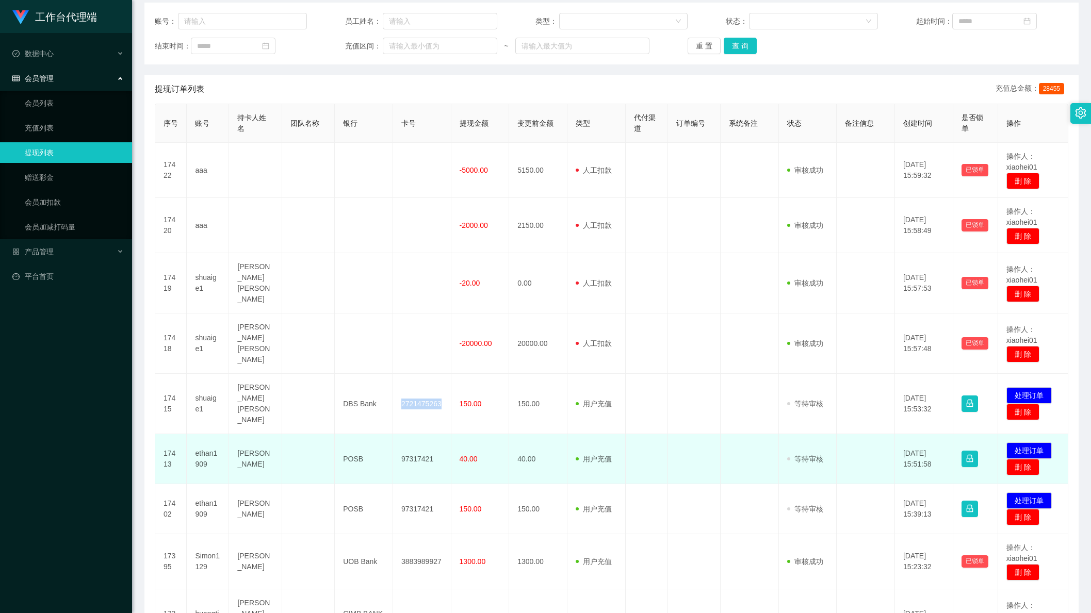
copy td "2721475263"
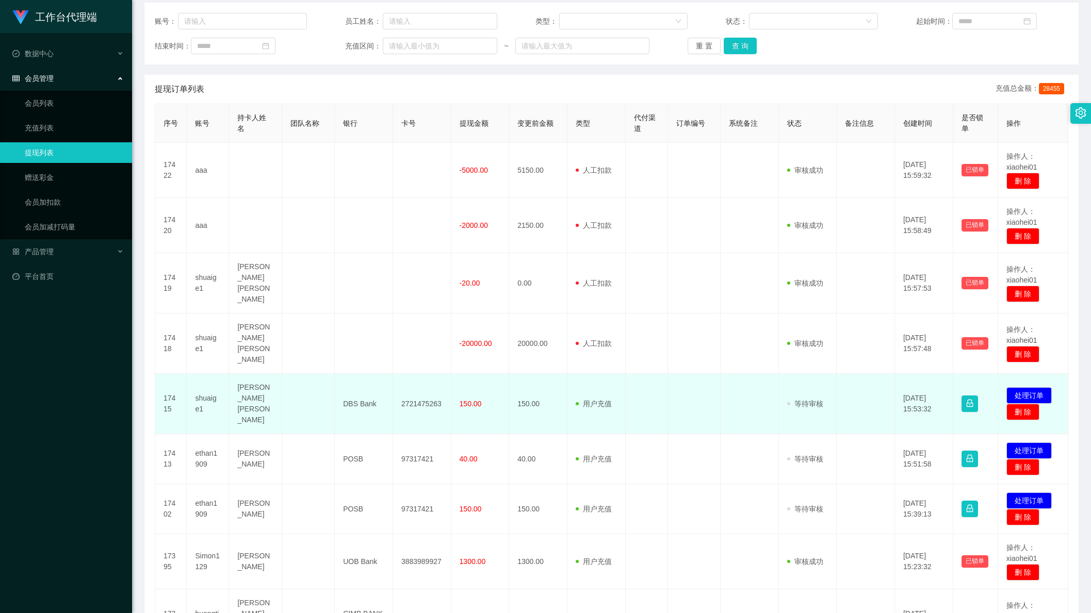
click at [472, 400] on span "150.00" at bounding box center [470, 404] width 22 height 8
drag, startPoint x: 472, startPoint y: 386, endPoint x: 484, endPoint y: 388, distance: 12.1
click at [472, 400] on span "150.00" at bounding box center [470, 404] width 22 height 8
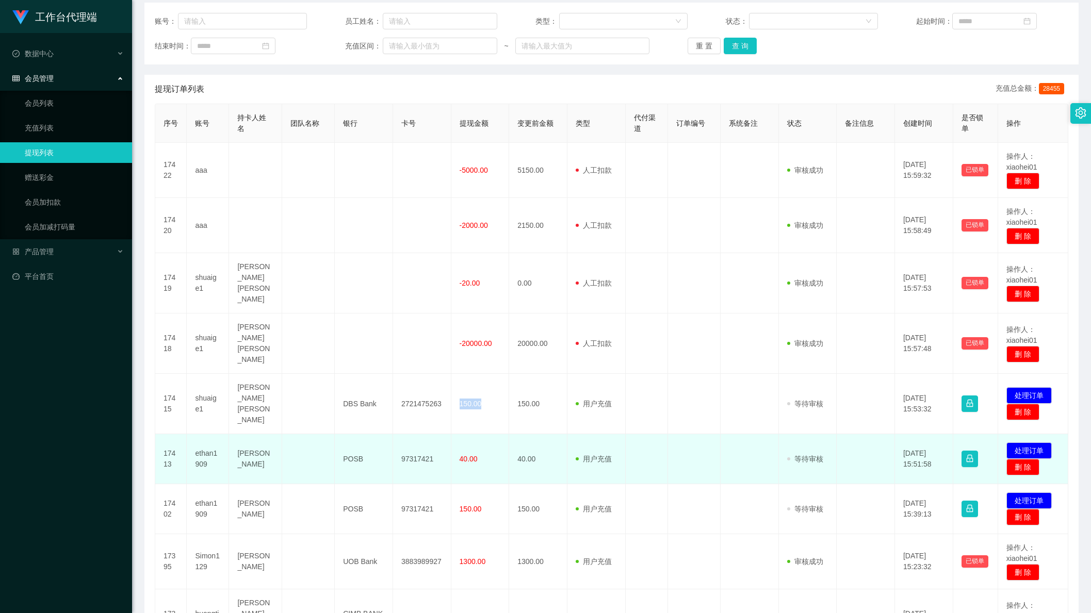
copy span "150.00"
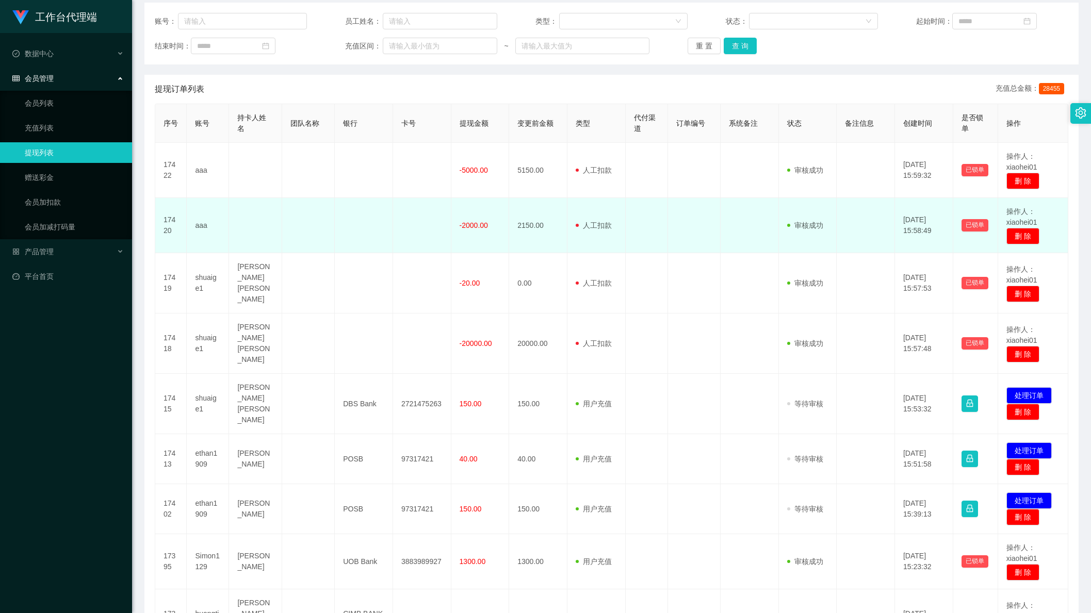
drag, startPoint x: 695, startPoint y: 418, endPoint x: 884, endPoint y: 229, distance: 267.6
click at [695, 434] on td at bounding box center [694, 459] width 53 height 50
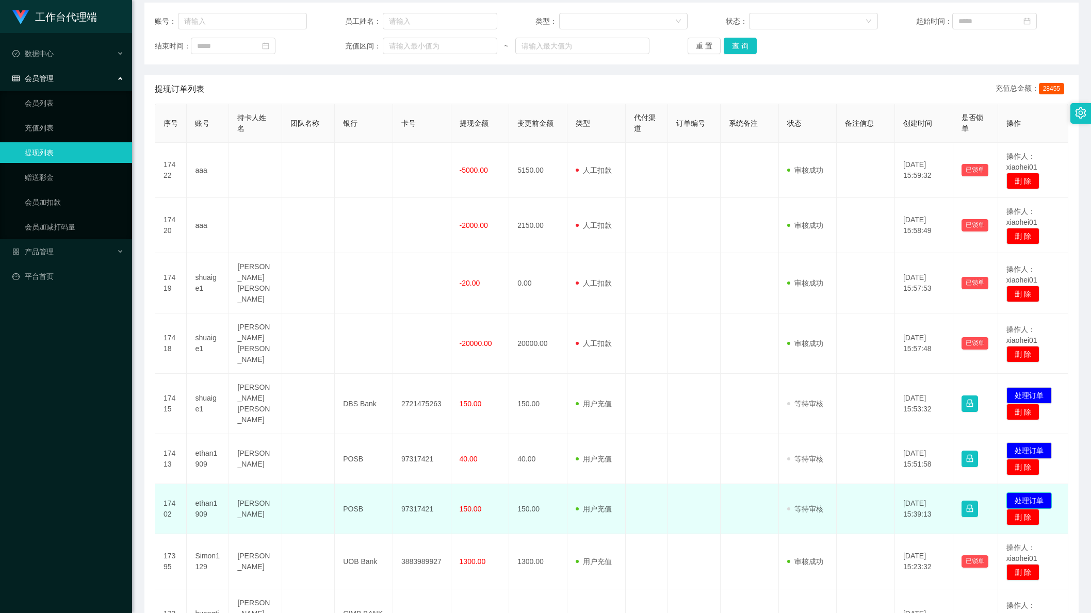
click at [1033, 492] on button "处理订单" at bounding box center [1028, 500] width 45 height 17
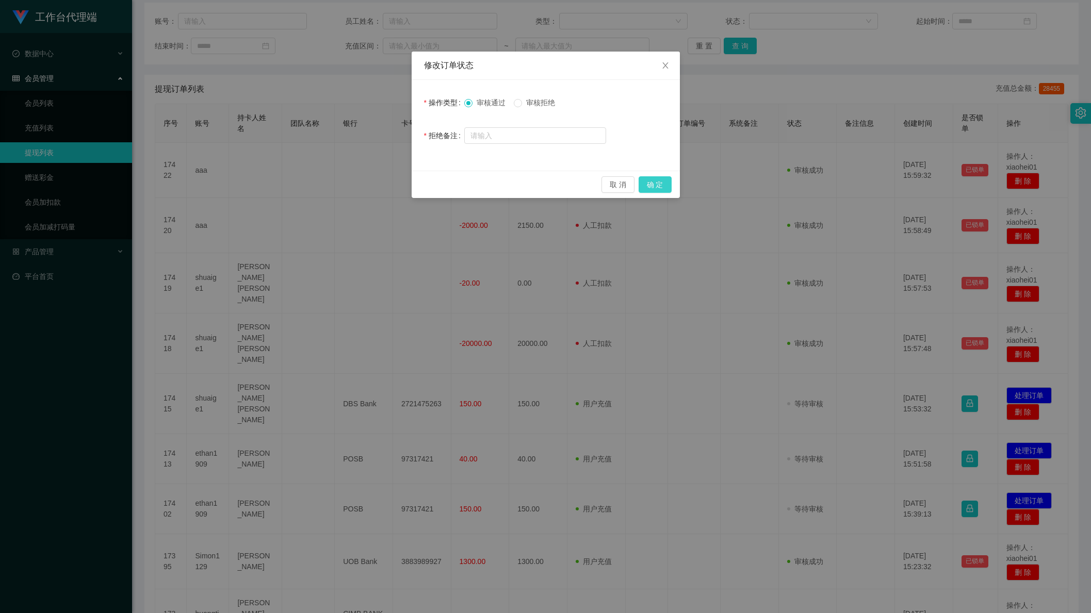
click at [664, 186] on button "确 定" at bounding box center [654, 184] width 33 height 17
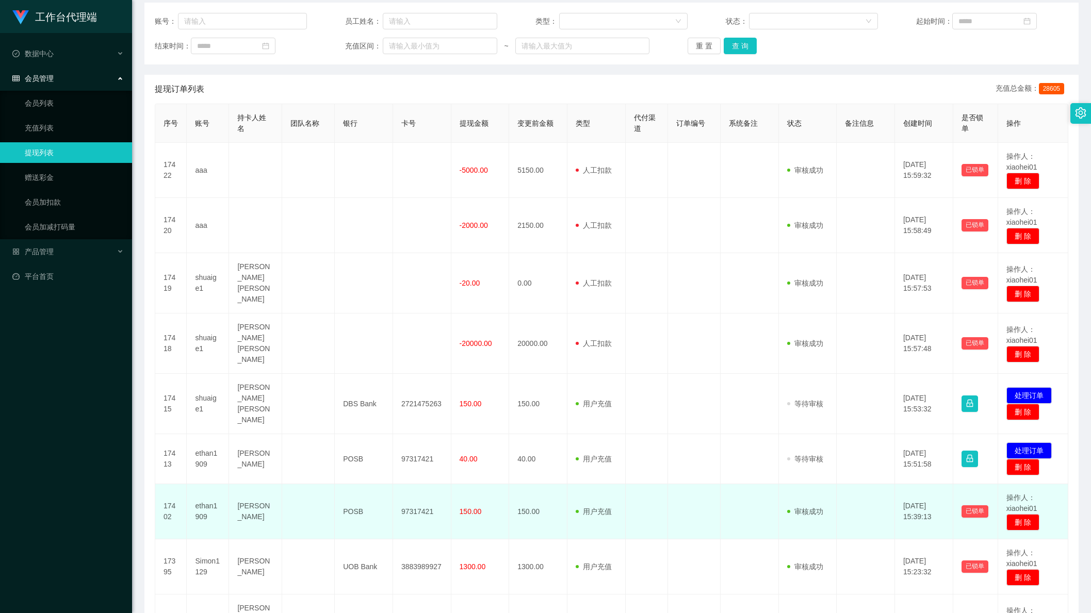
click at [661, 497] on td at bounding box center [646, 511] width 42 height 55
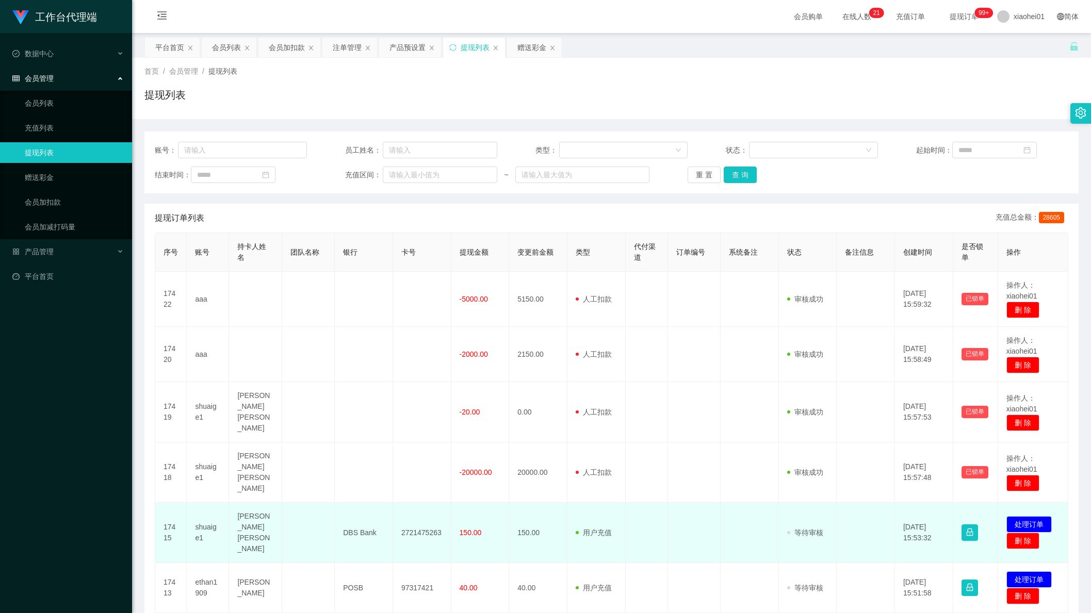
click at [419, 520] on td "2721475263" at bounding box center [422, 533] width 58 height 60
click at [419, 519] on td "2721475263" at bounding box center [422, 533] width 58 height 60
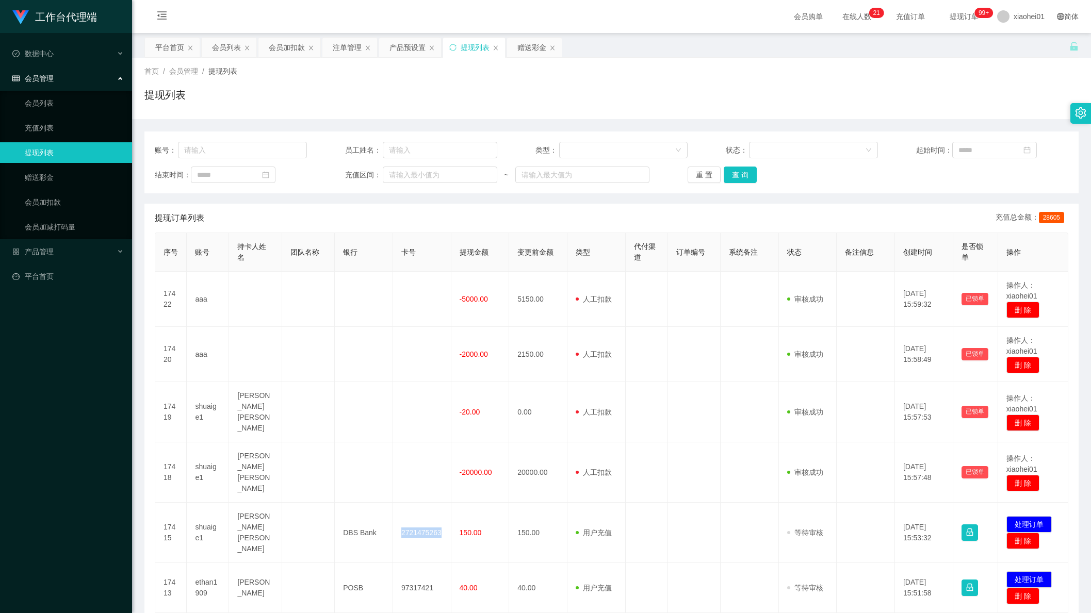
copy td "2721475263"
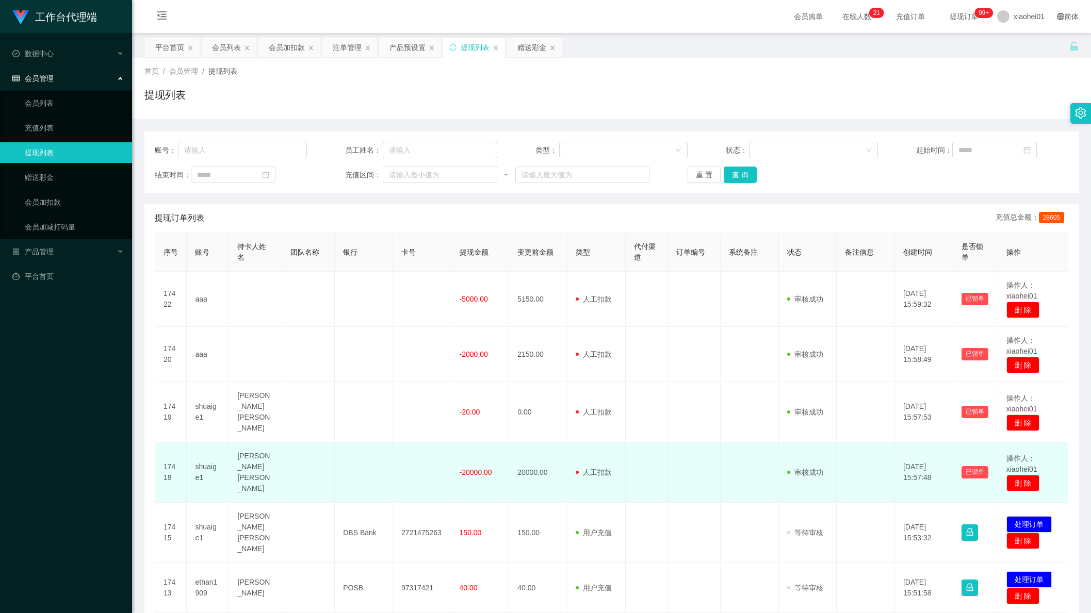
click at [770, 480] on td at bounding box center [749, 472] width 58 height 60
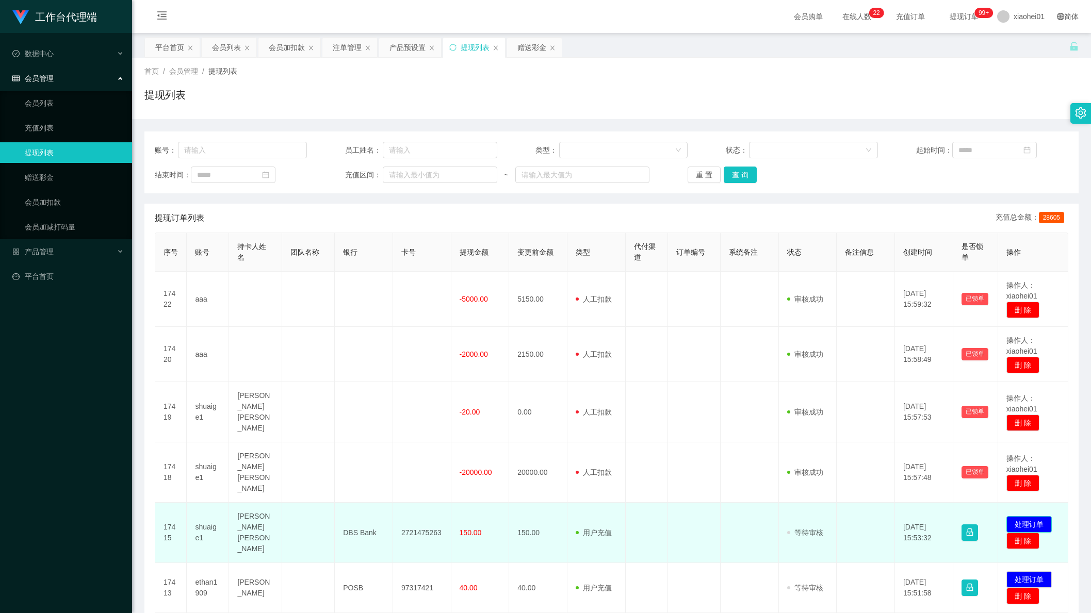
click at [1016, 516] on button "处理订单" at bounding box center [1028, 524] width 45 height 17
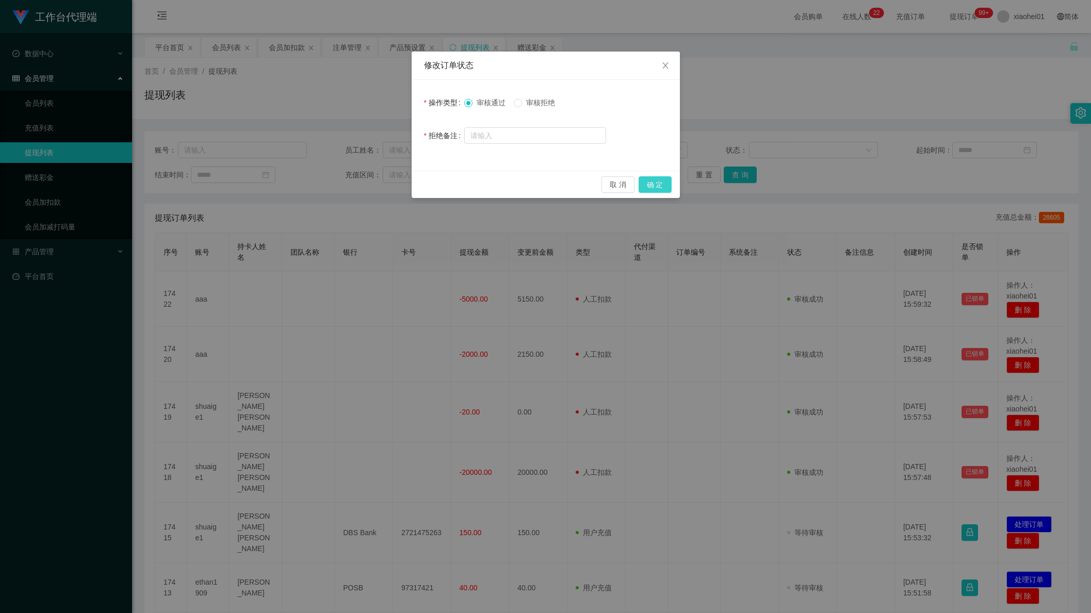
click at [655, 183] on button "确 定" at bounding box center [654, 184] width 33 height 17
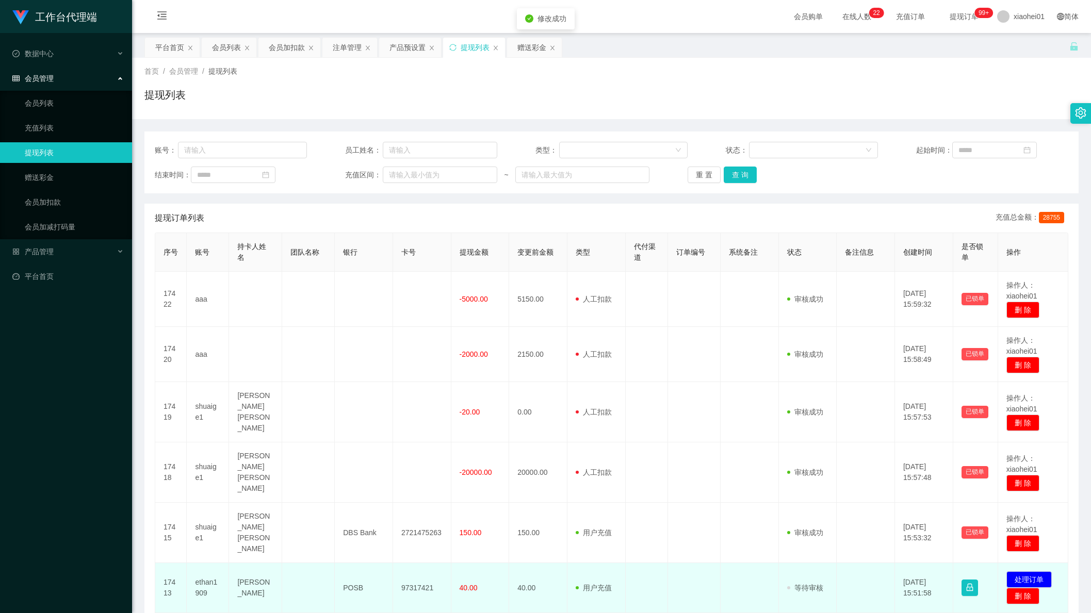
click at [407, 575] on td "97317421" at bounding box center [422, 588] width 58 height 50
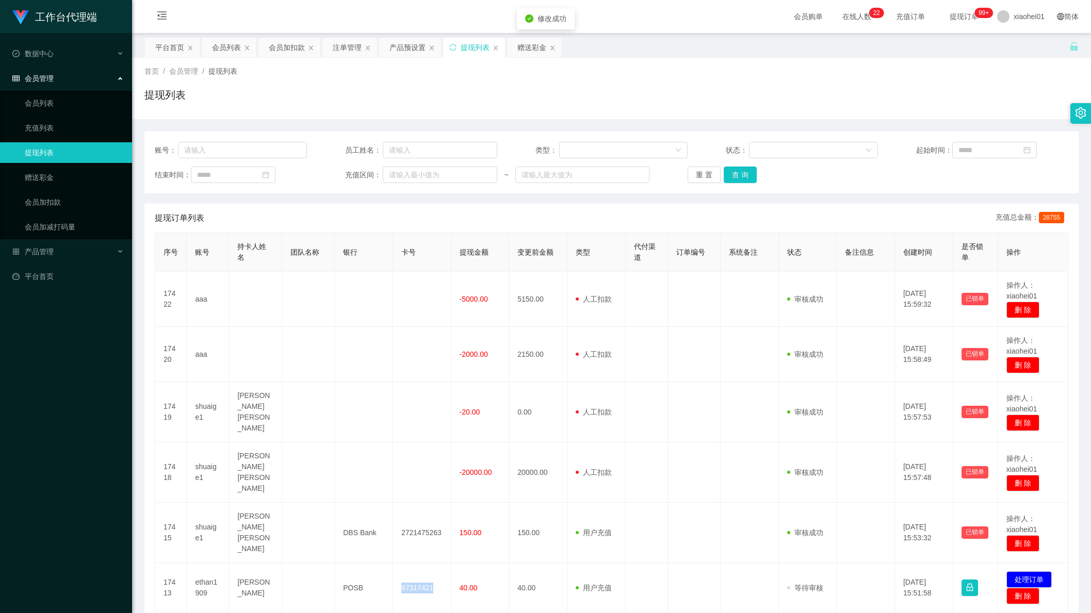
copy td "97317421"
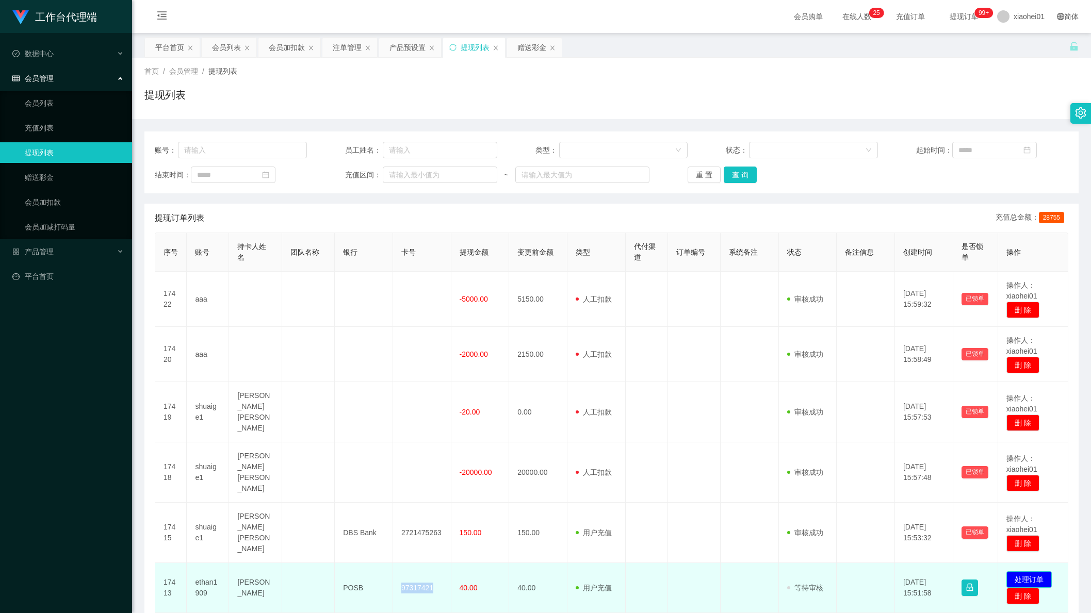
click at [1027, 571] on button "处理订单" at bounding box center [1028, 579] width 45 height 17
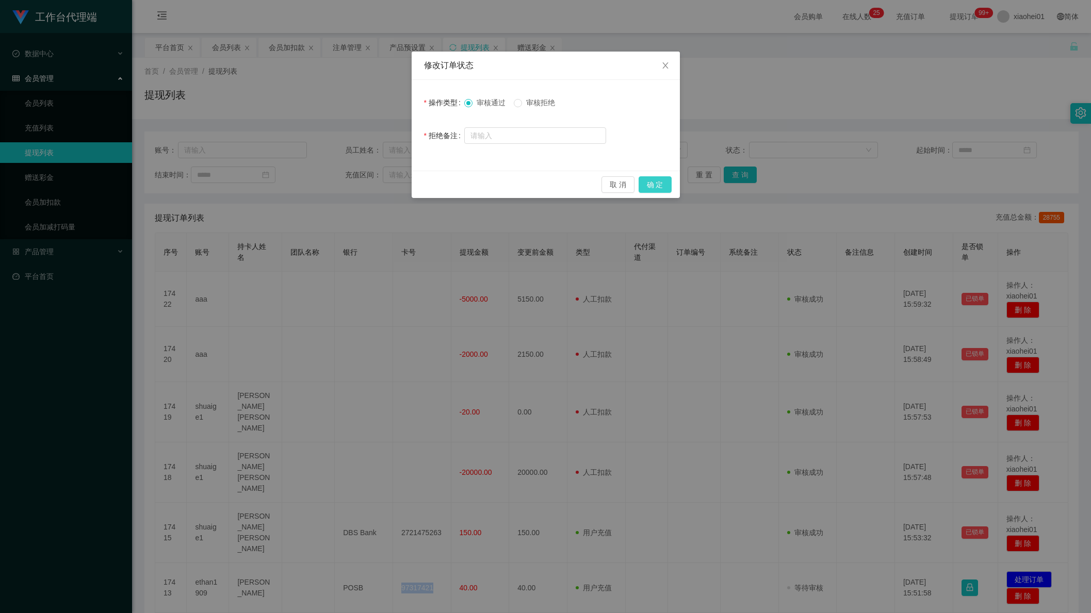
click at [653, 186] on button "确 定" at bounding box center [654, 184] width 33 height 17
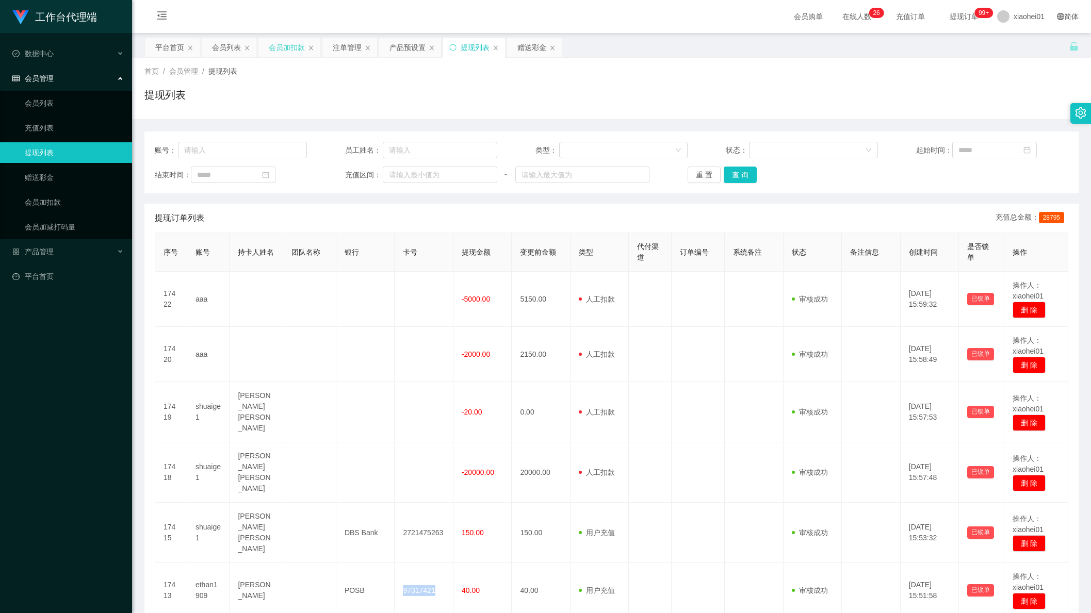
click at [281, 44] on div "会员加扣款" at bounding box center [287, 48] width 36 height 20
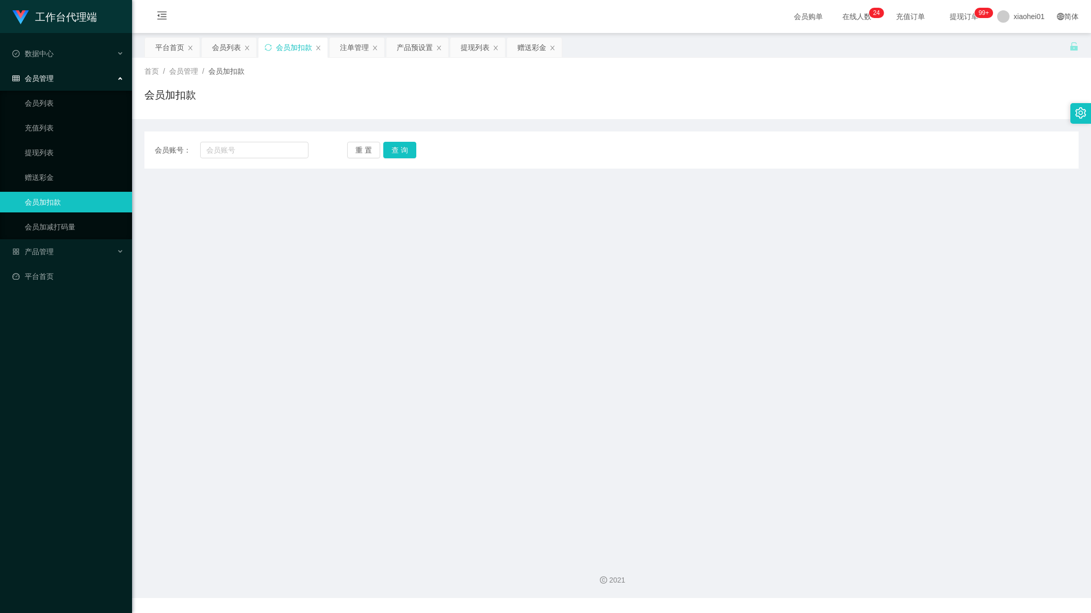
click at [262, 163] on div "会员账号： 重 置 查 询 会员账号 会员姓名 账号余额 操作类型 人工加款 人工扣款 金额 确 定" at bounding box center [611, 149] width 934 height 37
drag, startPoint x: 251, startPoint y: 156, endPoint x: 265, endPoint y: 156, distance: 13.4
click at [251, 156] on input "text" at bounding box center [254, 150] width 108 height 17
paste input "ethan1909"
type input "ethan1909"
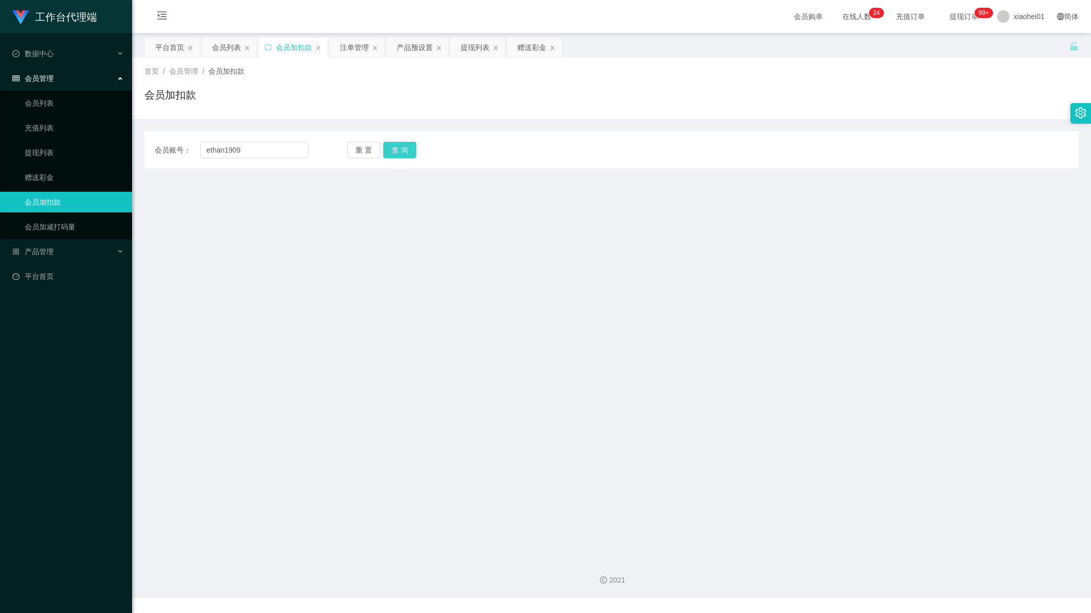
click at [413, 142] on button "查 询" at bounding box center [399, 150] width 33 height 17
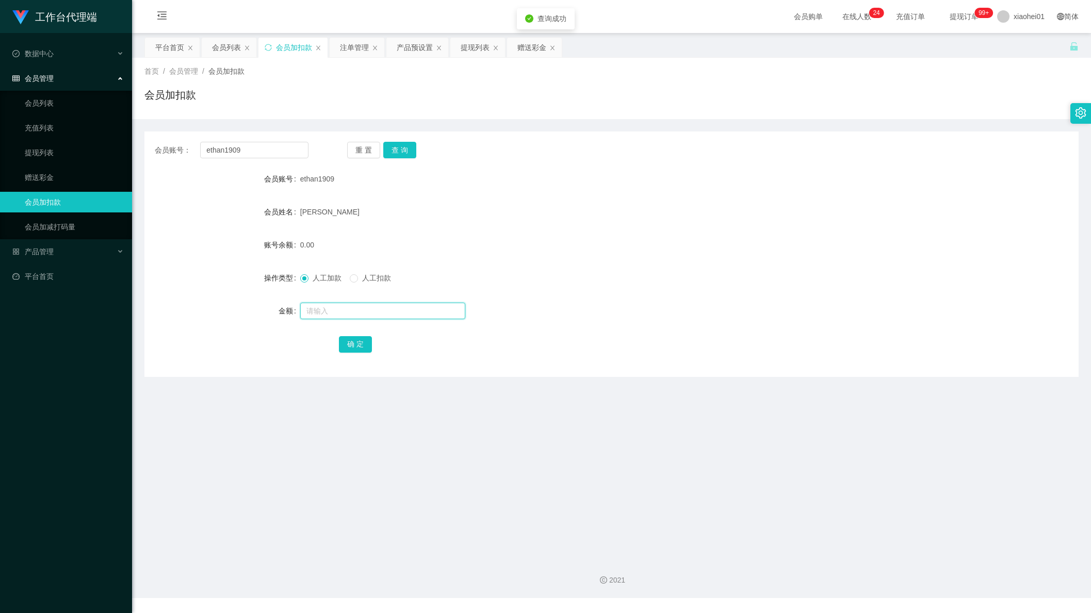
click at [348, 308] on input "text" at bounding box center [382, 311] width 165 height 17
type input "40"
click at [343, 338] on button "确 定" at bounding box center [355, 344] width 33 height 17
drag, startPoint x: 532, startPoint y: 251, endPoint x: 537, endPoint y: 250, distance: 5.4
click at [533, 251] on div "40.00" at bounding box center [572, 245] width 545 height 21
